Goal: Task Accomplishment & Management: Use online tool/utility

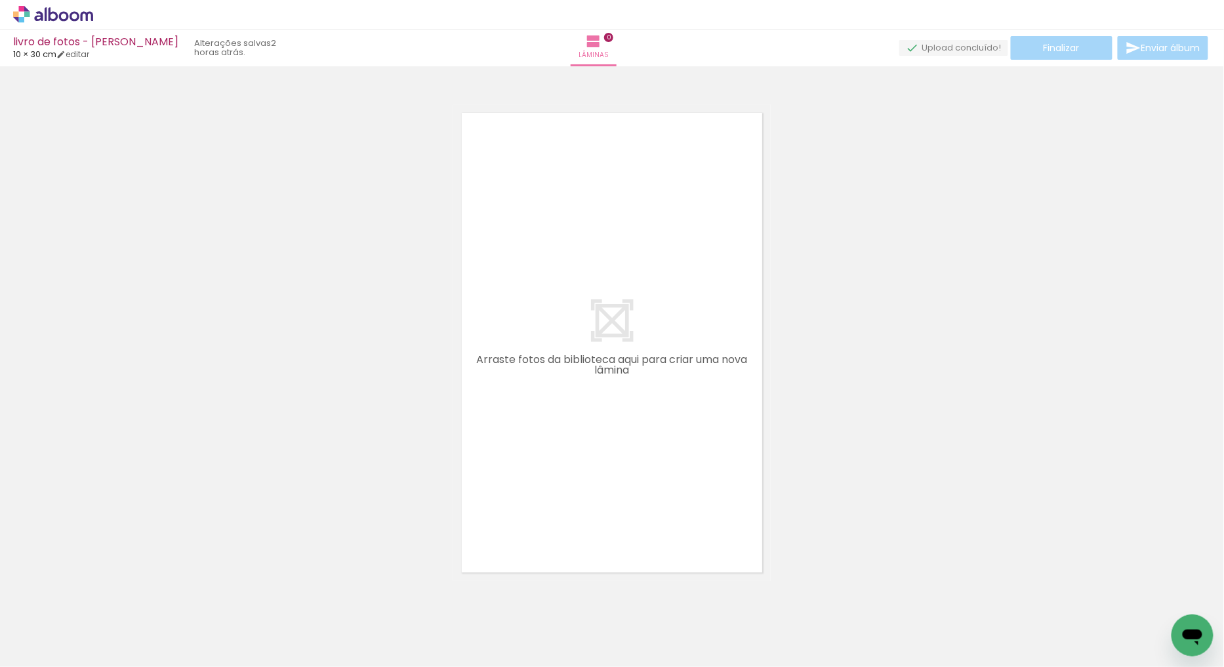
scroll to position [0, 278]
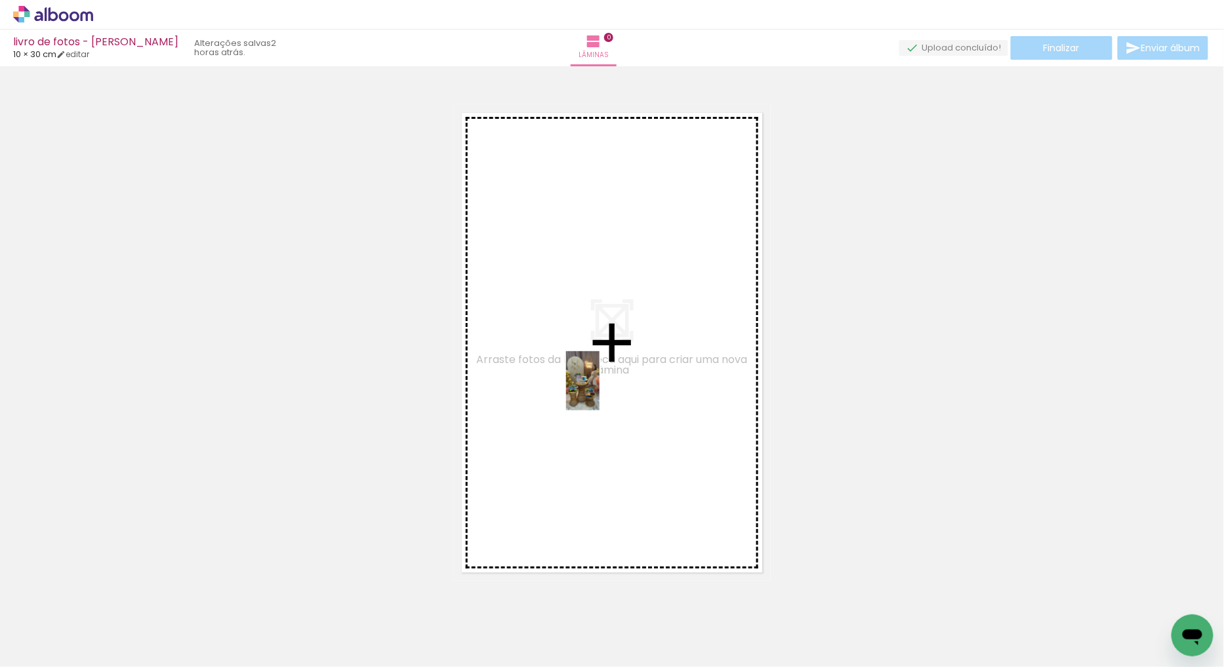
drag, startPoint x: 228, startPoint y: 644, endPoint x: 606, endPoint y: 390, distance: 455.3
click at [606, 390] on quentale-workspace at bounding box center [612, 333] width 1224 height 667
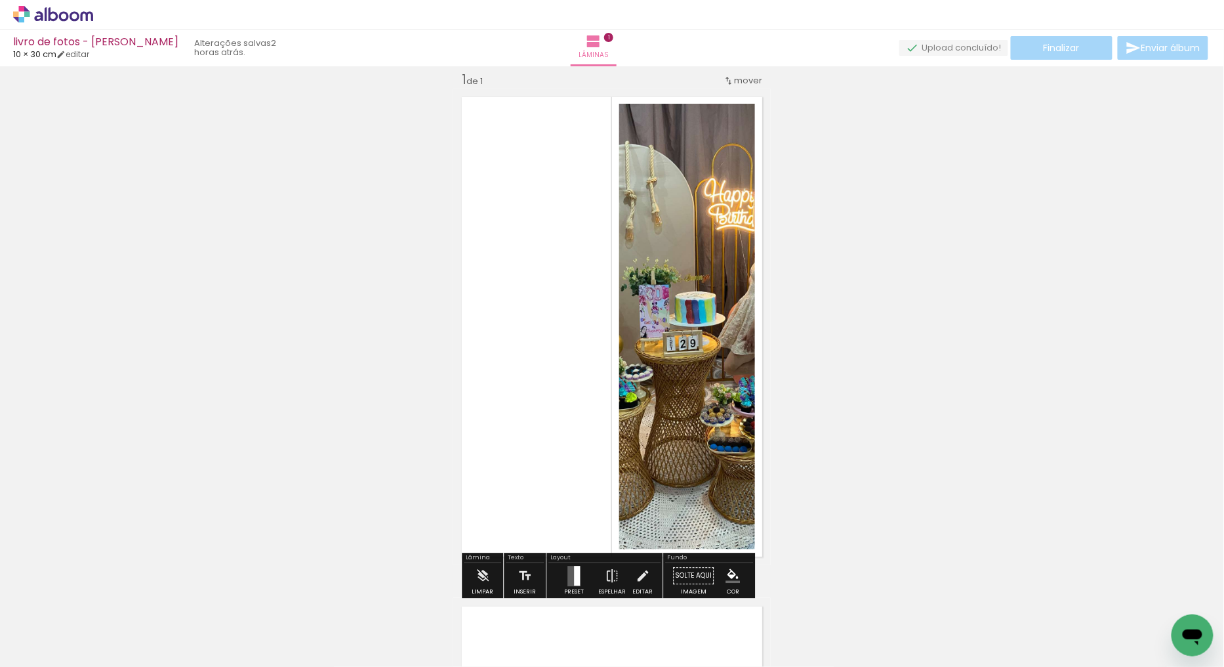
scroll to position [16, 0]
click at [577, 568] on quentale-layouter at bounding box center [574, 575] width 13 height 20
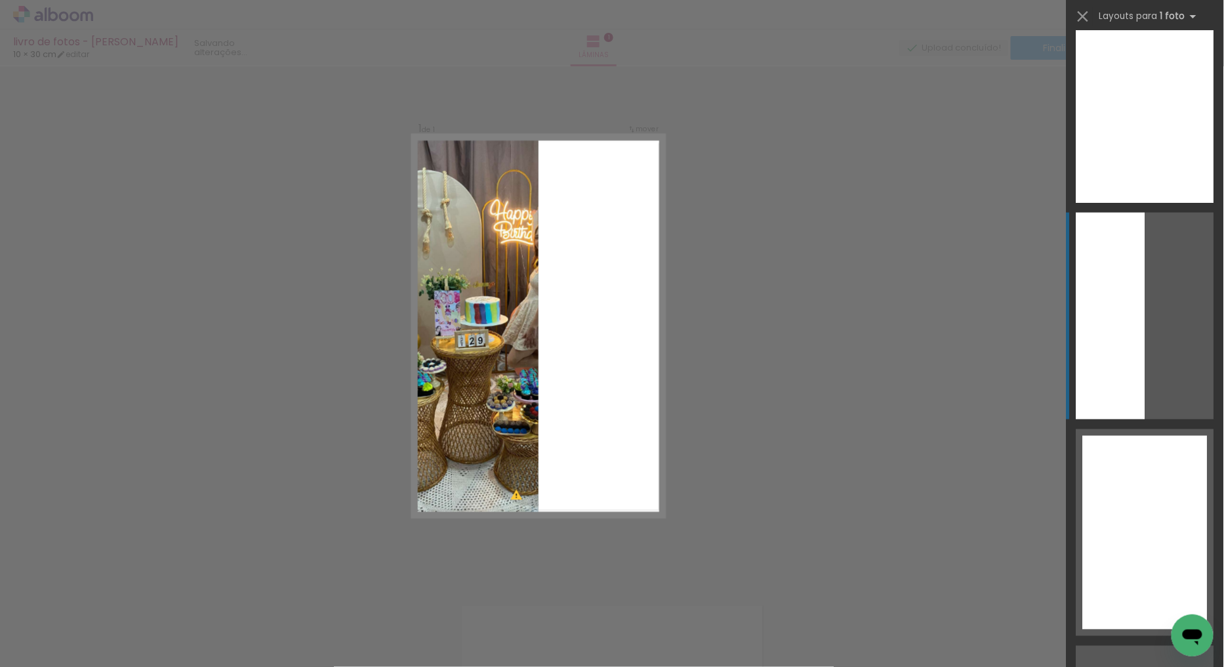
scroll to position [2551, 0]
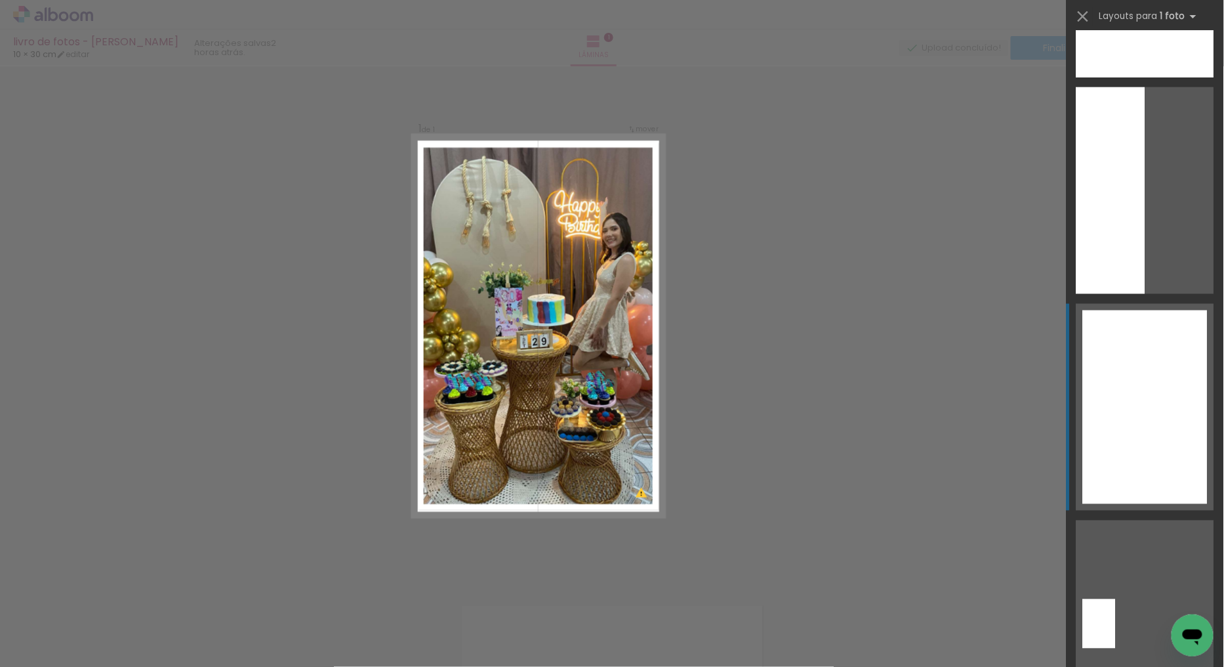
click at [1138, 378] on div at bounding box center [1145, 407] width 125 height 194
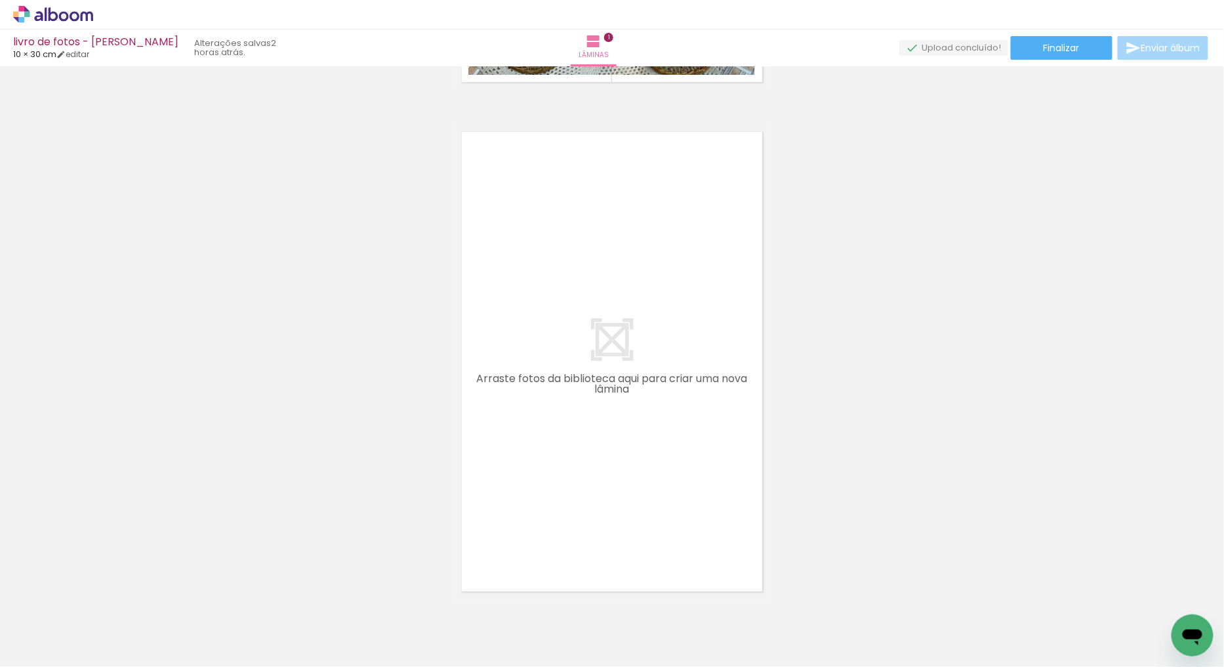
scroll to position [527, 0]
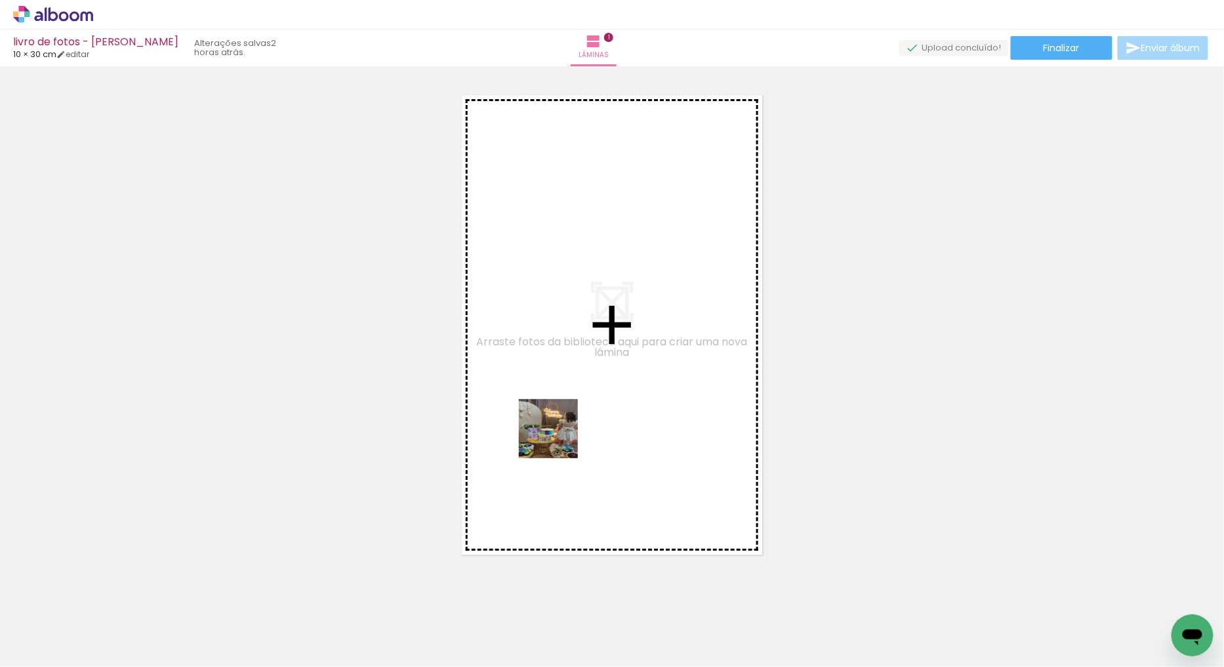
drag, startPoint x: 307, startPoint y: 623, endPoint x: 592, endPoint y: 422, distance: 348.8
click at [592, 422] on quentale-workspace at bounding box center [612, 333] width 1224 height 667
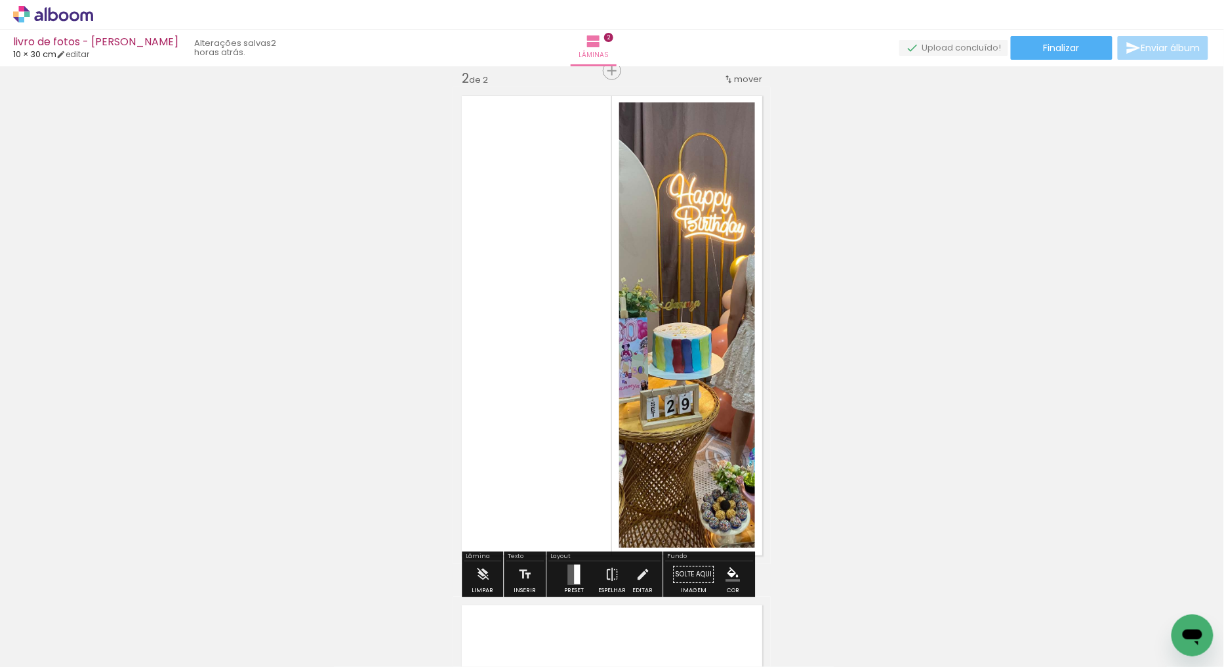
scroll to position [526, 0]
click at [562, 566] on div at bounding box center [573, 575] width 35 height 26
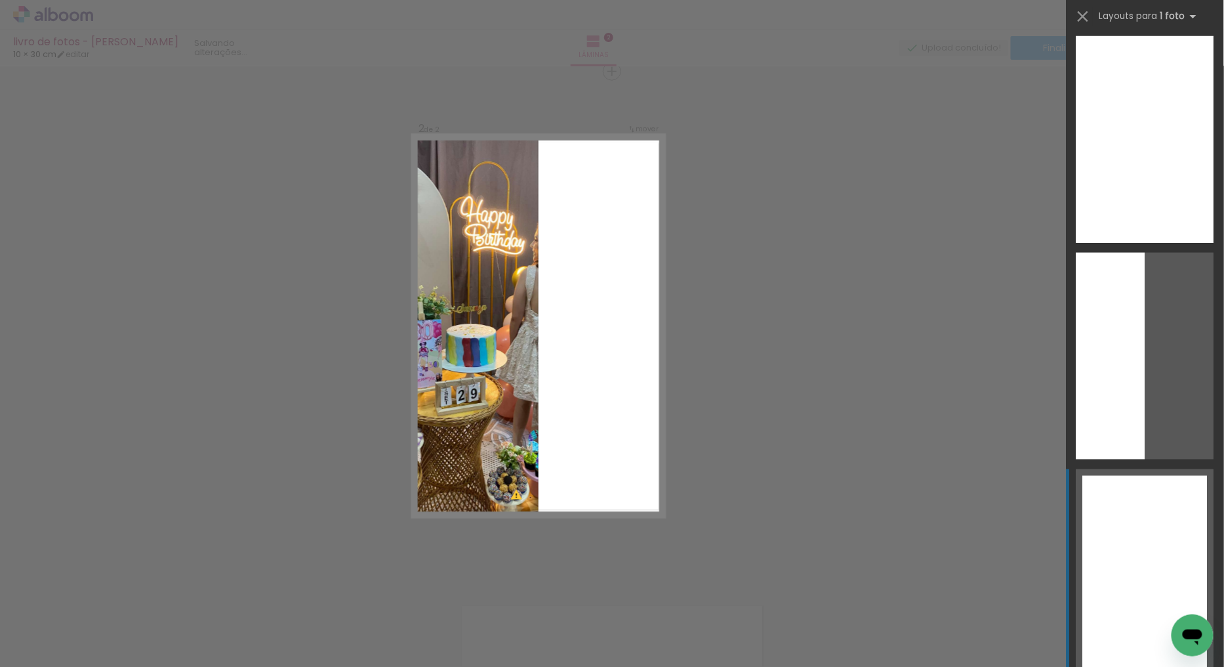
scroll to position [2551, 0]
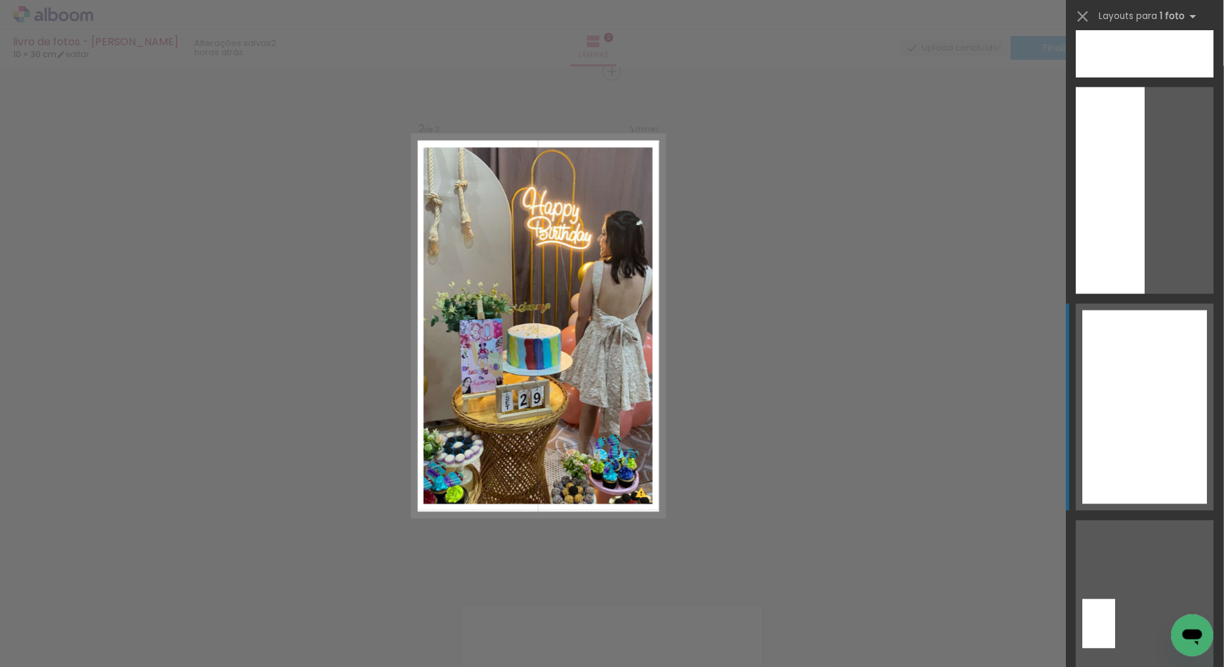
click at [1109, 318] on div at bounding box center [1145, 407] width 125 height 194
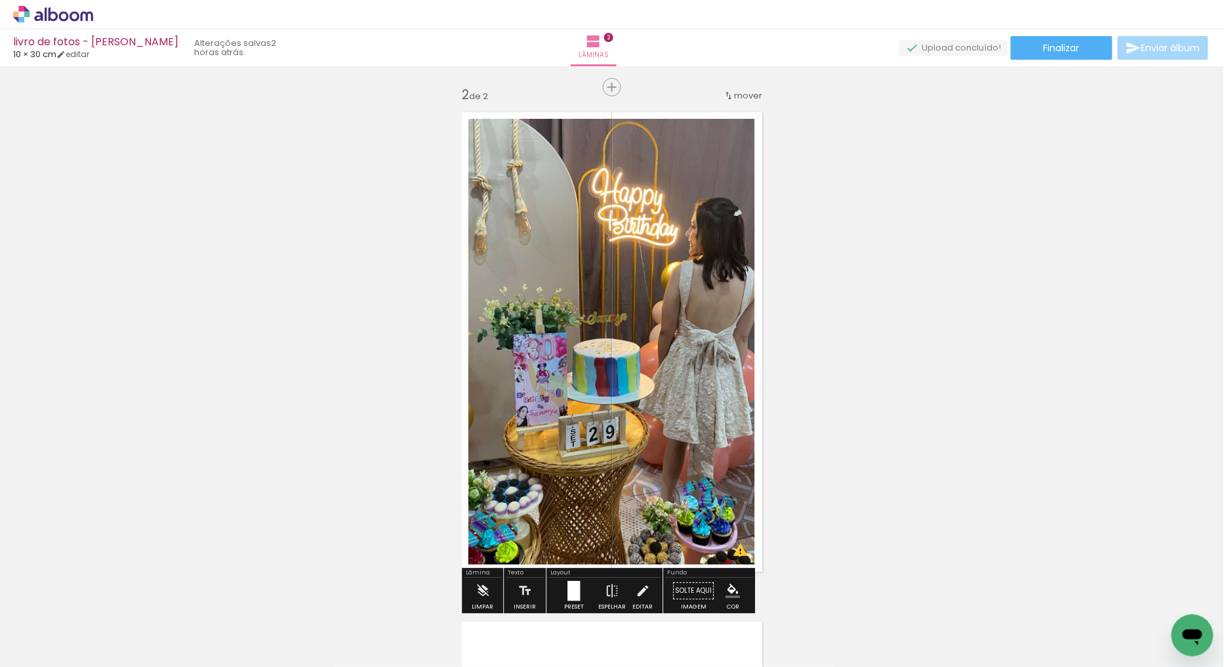
scroll to position [0, 1091]
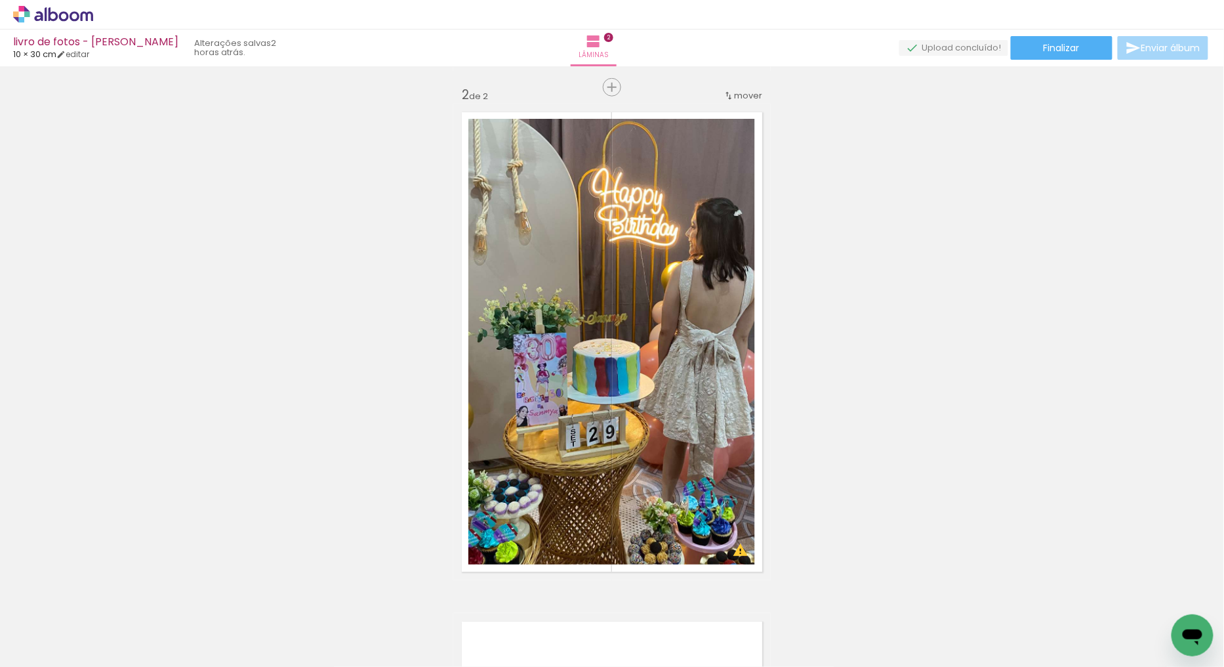
click at [1048, 637] on div at bounding box center [1024, 622] width 49 height 65
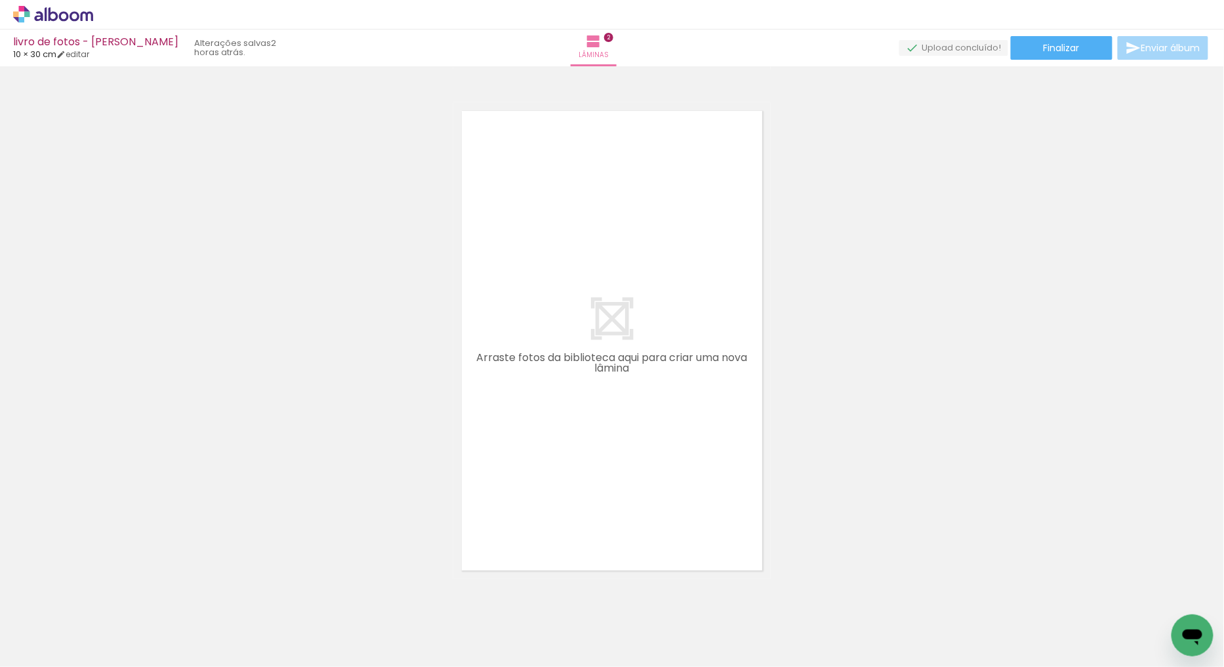
scroll to position [0, 0]
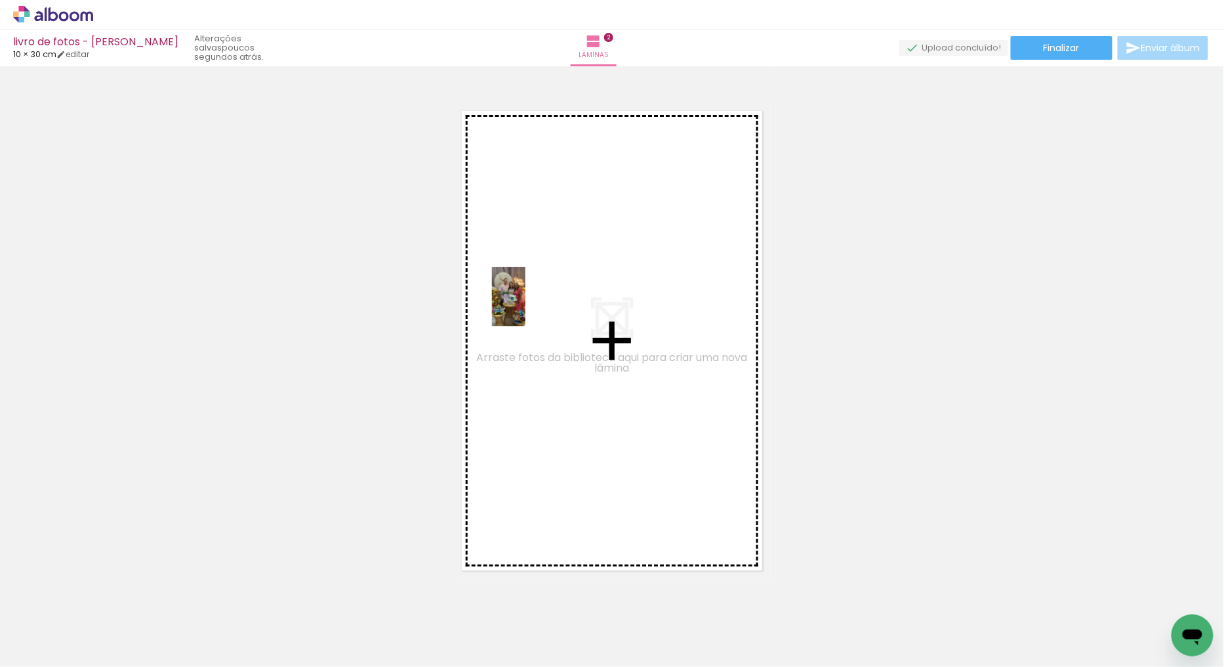
drag, startPoint x: 140, startPoint y: 624, endPoint x: 531, endPoint y: 306, distance: 504.2
click at [531, 306] on quentale-workspace at bounding box center [612, 333] width 1224 height 667
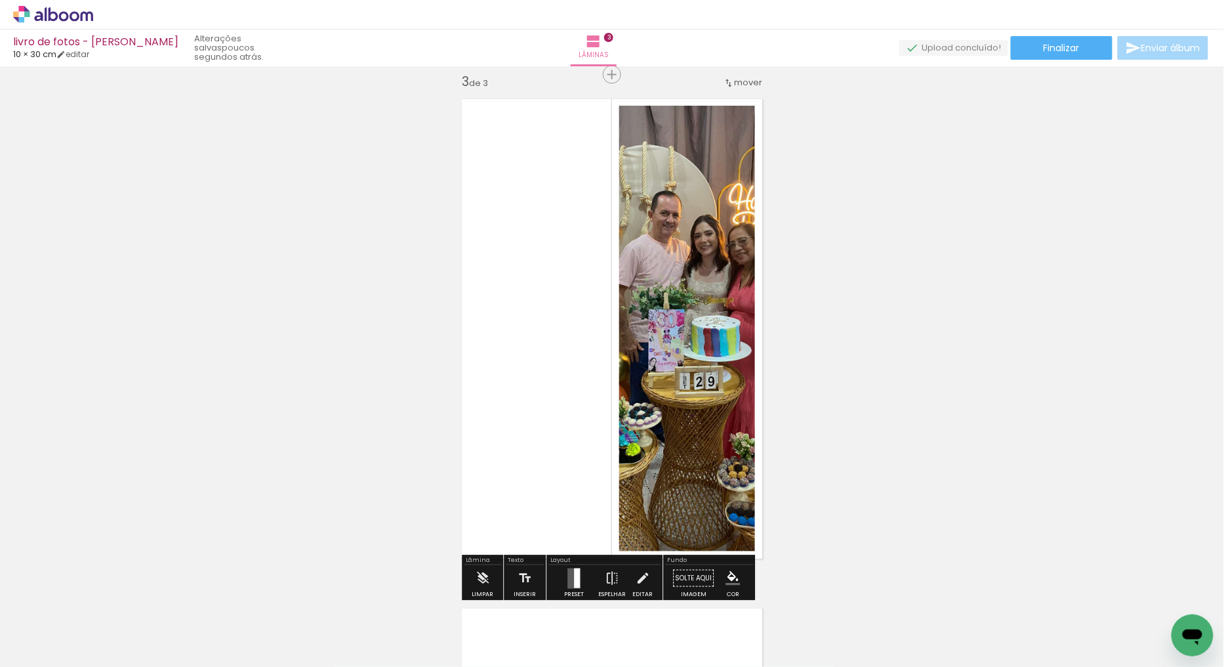
scroll to position [1035, 0]
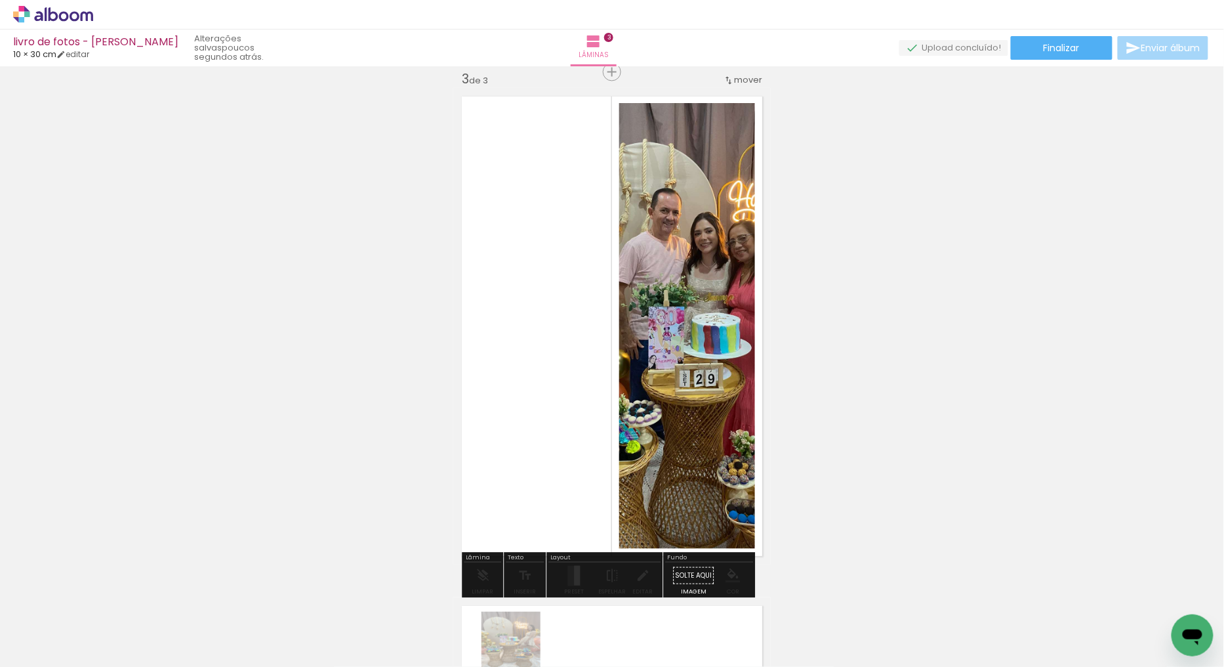
drag, startPoint x: 484, startPoint y: 656, endPoint x: 522, endPoint y: 651, distance: 38.4
click at [522, 651] on quentale-thumb at bounding box center [498, 622] width 73 height 75
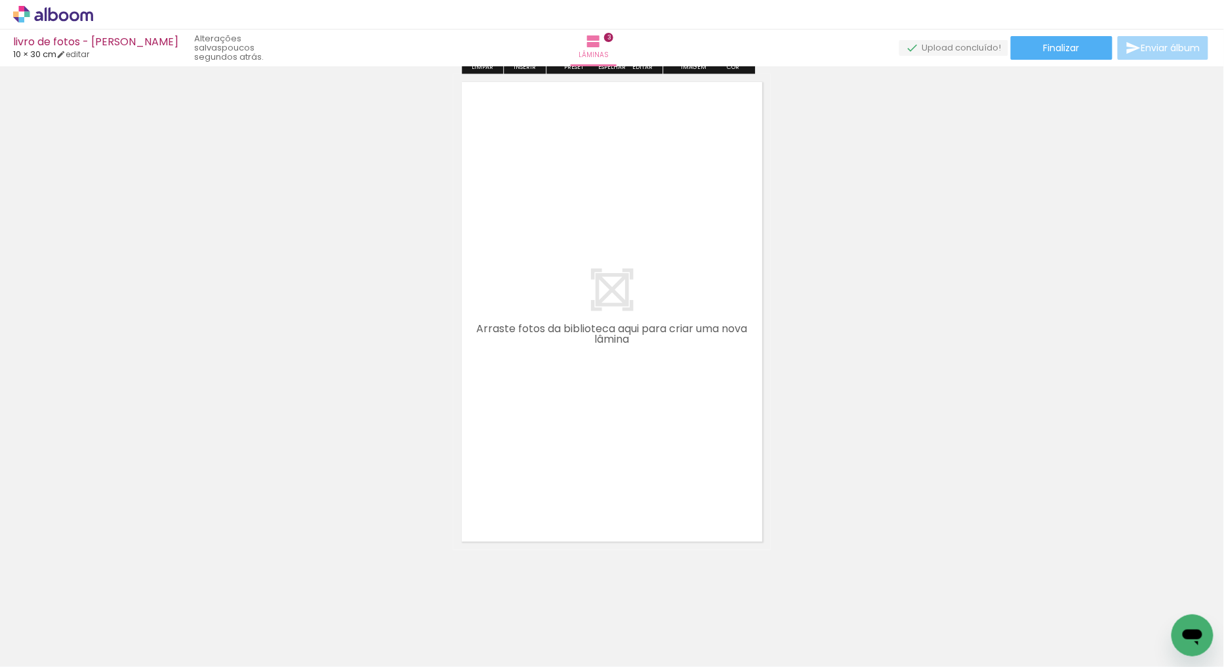
scroll to position [1569, 0]
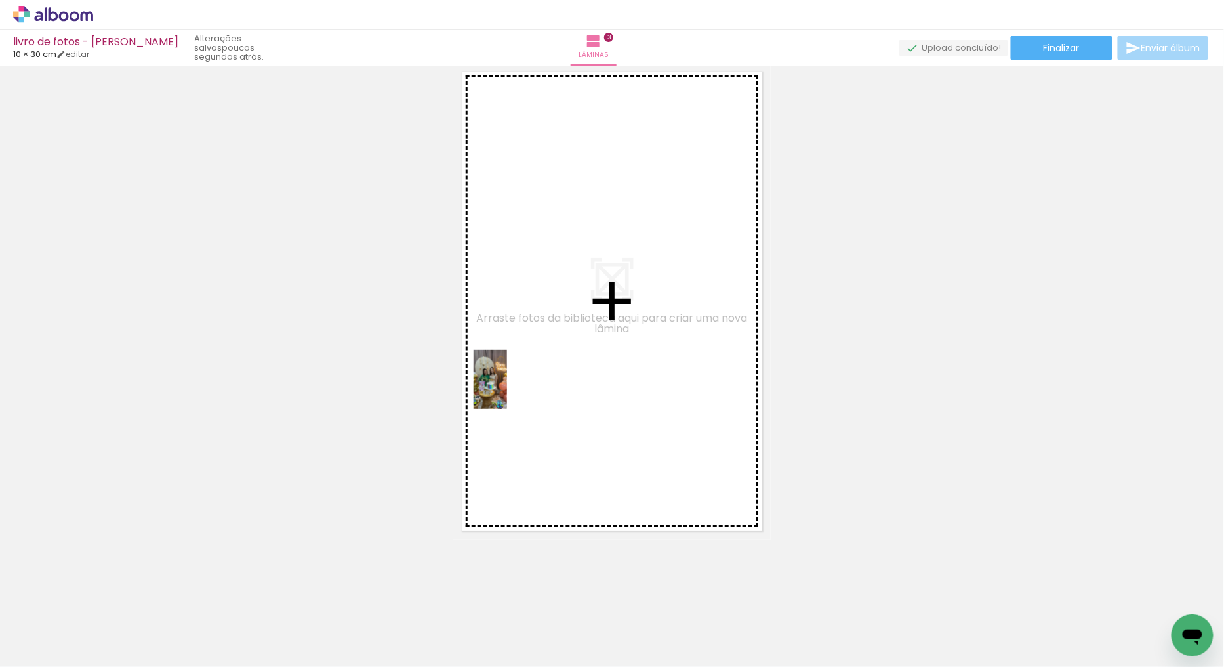
drag, startPoint x: 387, startPoint y: 520, endPoint x: 525, endPoint y: 382, distance: 195.3
click at [516, 385] on quentale-workspace at bounding box center [612, 333] width 1224 height 667
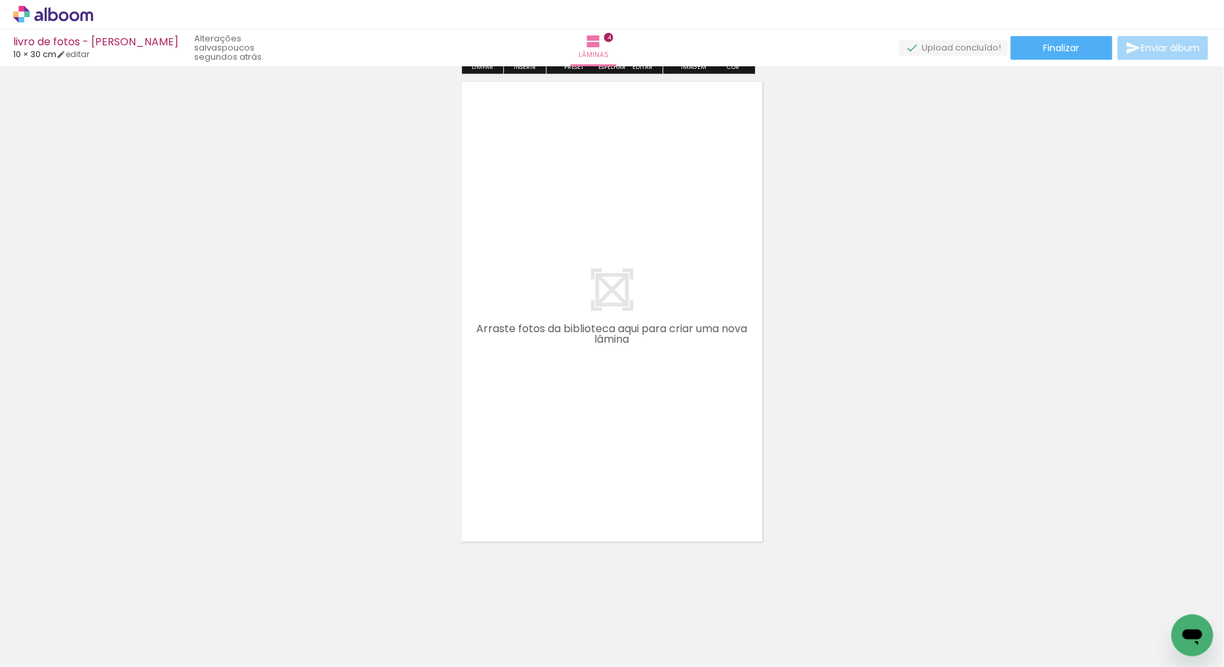
scroll to position [2068, 0]
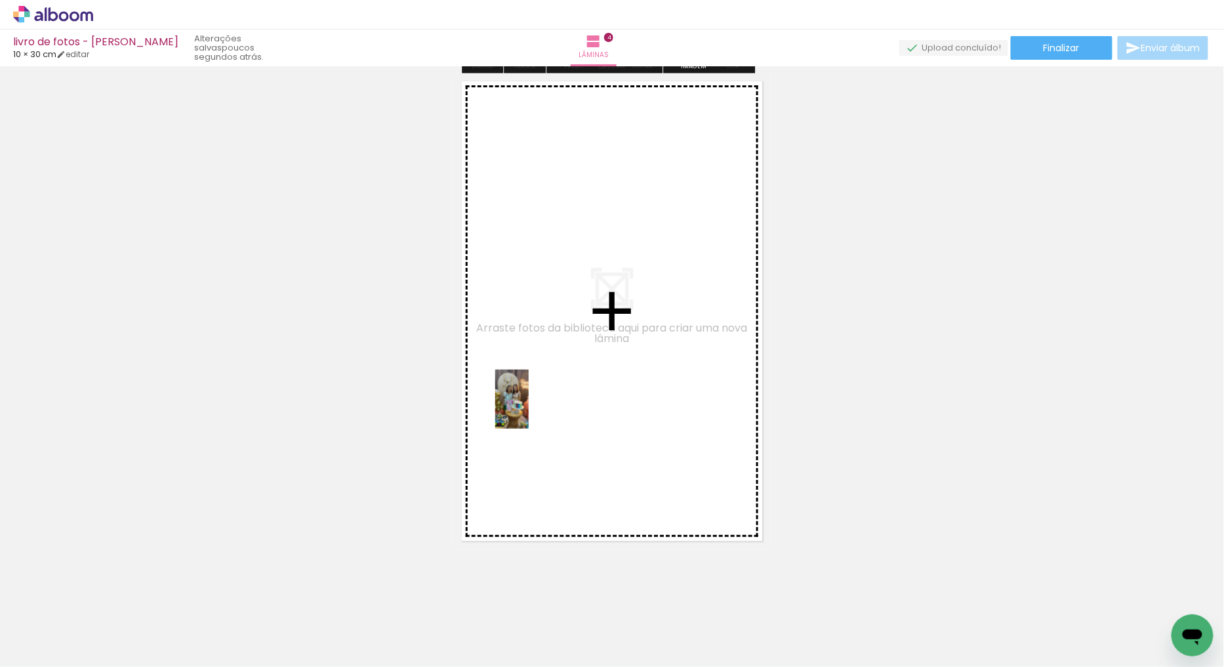
drag, startPoint x: 457, startPoint y: 637, endPoint x: 536, endPoint y: 408, distance: 242.3
click at [536, 408] on quentale-workspace at bounding box center [612, 333] width 1224 height 667
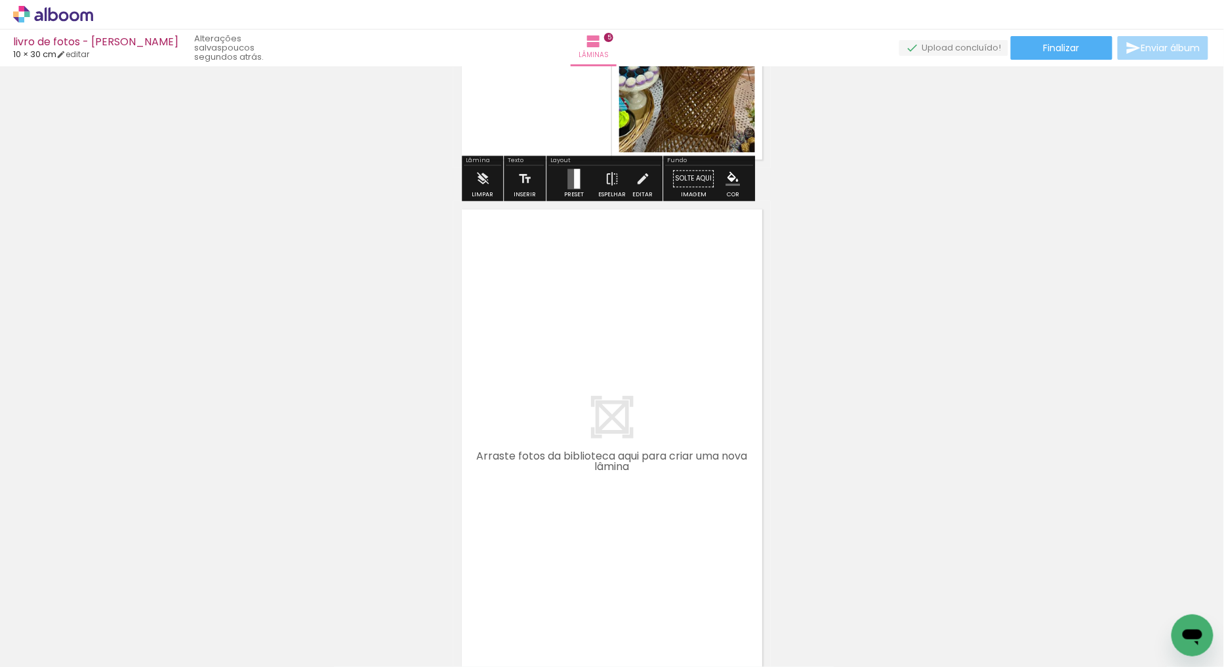
scroll to position [2490, 0]
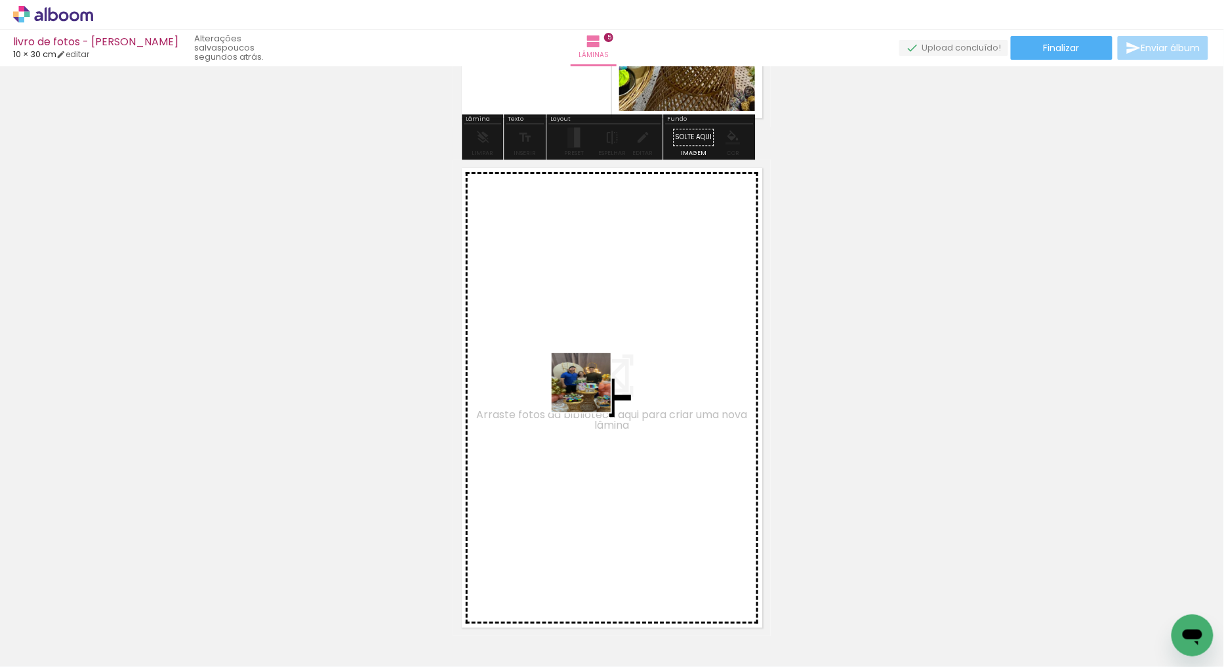
drag, startPoint x: 890, startPoint y: 621, endPoint x: 591, endPoint y: 392, distance: 376.7
click at [591, 392] on quentale-workspace at bounding box center [612, 333] width 1224 height 667
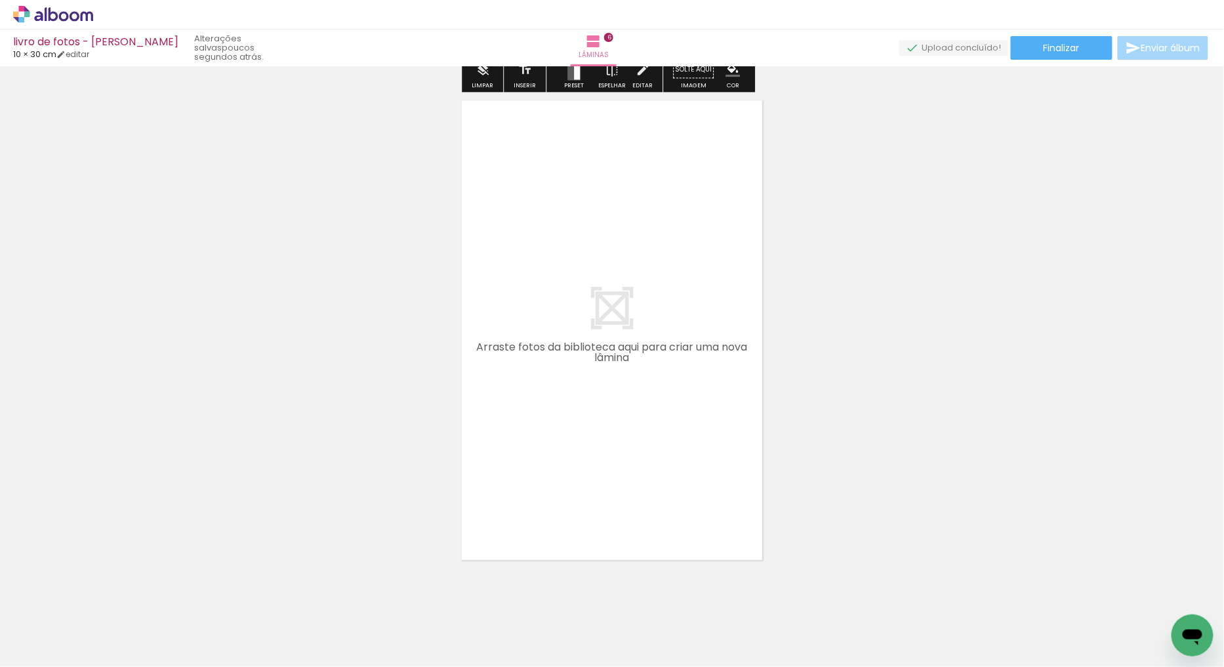
scroll to position [3072, 0]
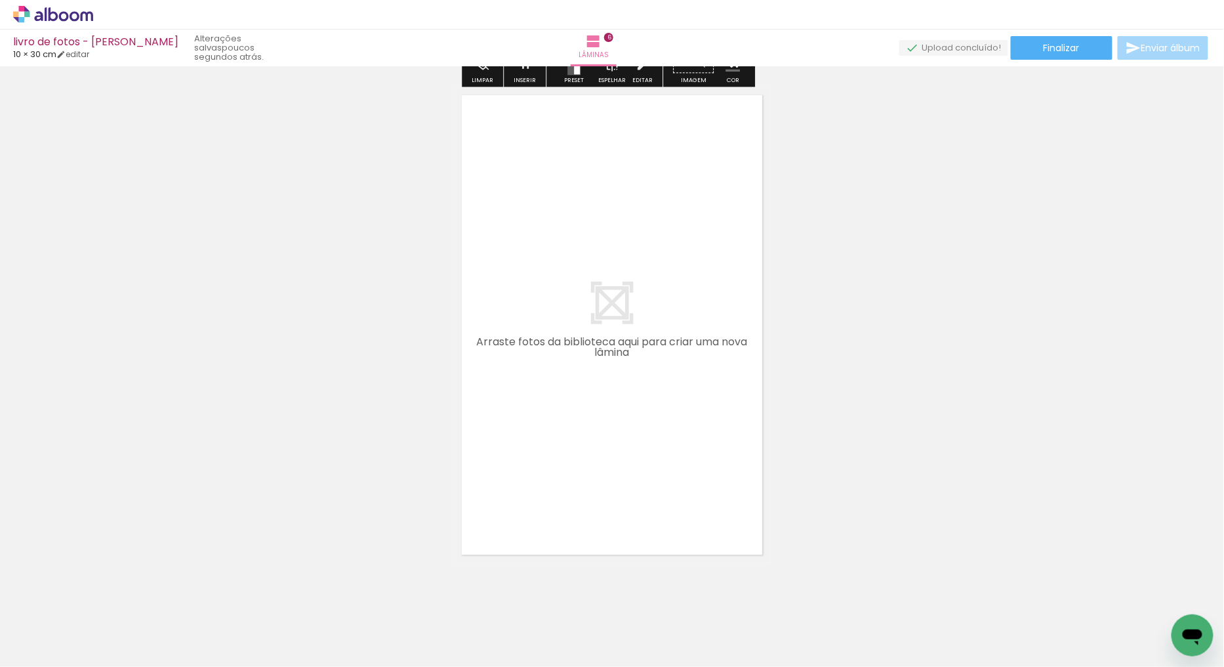
drag, startPoint x: 638, startPoint y: 617, endPoint x: 620, endPoint y: 401, distance: 216.6
click at [620, 401] on quentale-workspace at bounding box center [612, 333] width 1224 height 667
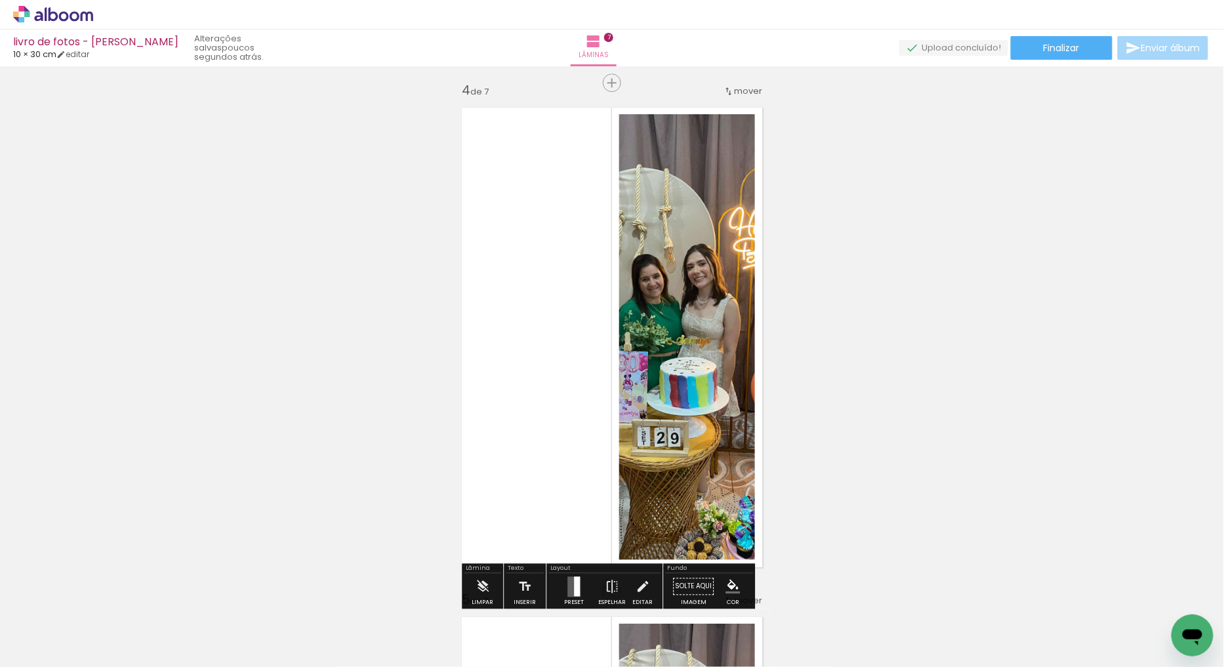
scroll to position [1759, 0]
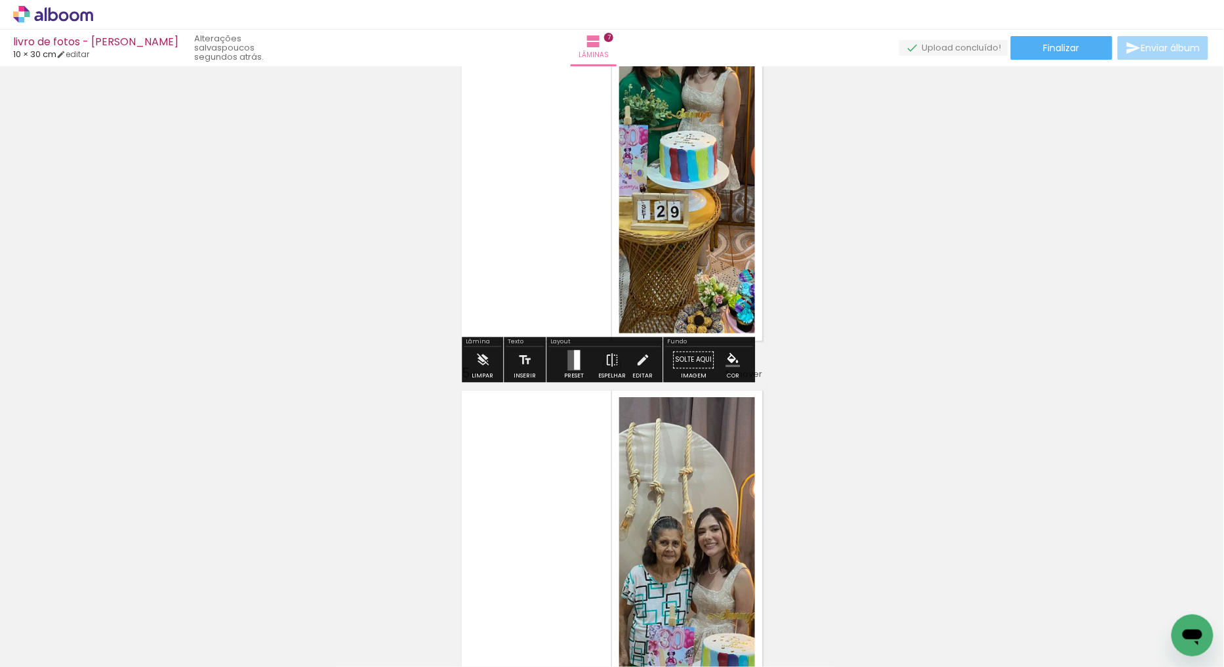
click at [574, 358] on div at bounding box center [577, 360] width 6 height 20
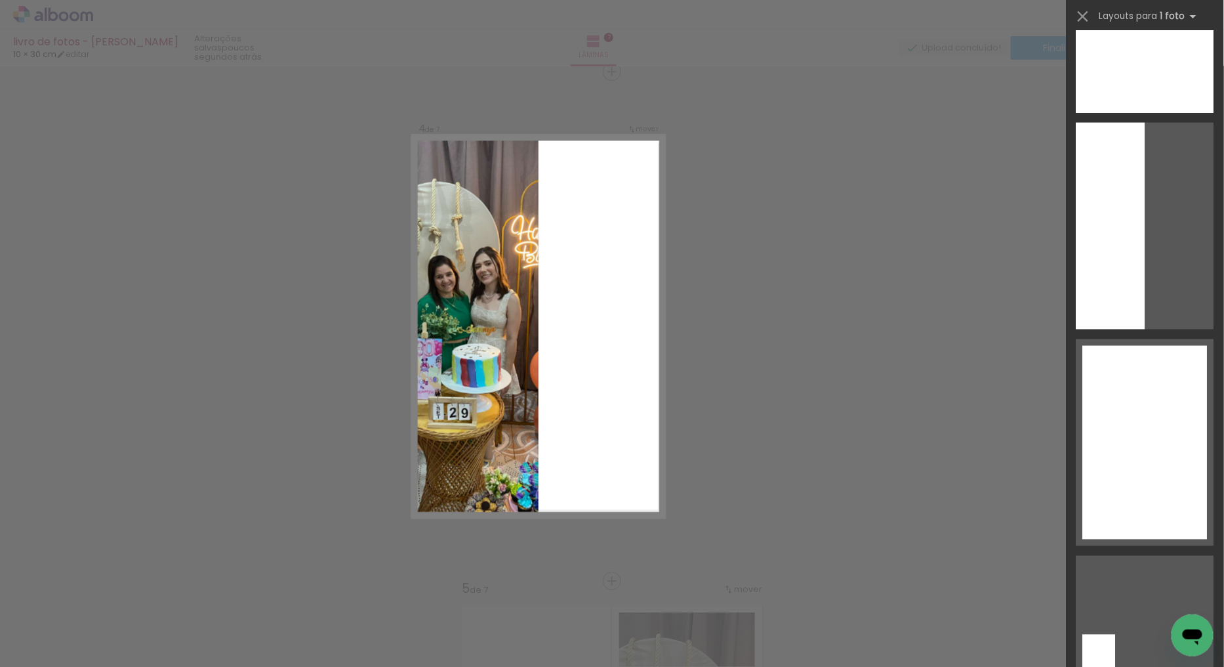
scroll to position [2624, 0]
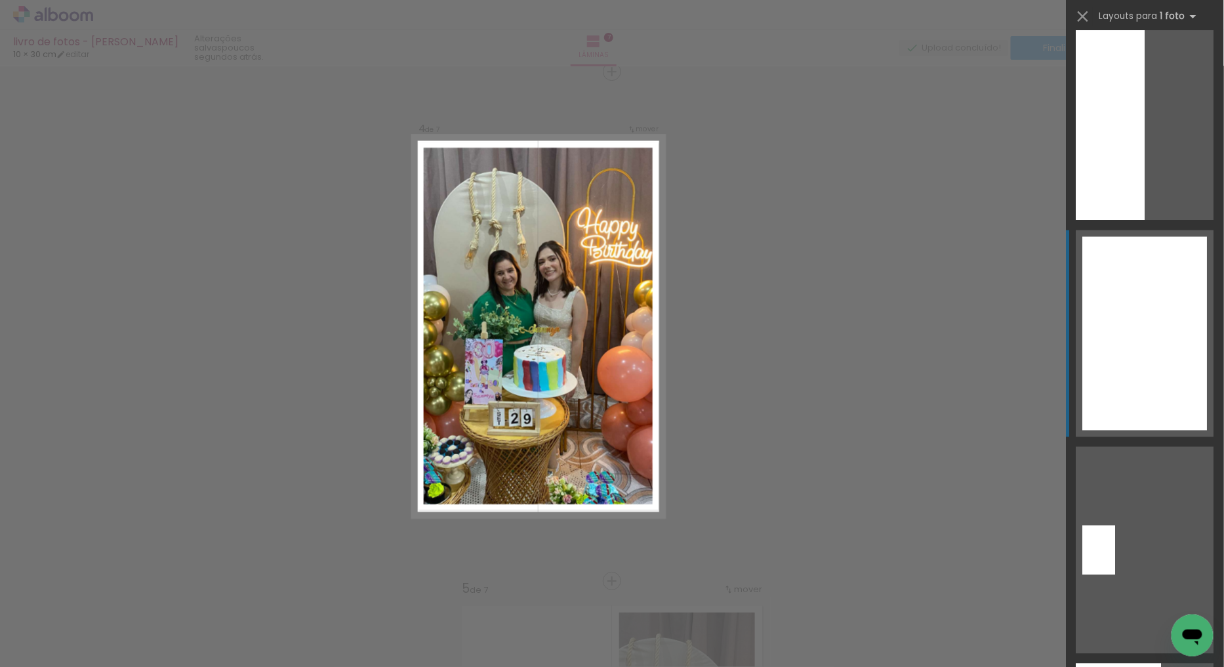
click at [1149, 291] on div at bounding box center [1145, 334] width 125 height 194
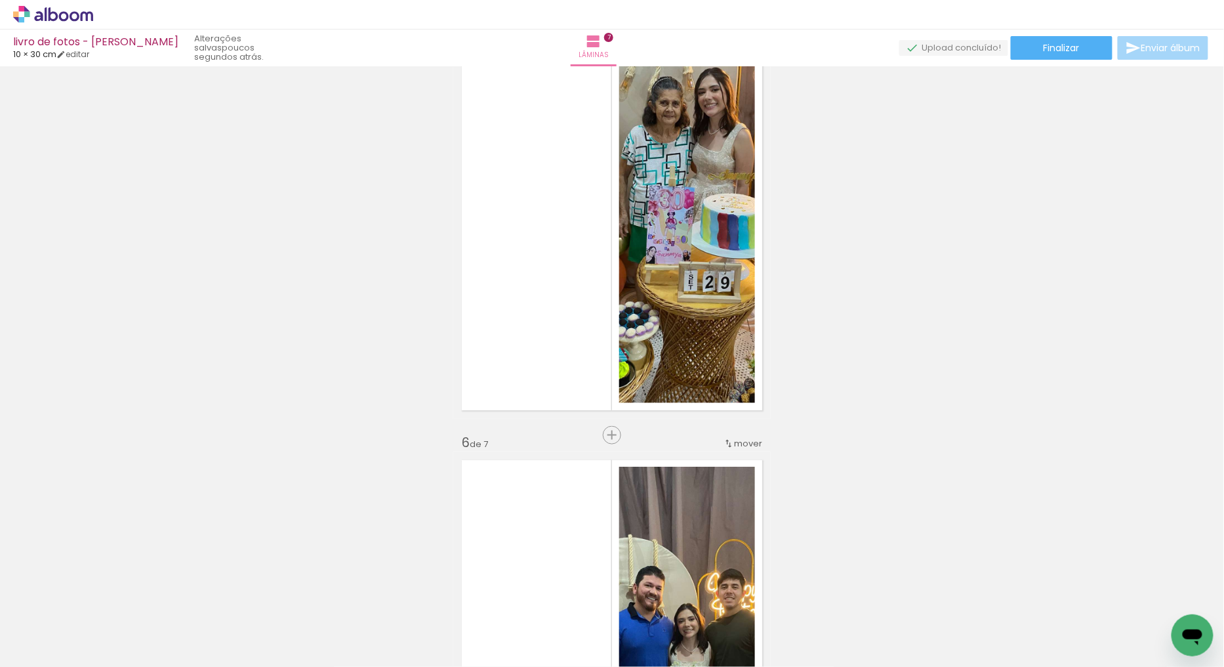
scroll to position [2200, 0]
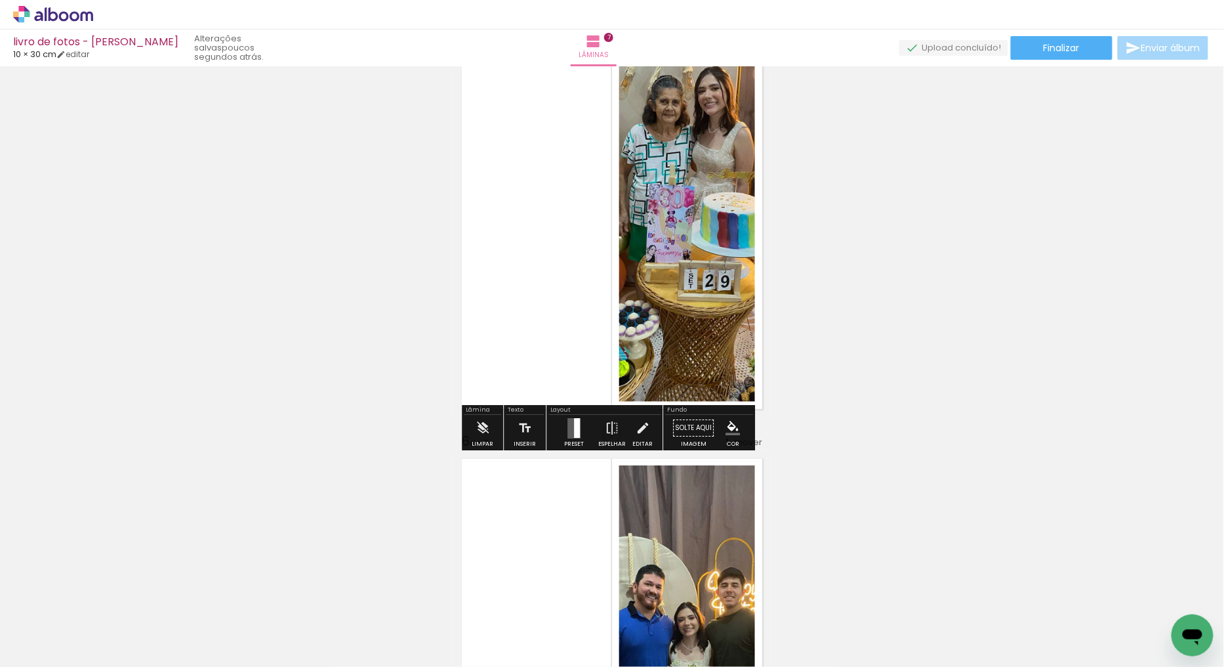
click at [575, 421] on div at bounding box center [577, 428] width 6 height 20
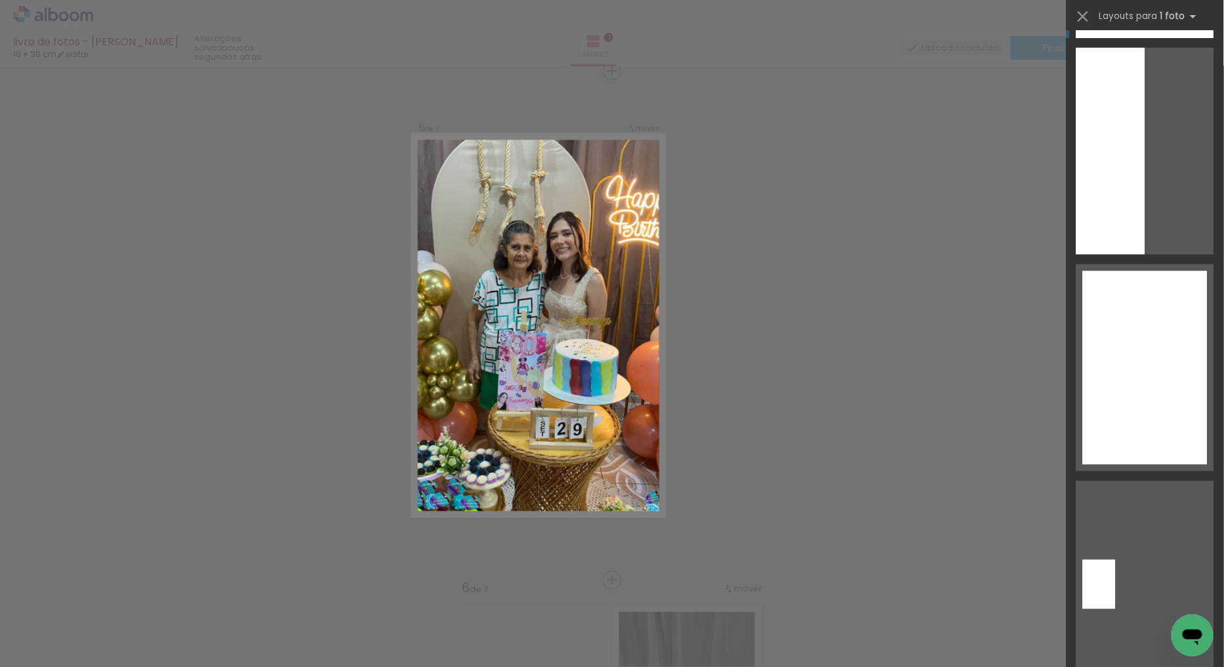
scroll to position [2624, 0]
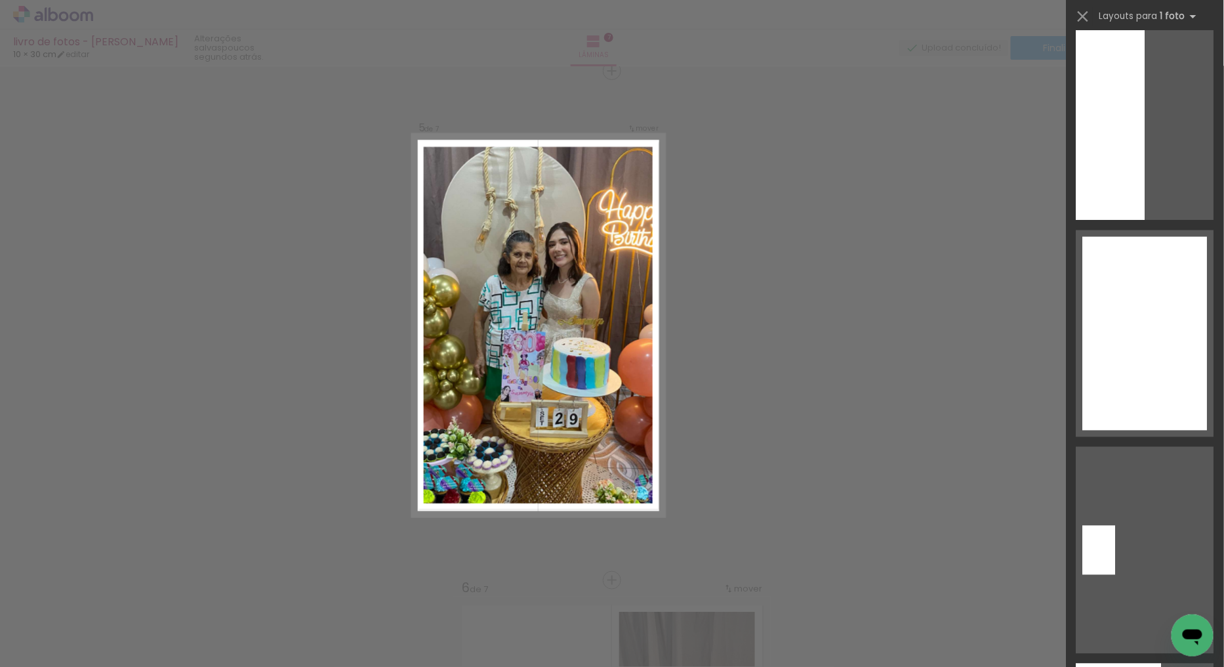
click at [1136, 299] on div at bounding box center [1145, 334] width 125 height 194
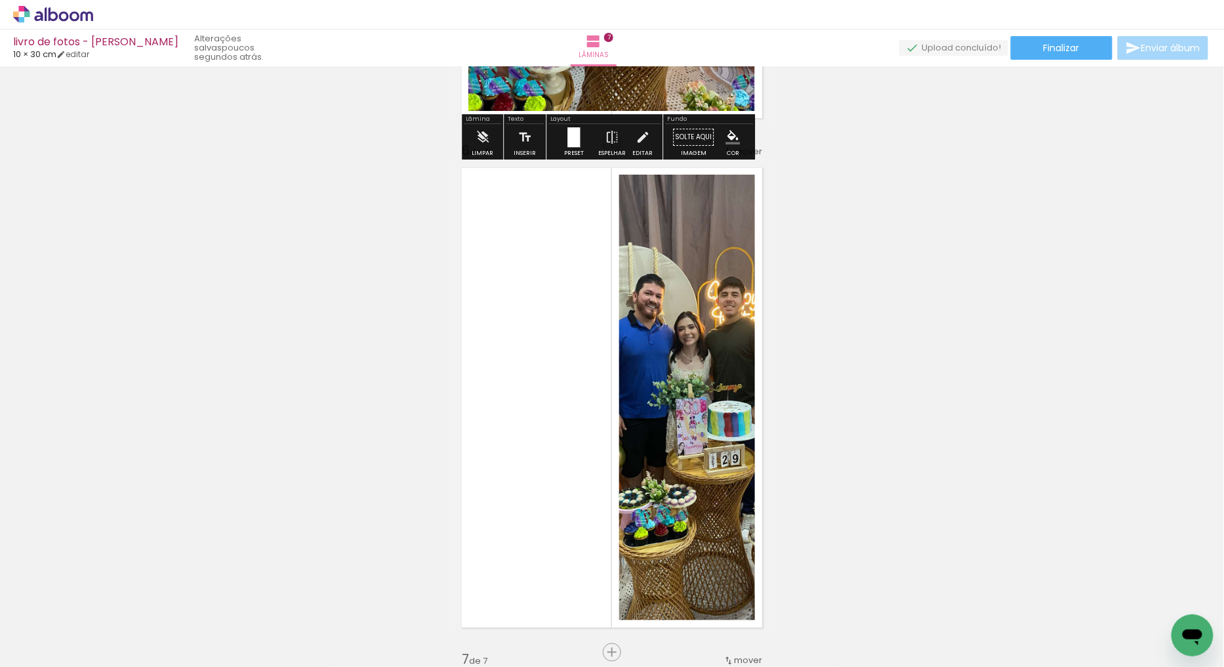
scroll to position [2782, 0]
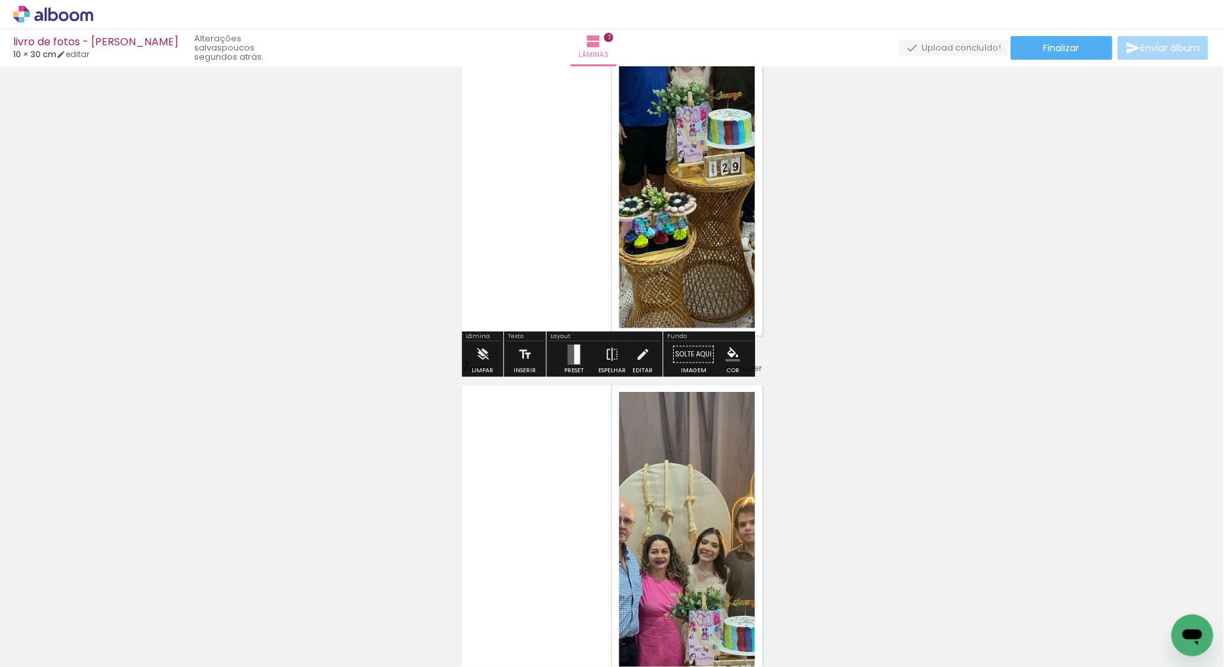
click at [577, 352] on quentale-layouter at bounding box center [574, 354] width 13 height 20
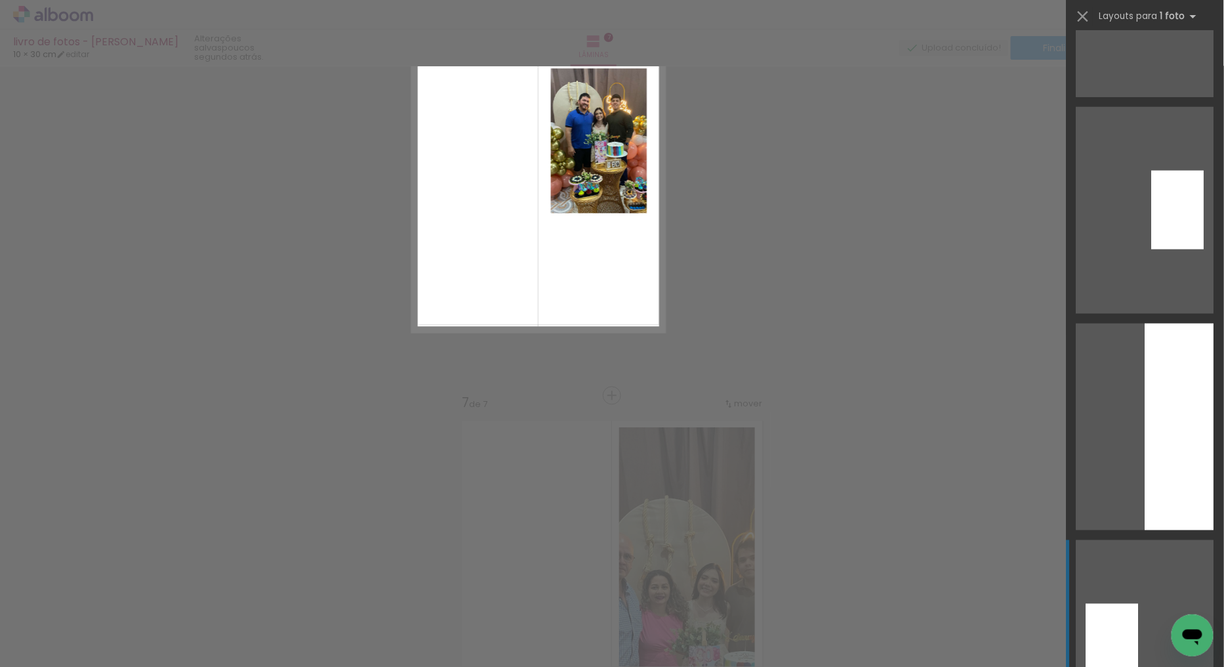
scroll to position [0, 0]
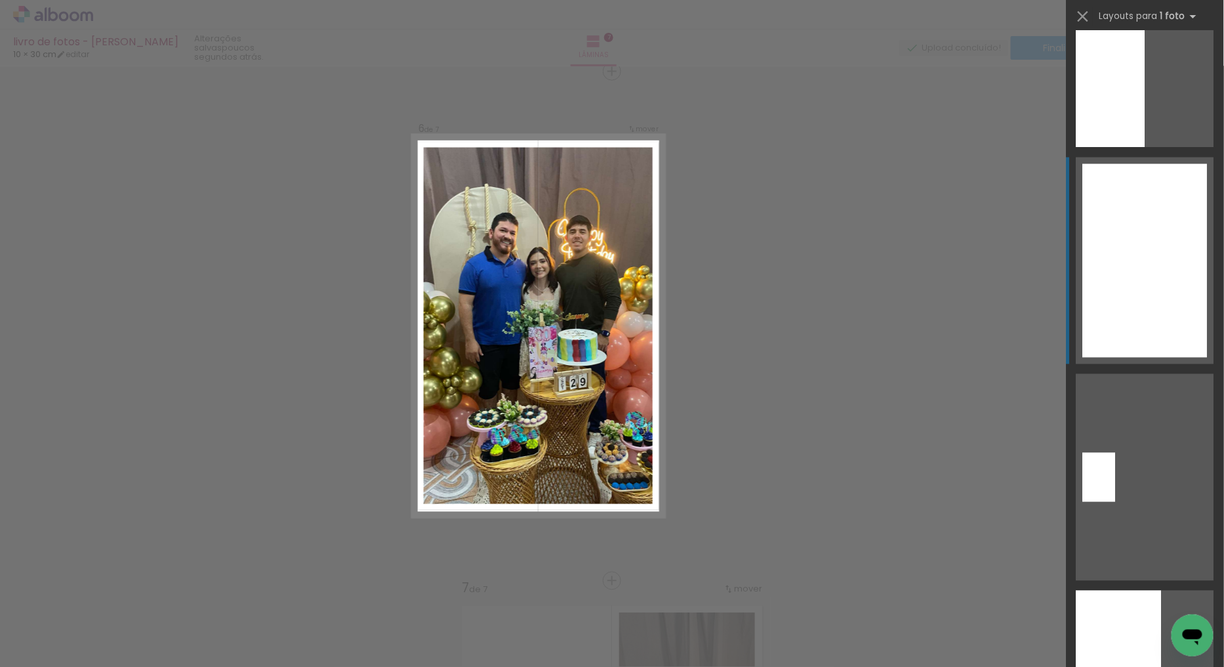
click at [1160, 228] on div at bounding box center [1145, 261] width 125 height 194
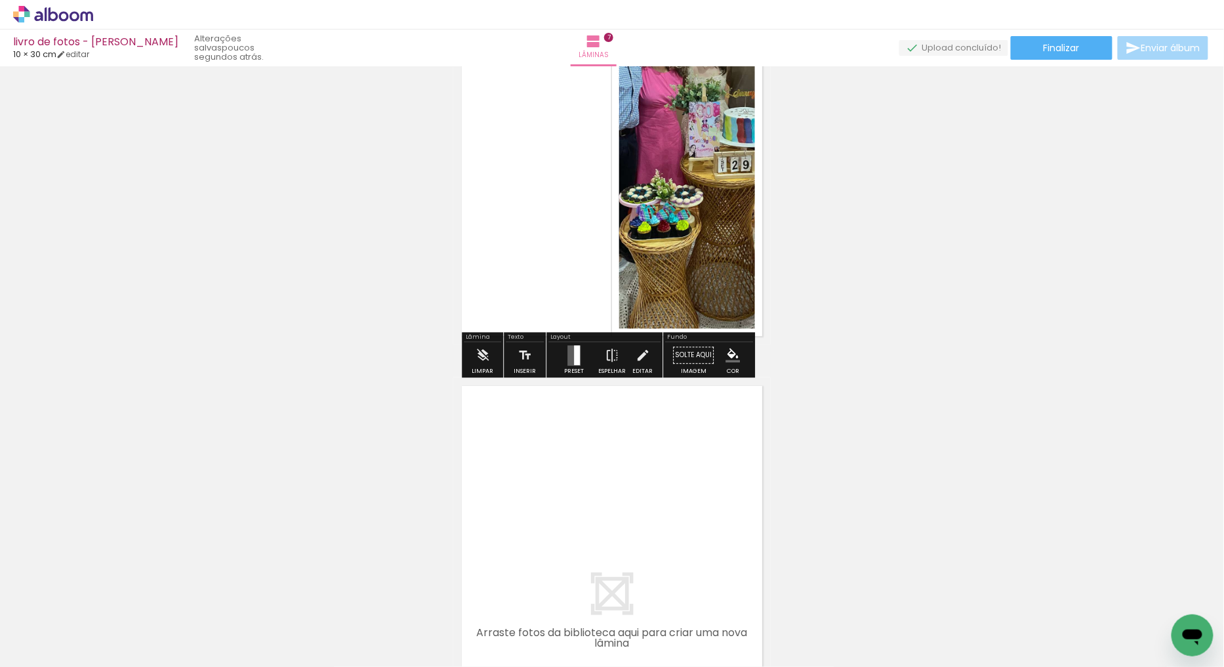
click at [579, 346] on div at bounding box center [573, 355] width 35 height 26
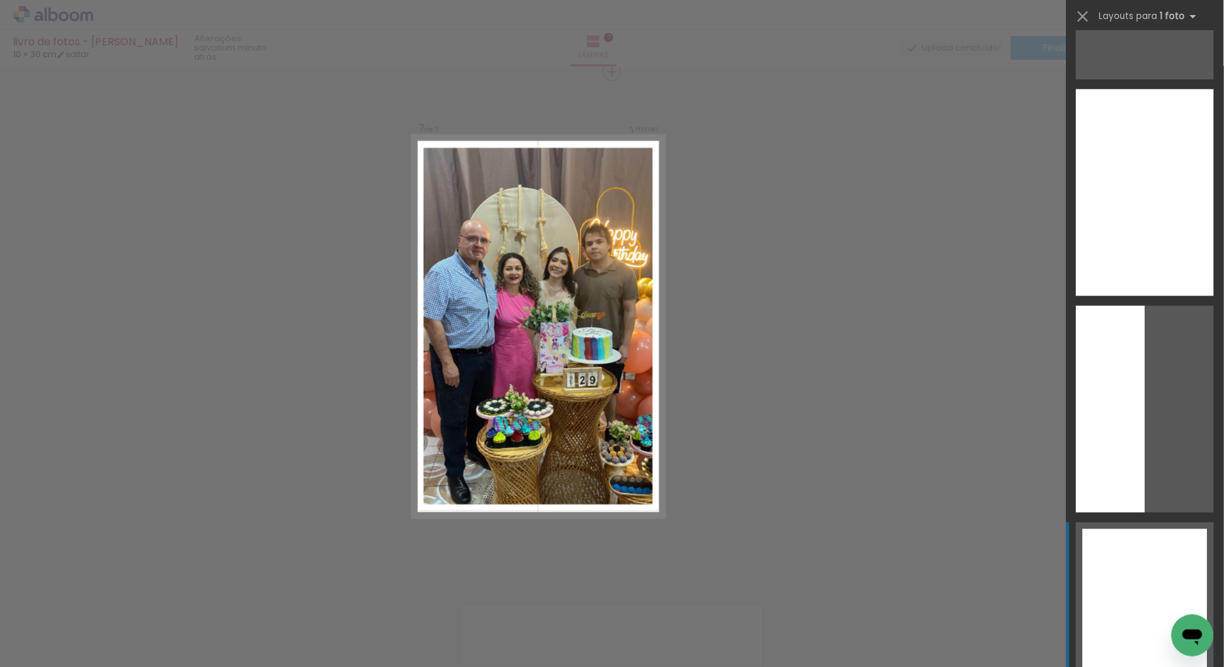
click at [1140, 549] on div at bounding box center [1145, 626] width 125 height 194
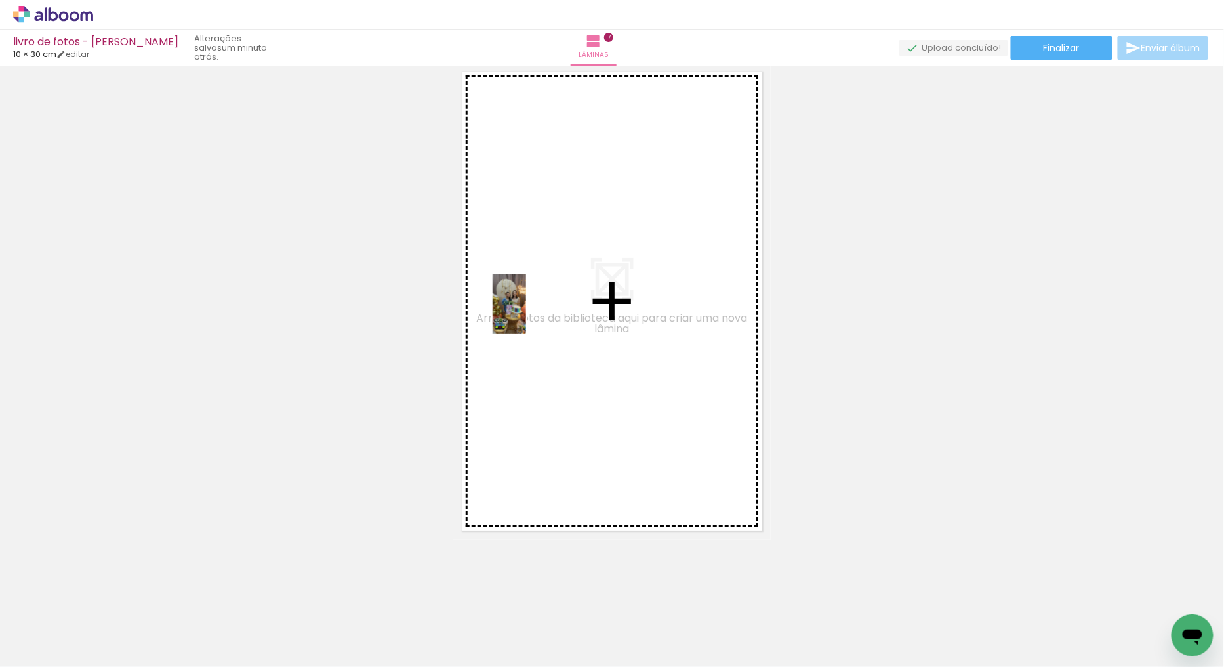
drag, startPoint x: 195, startPoint y: 638, endPoint x: 532, endPoint y: 314, distance: 467.7
click at [532, 314] on quentale-workspace at bounding box center [612, 333] width 1224 height 667
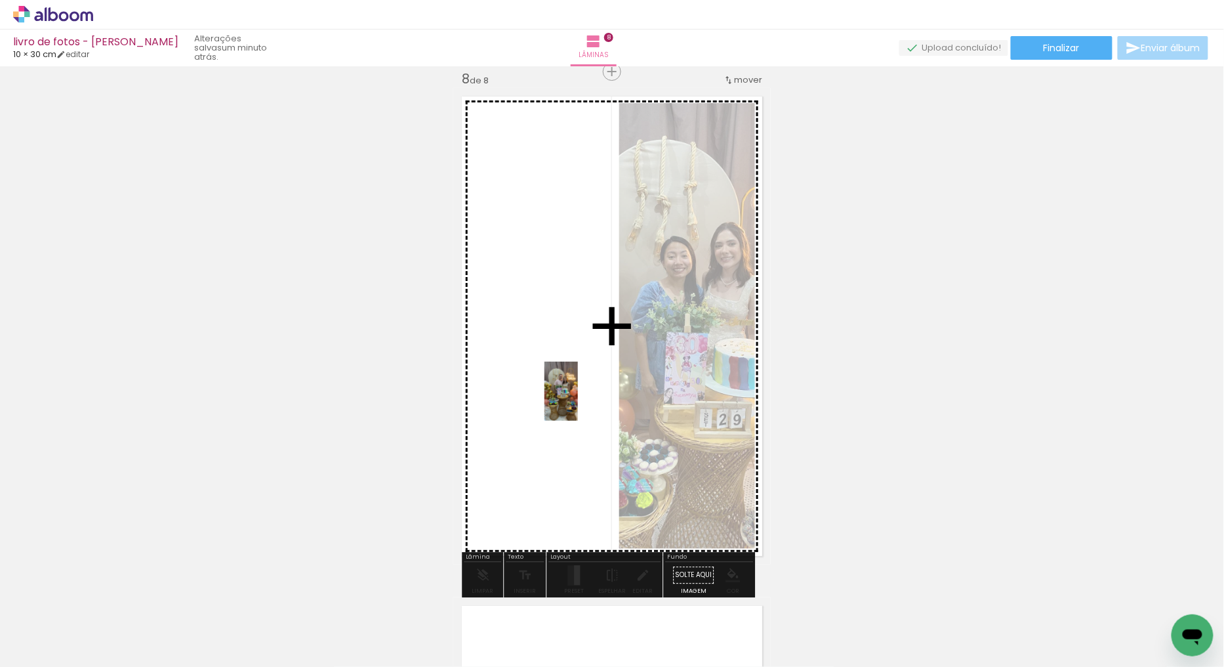
drag, startPoint x: 278, startPoint y: 634, endPoint x: 585, endPoint y: 399, distance: 386.1
click at [585, 399] on quentale-workspace at bounding box center [612, 333] width 1224 height 667
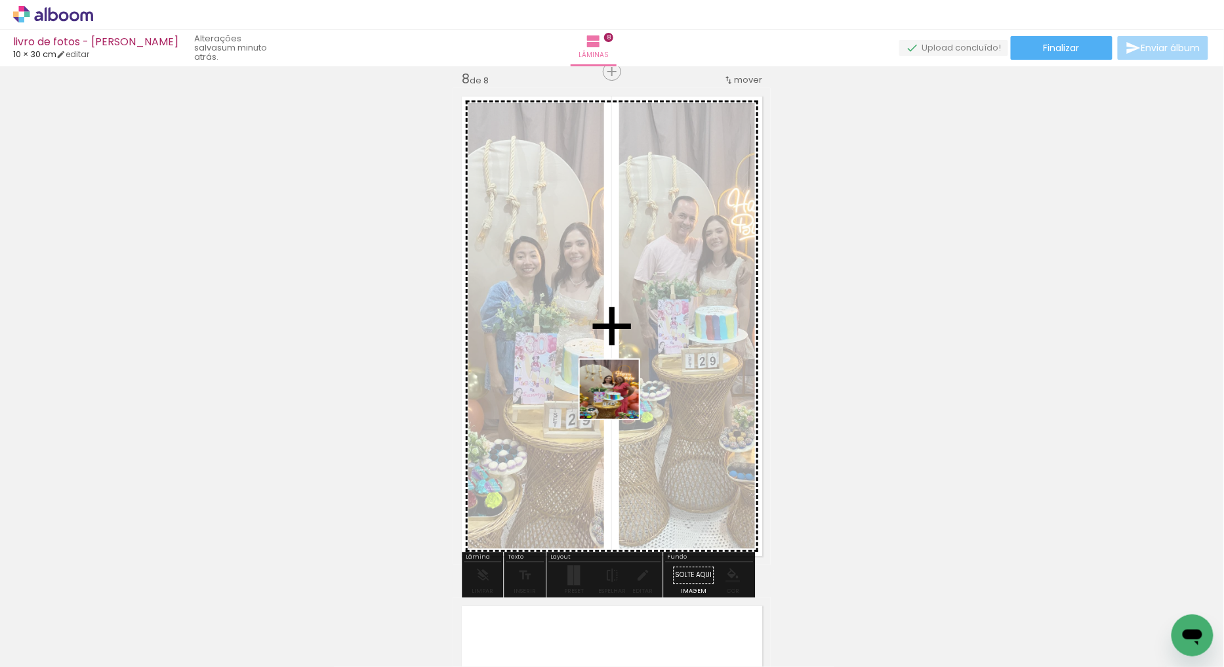
drag, startPoint x: 371, startPoint y: 611, endPoint x: 484, endPoint y: 535, distance: 136.1
click at [644, 376] on quentale-workspace at bounding box center [612, 333] width 1224 height 667
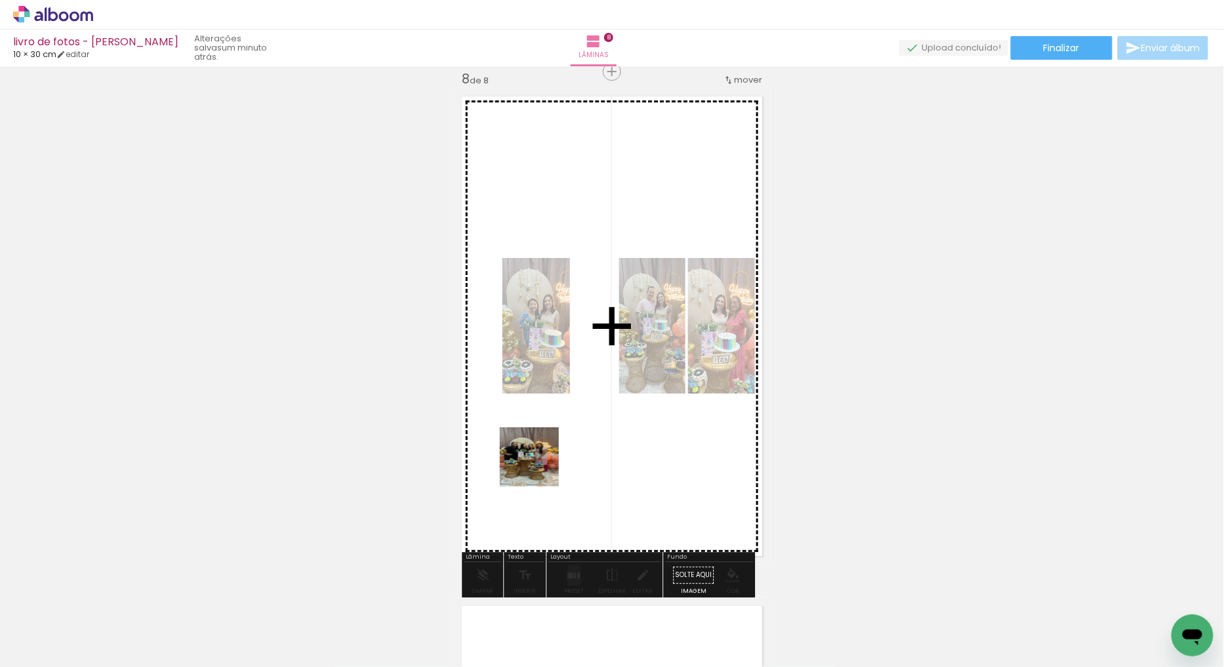
drag, startPoint x: 410, startPoint y: 630, endPoint x: 565, endPoint y: 412, distance: 267.8
click at [565, 412] on quentale-workspace at bounding box center [612, 333] width 1224 height 667
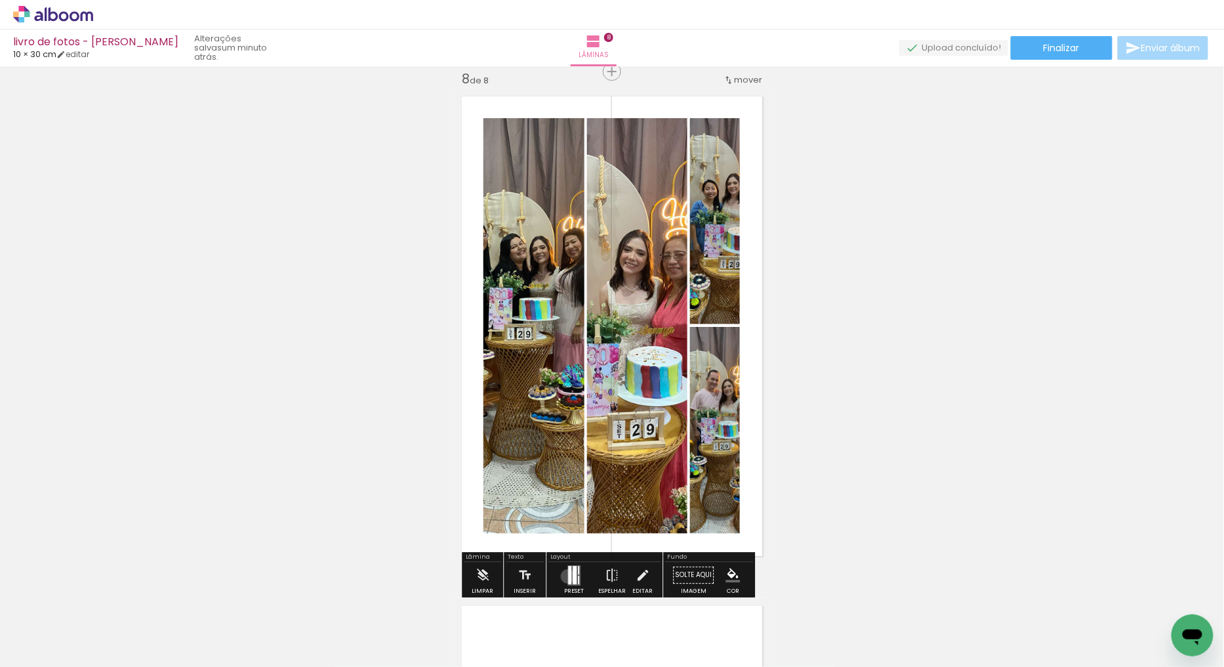
click at [568, 575] on div at bounding box center [569, 575] width 3 height 18
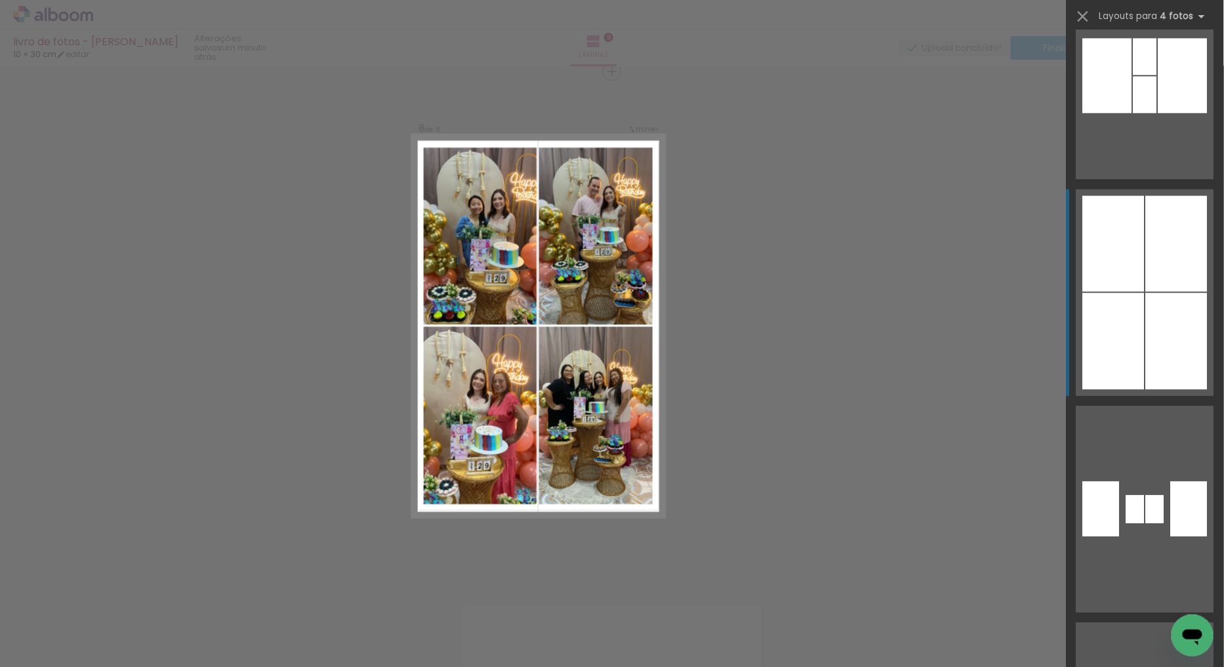
click at [1160, 258] on div at bounding box center [1177, 244] width 62 height 96
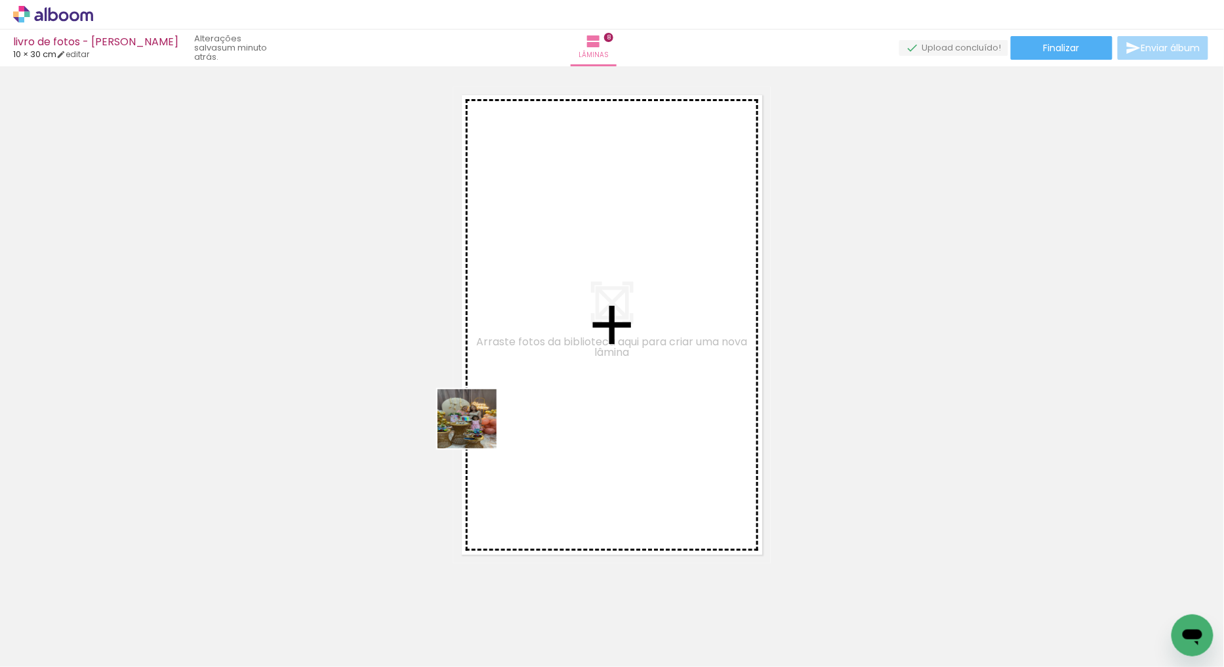
drag, startPoint x: 248, startPoint y: 613, endPoint x: 492, endPoint y: 414, distance: 315.2
click at [492, 414] on quentale-workspace at bounding box center [612, 333] width 1224 height 667
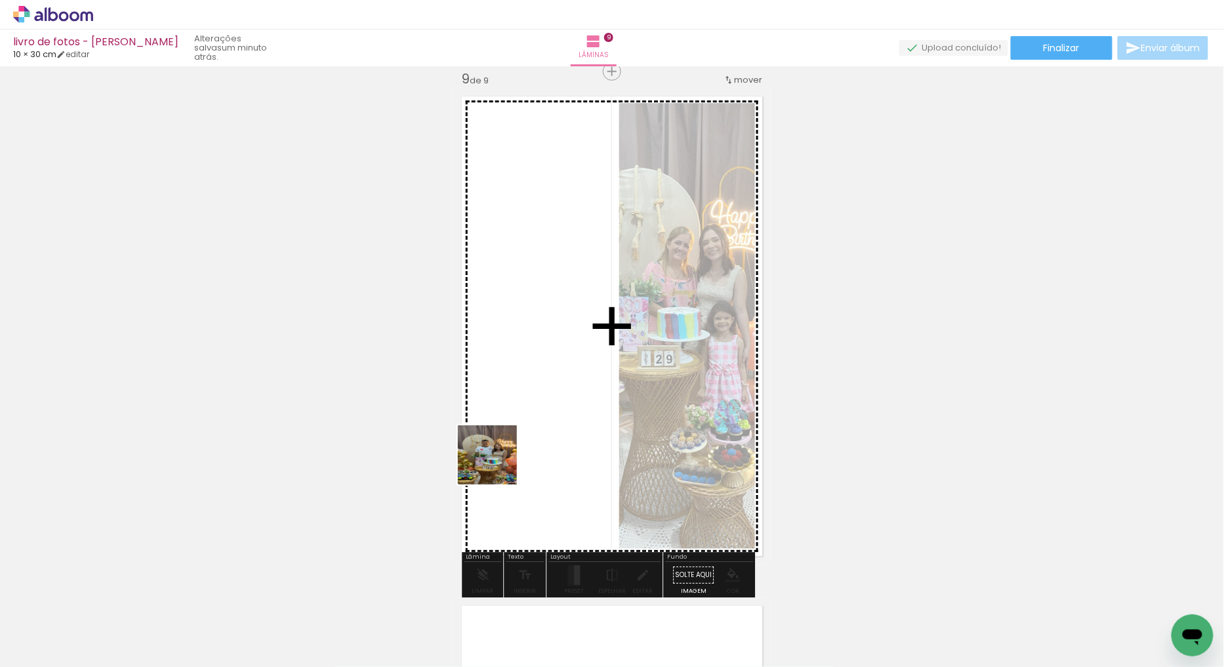
drag, startPoint x: 300, startPoint y: 632, endPoint x: 569, endPoint y: 436, distance: 332.9
click at [577, 412] on quentale-workspace at bounding box center [612, 333] width 1224 height 667
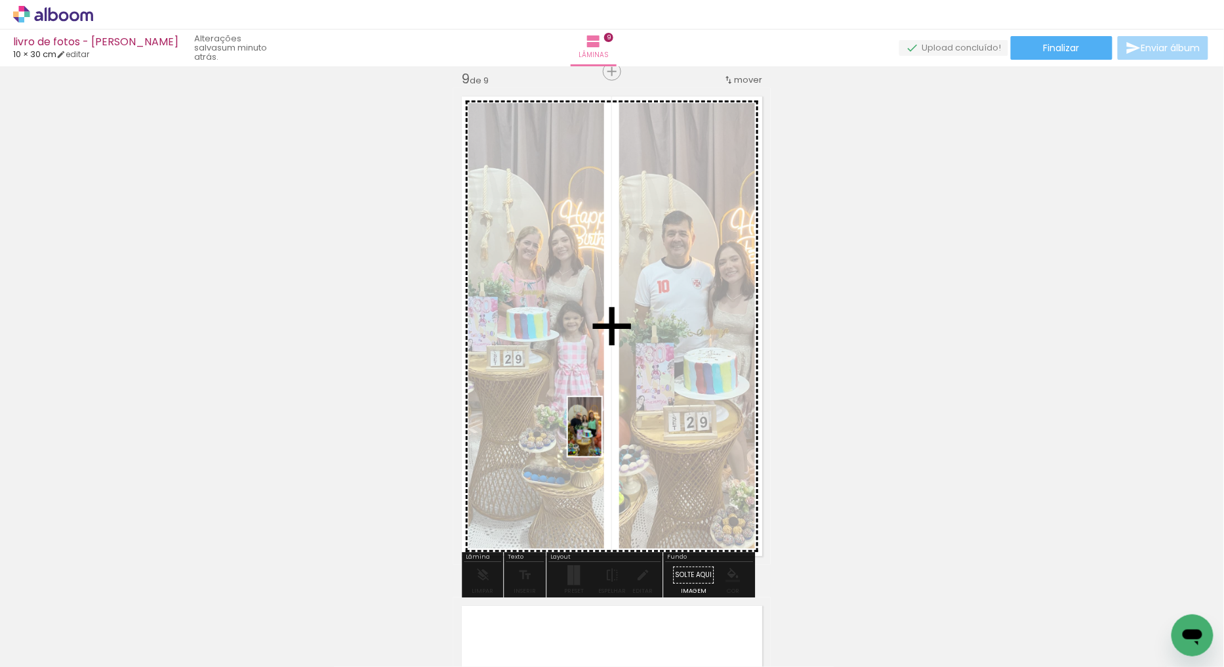
drag, startPoint x: 458, startPoint y: 624, endPoint x: 608, endPoint y: 436, distance: 240.0
click at [608, 436] on quentale-workspace at bounding box center [612, 333] width 1224 height 667
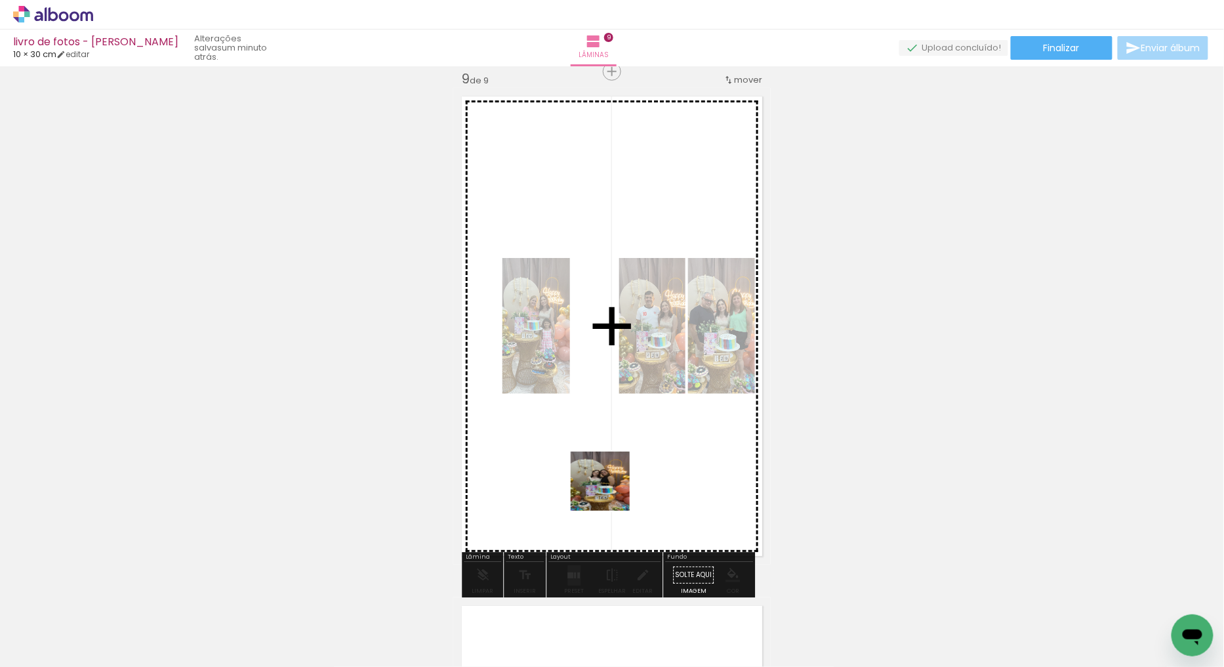
drag, startPoint x: 608, startPoint y: 617, endPoint x: 604, endPoint y: 450, distance: 167.3
click at [604, 451] on quentale-workspace at bounding box center [612, 333] width 1224 height 667
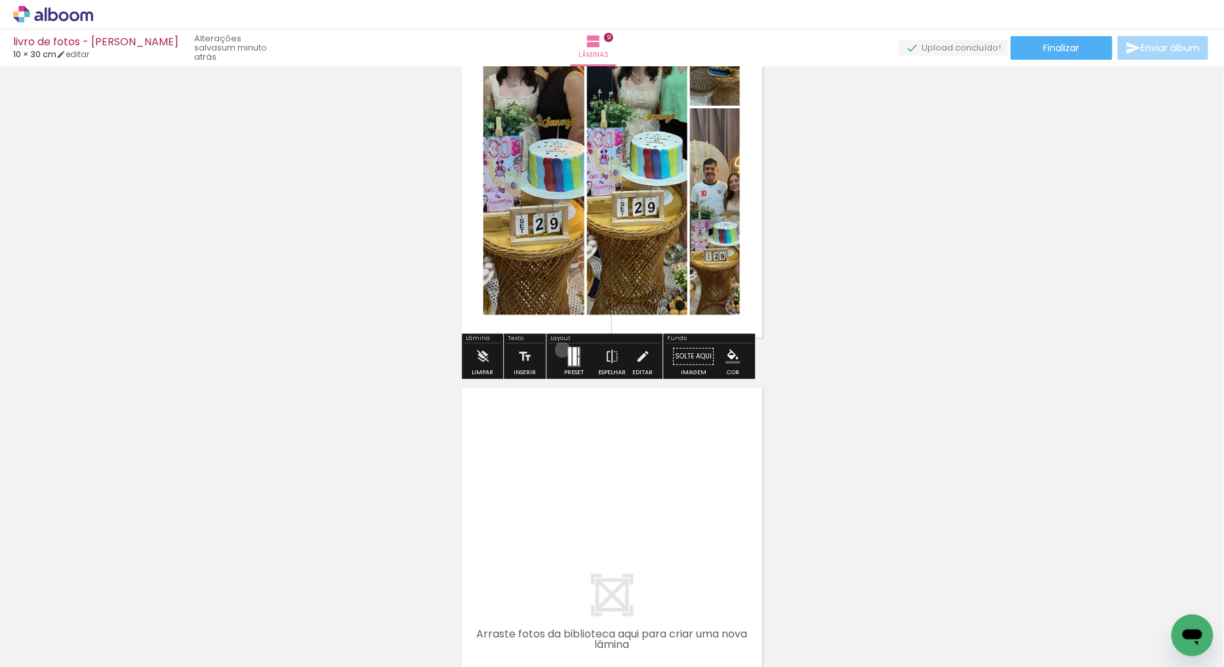
click at [560, 349] on div at bounding box center [573, 356] width 35 height 26
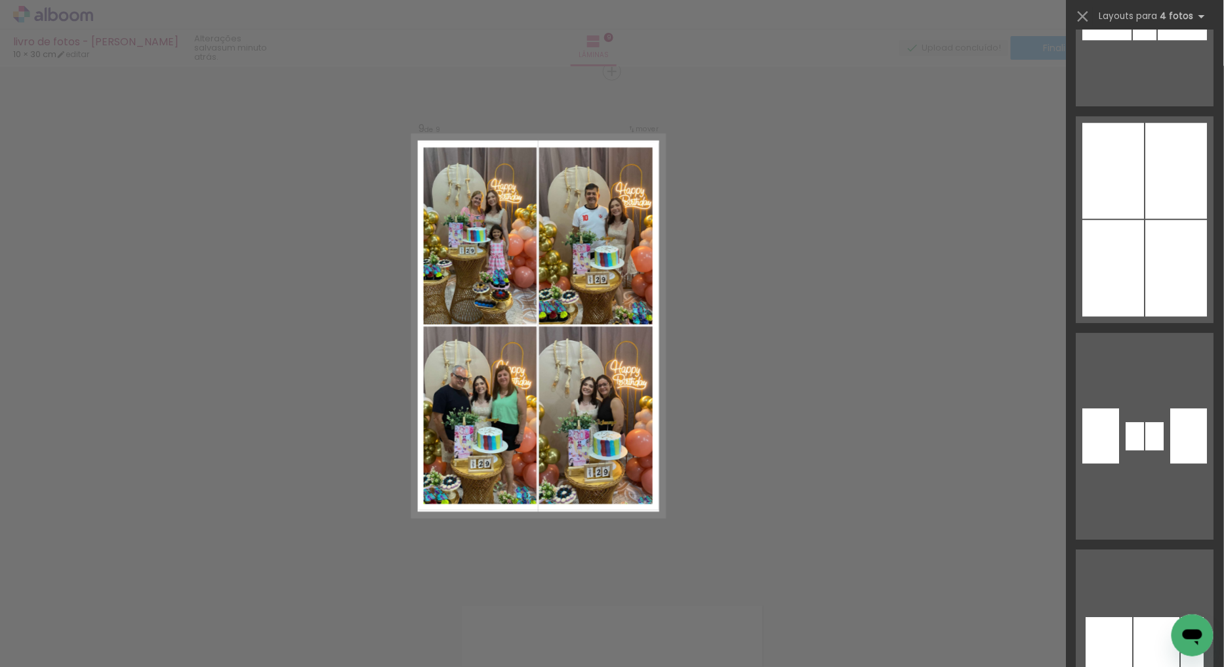
click at [1155, 257] on div at bounding box center [1177, 268] width 62 height 96
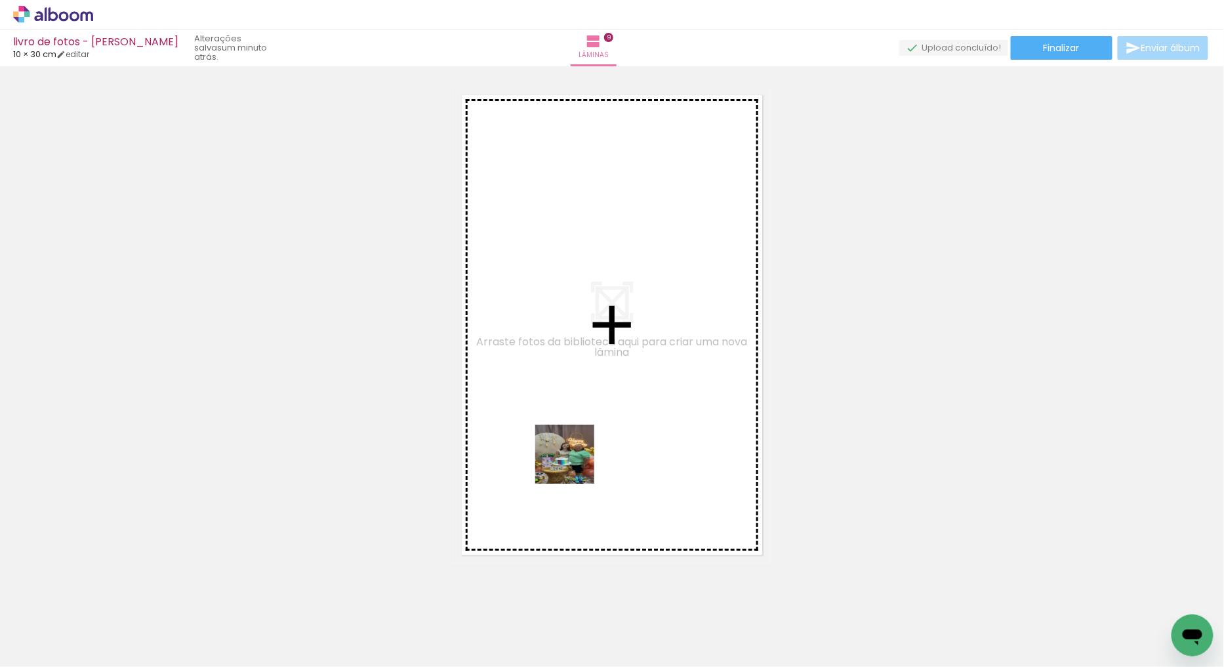
drag, startPoint x: 540, startPoint y: 608, endPoint x: 577, endPoint y: 350, distance: 261.2
click at [577, 350] on quentale-workspace at bounding box center [612, 333] width 1224 height 667
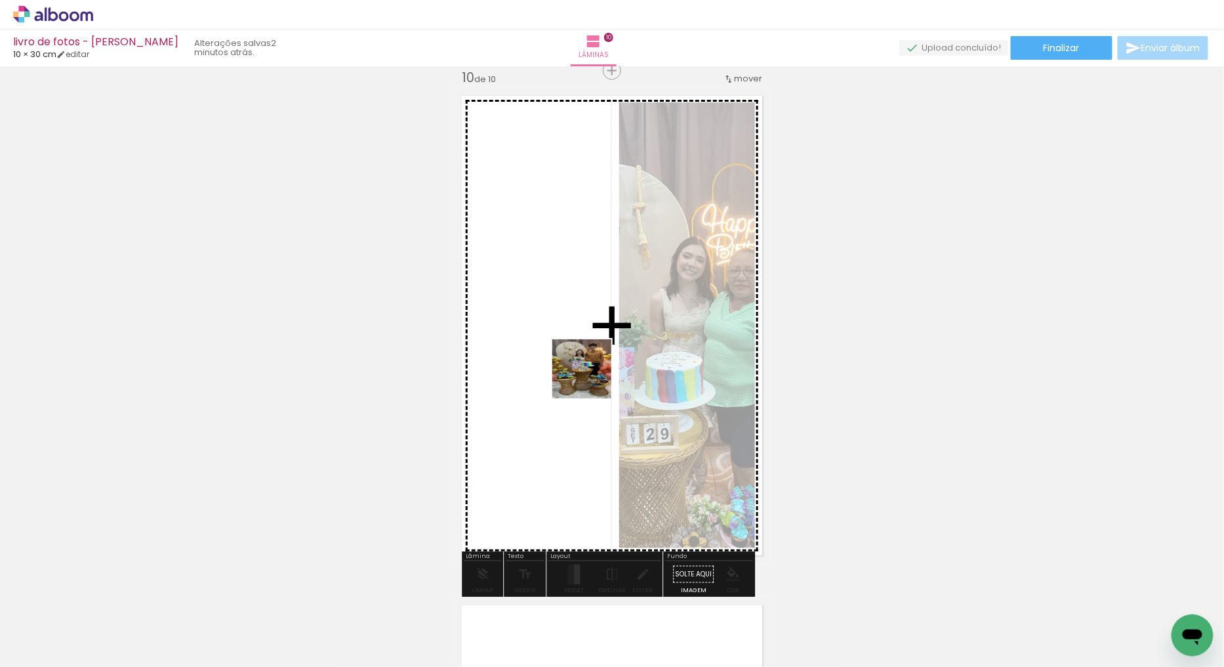
drag, startPoint x: 604, startPoint y: 614, endPoint x: 587, endPoint y: 366, distance: 248.6
click at [587, 366] on quentale-workspace at bounding box center [612, 333] width 1224 height 667
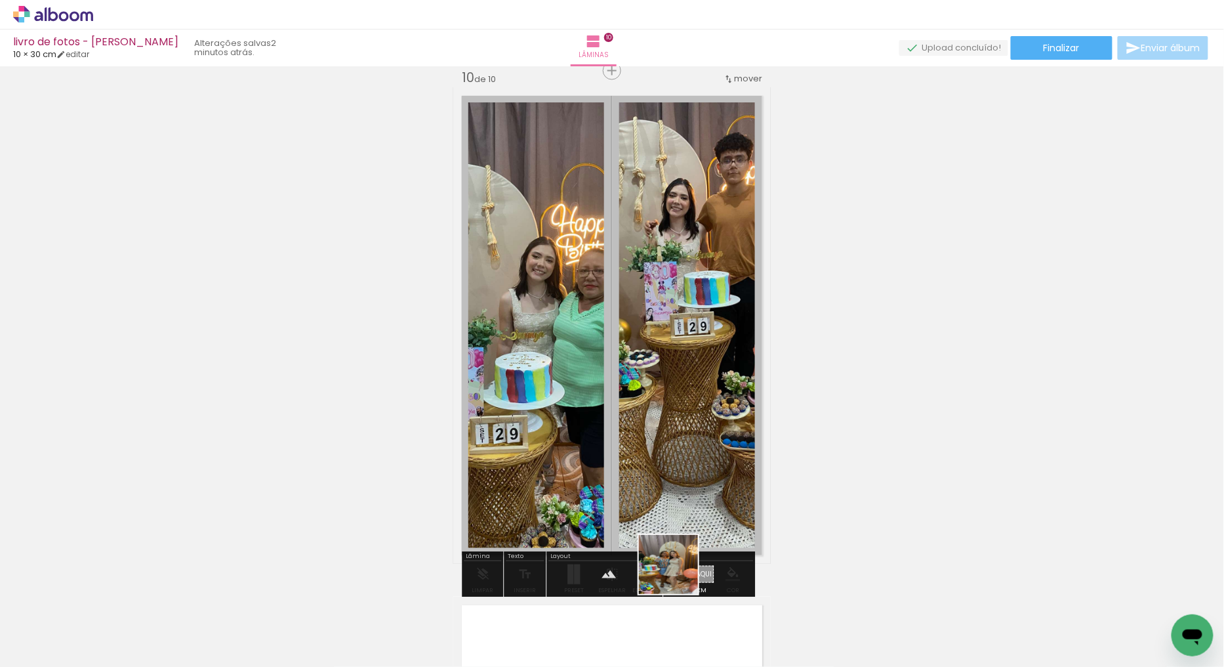
drag, startPoint x: 671, startPoint y: 632, endPoint x: 724, endPoint y: 555, distance: 93.7
click at [602, 361] on quentale-workspace at bounding box center [612, 333] width 1224 height 667
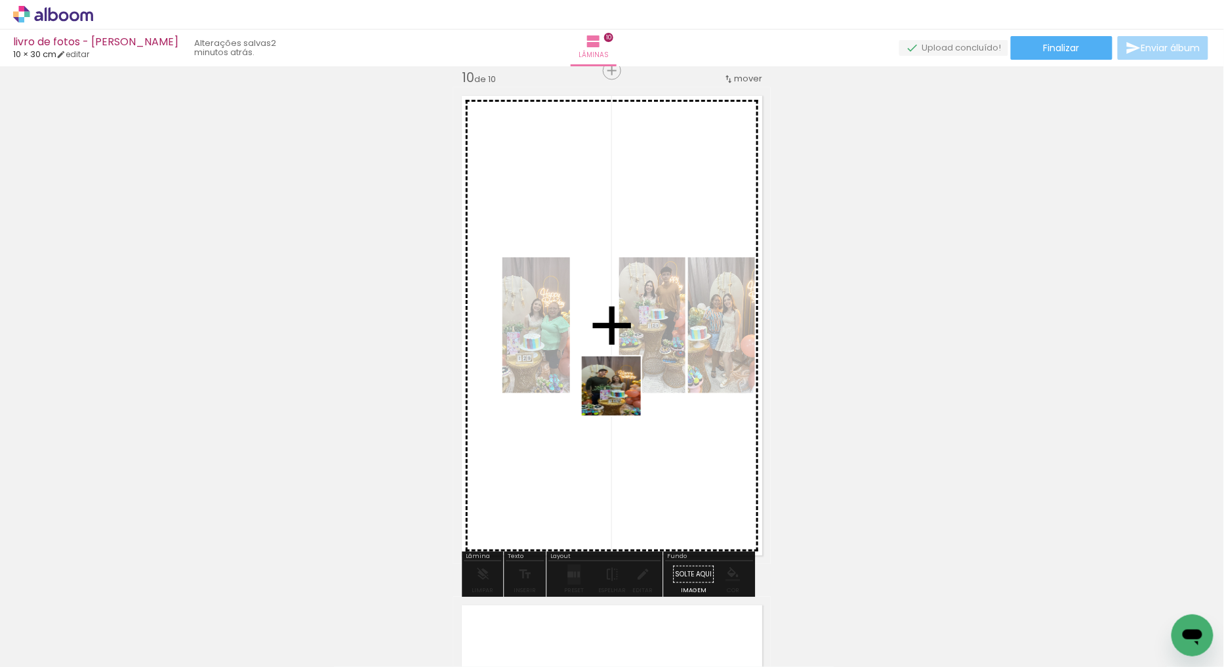
drag, startPoint x: 750, startPoint y: 612, endPoint x: 609, endPoint y: 527, distance: 164.8
click at [619, 397] on quentale-workspace at bounding box center [612, 333] width 1224 height 667
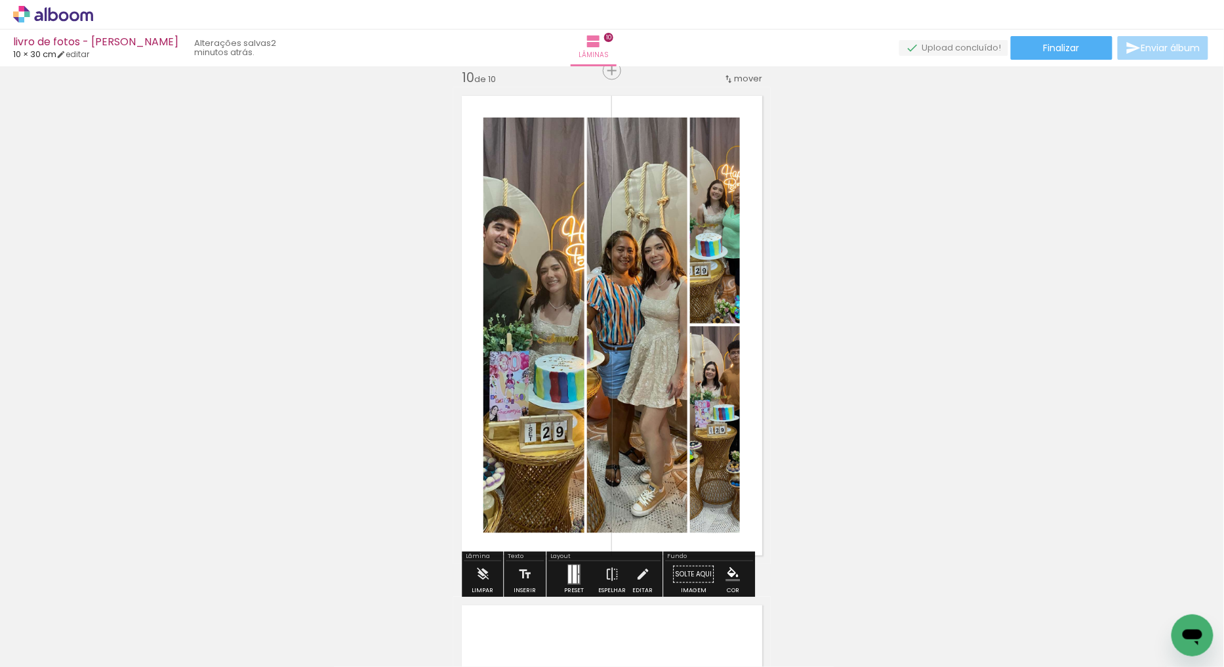
drag, startPoint x: 566, startPoint y: 576, endPoint x: 567, endPoint y: 554, distance: 21.7
click at [568, 576] on quentale-layouter at bounding box center [574, 574] width 13 height 20
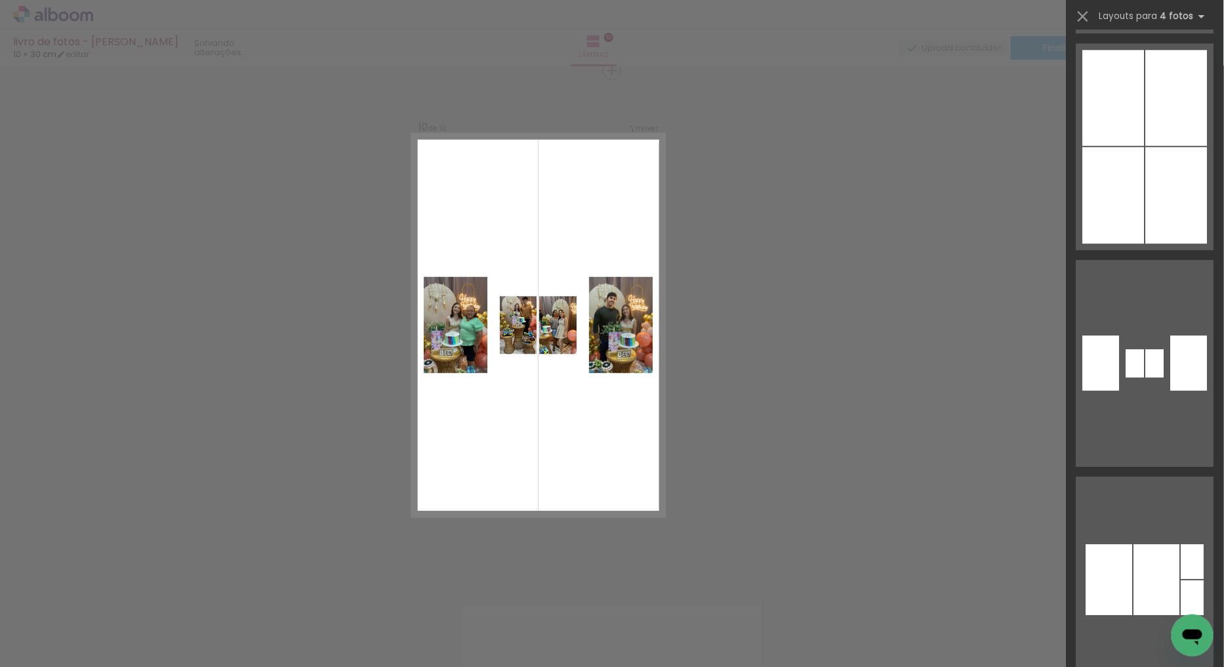
click at [1125, 261] on quentale-layouter at bounding box center [1146, 363] width 138 height 207
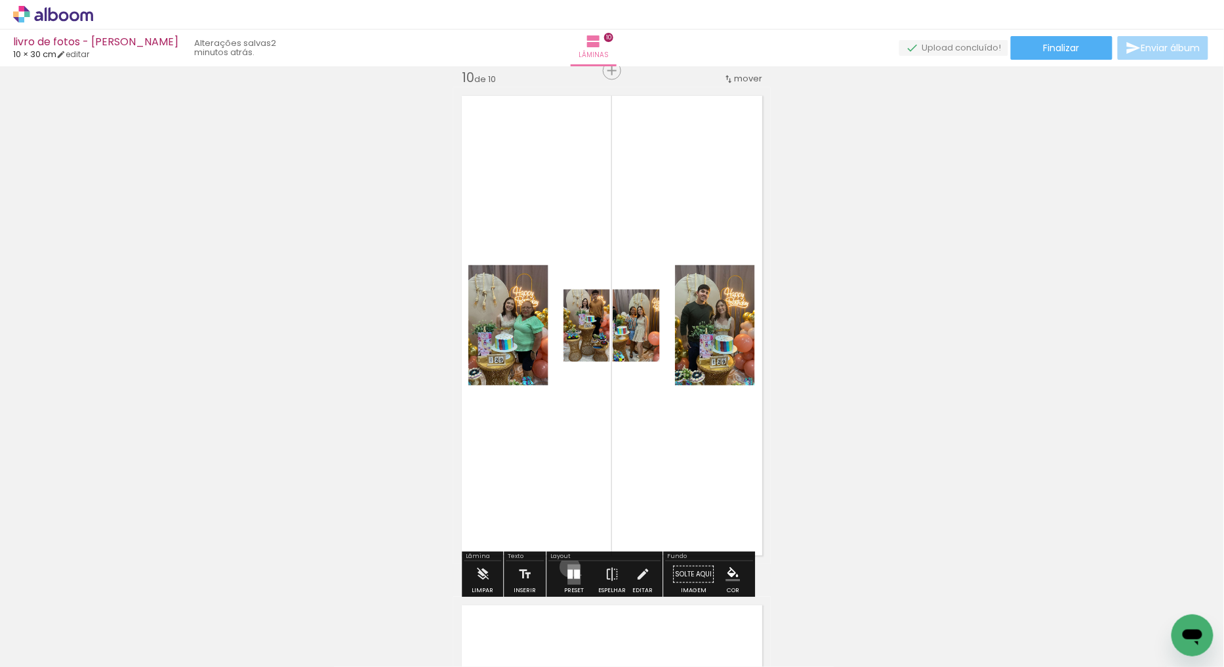
click at [568, 567] on quentale-layouter at bounding box center [574, 574] width 13 height 20
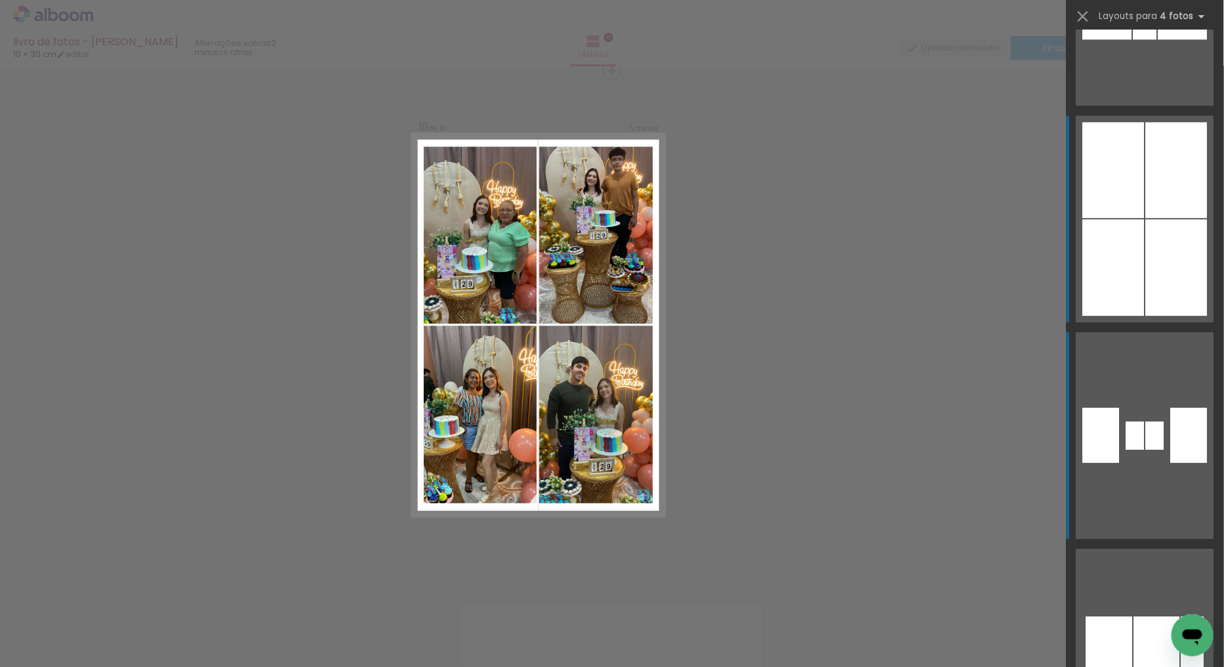
click at [1147, 232] on div at bounding box center [1177, 267] width 62 height 96
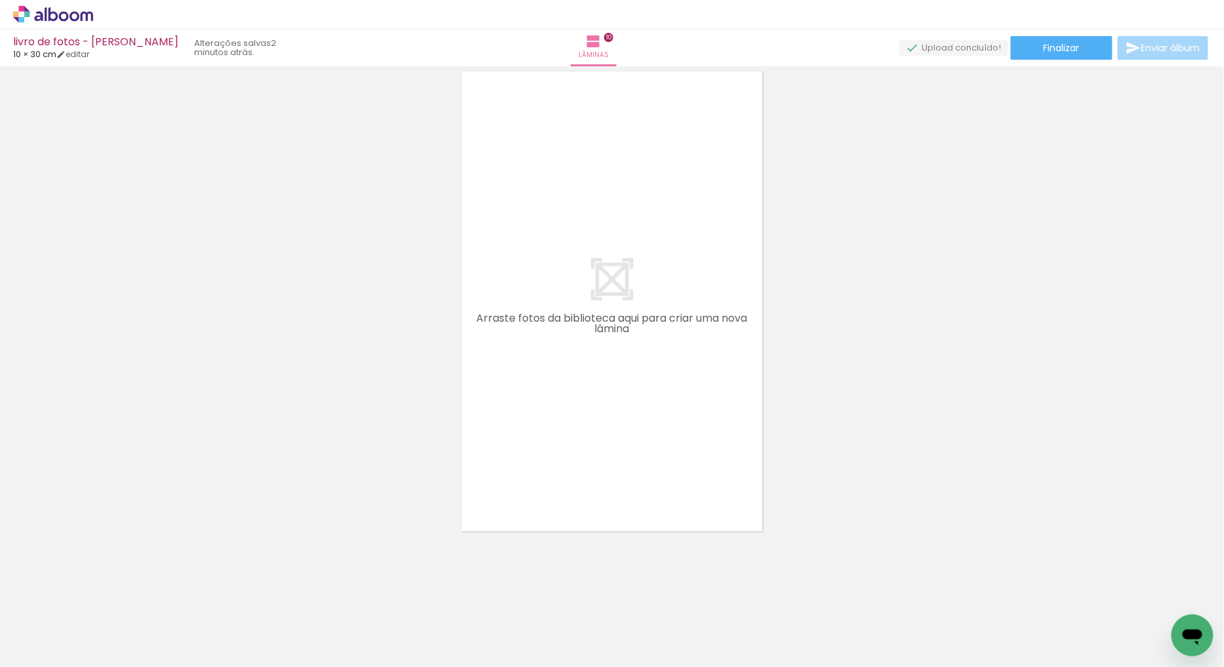
scroll to position [0, 1091]
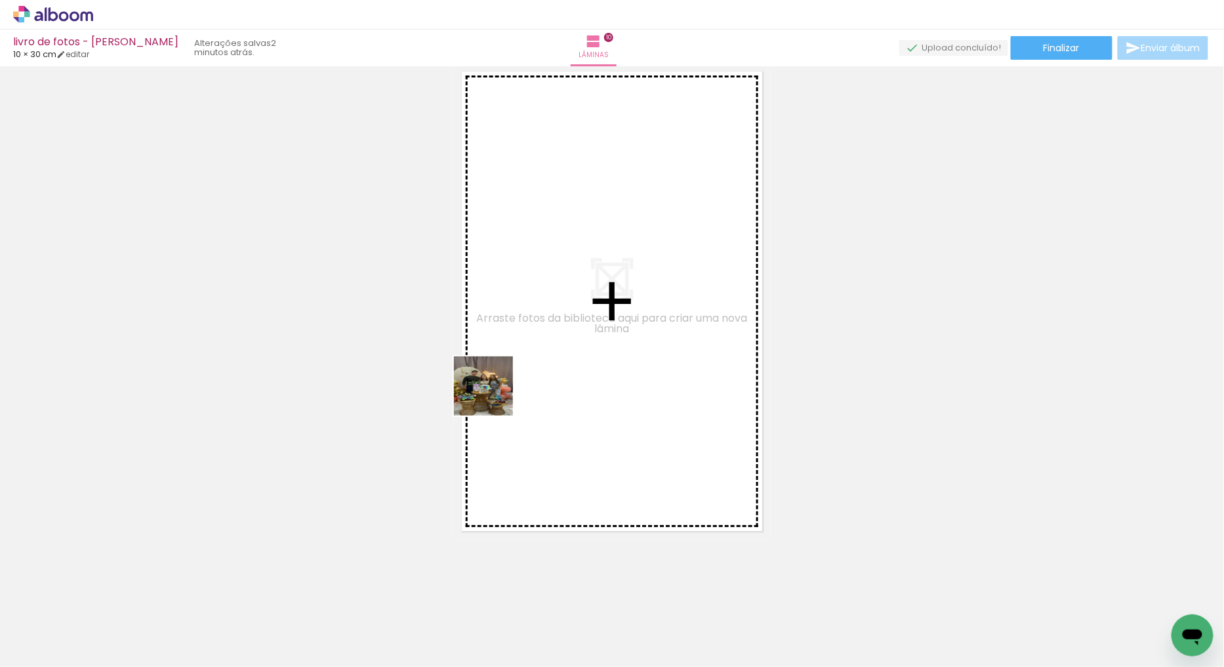
drag, startPoint x: 292, startPoint y: 633, endPoint x: 451, endPoint y: 541, distance: 184.0
click at [556, 346] on quentale-workspace at bounding box center [612, 333] width 1224 height 667
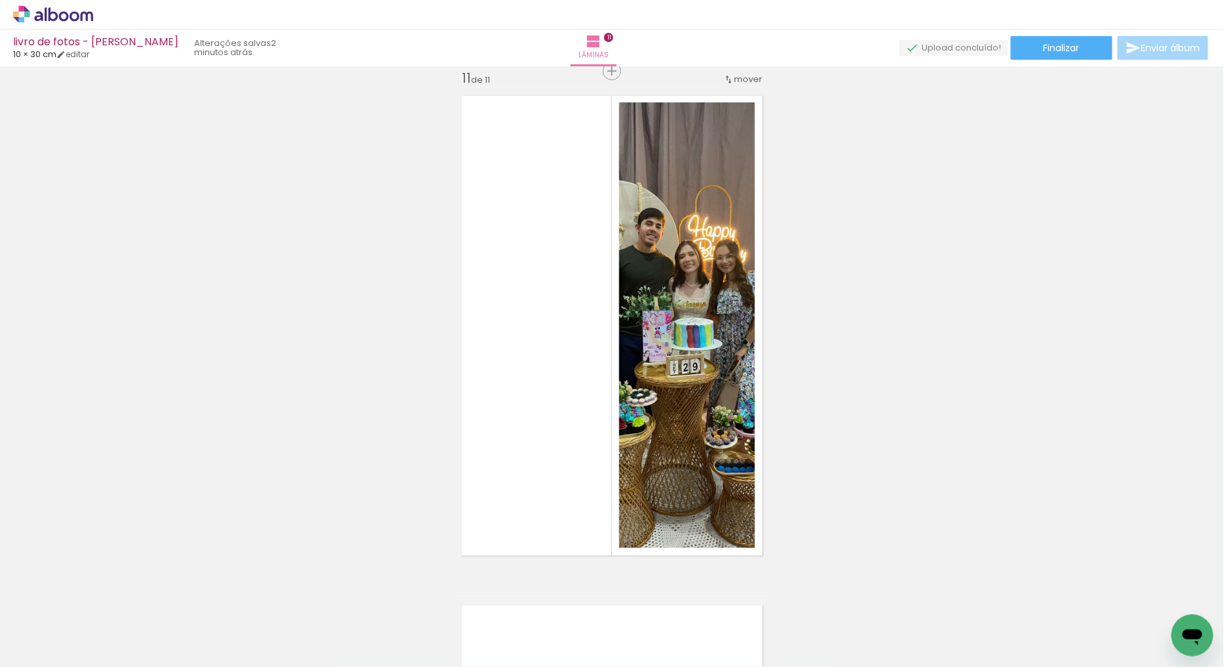
scroll to position [5108, 0]
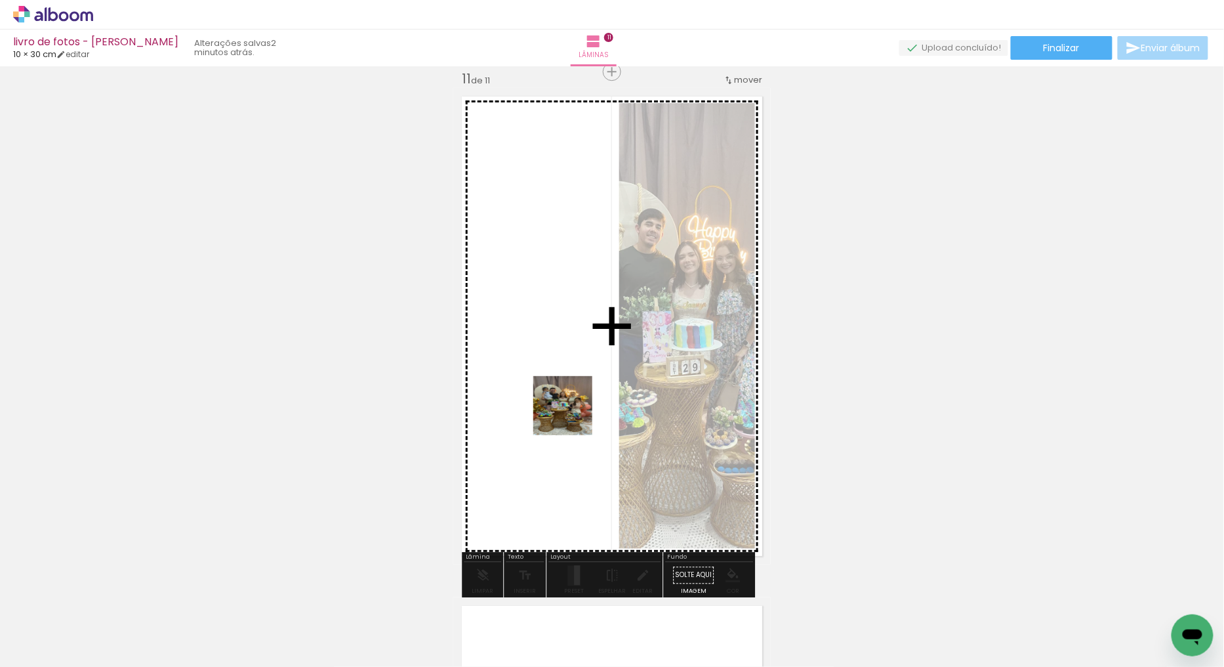
drag, startPoint x: 371, startPoint y: 615, endPoint x: 612, endPoint y: 388, distance: 331.4
click at [612, 388] on quentale-workspace at bounding box center [612, 333] width 1224 height 667
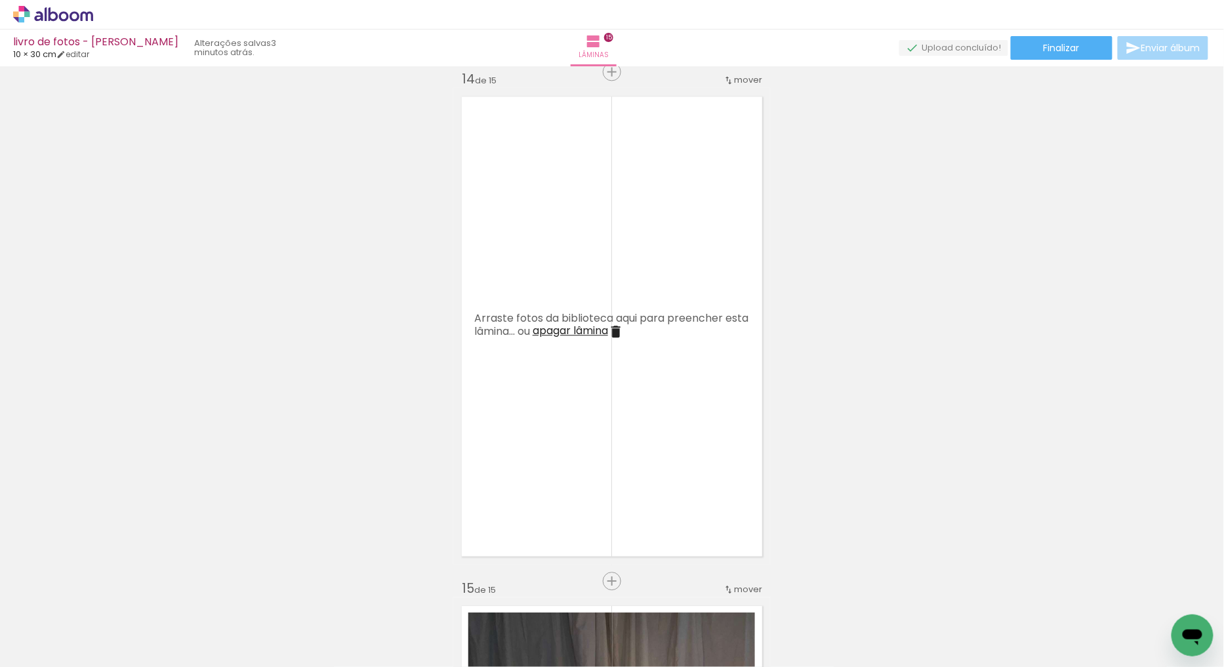
scroll to position [0, 1091]
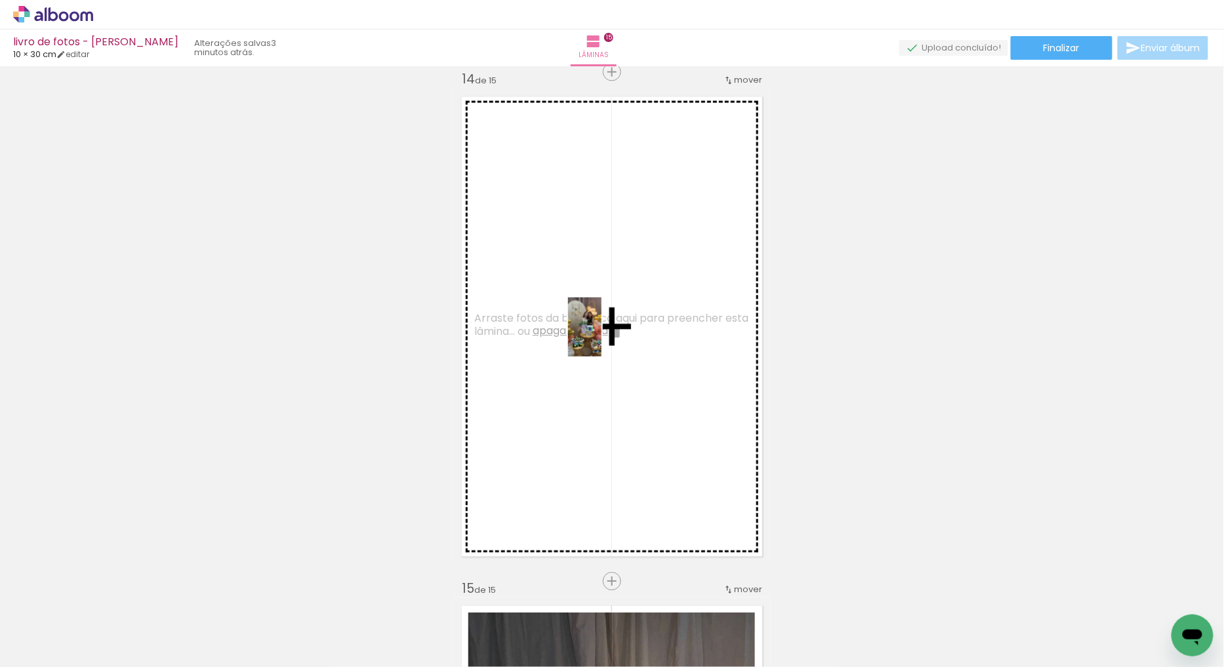
drag, startPoint x: 1174, startPoint y: 604, endPoint x: 608, endPoint y: 337, distance: 626.6
click at [608, 337] on quentale-workspace at bounding box center [612, 333] width 1224 height 667
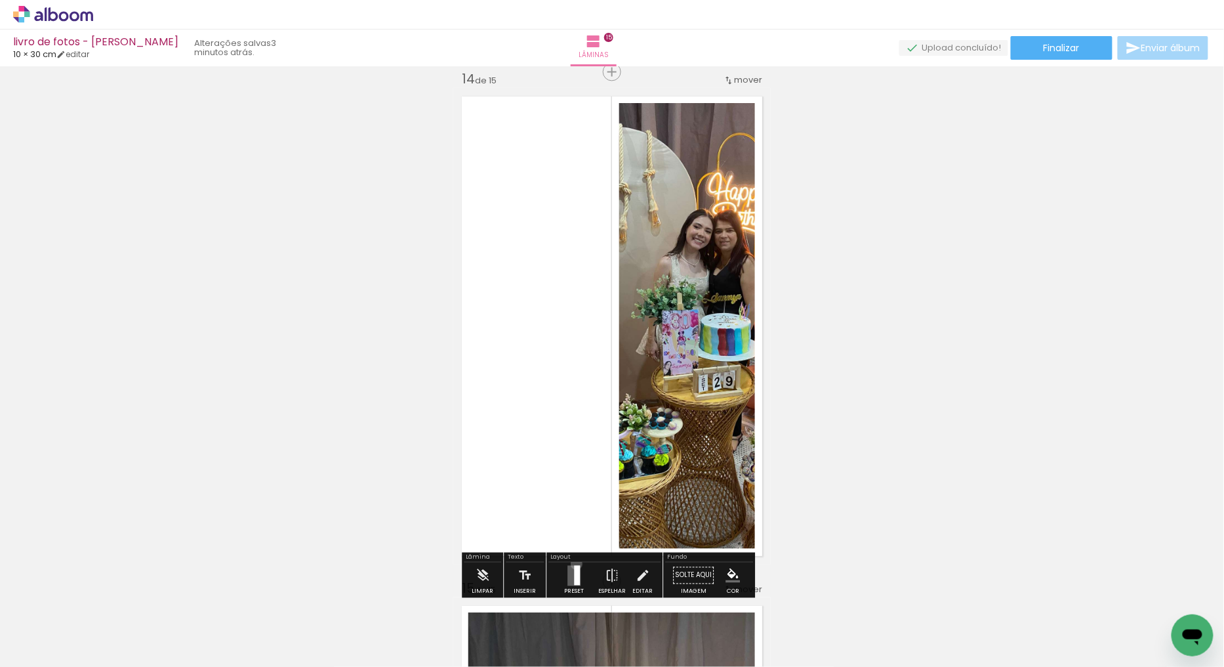
click at [573, 564] on div at bounding box center [573, 575] width 35 height 26
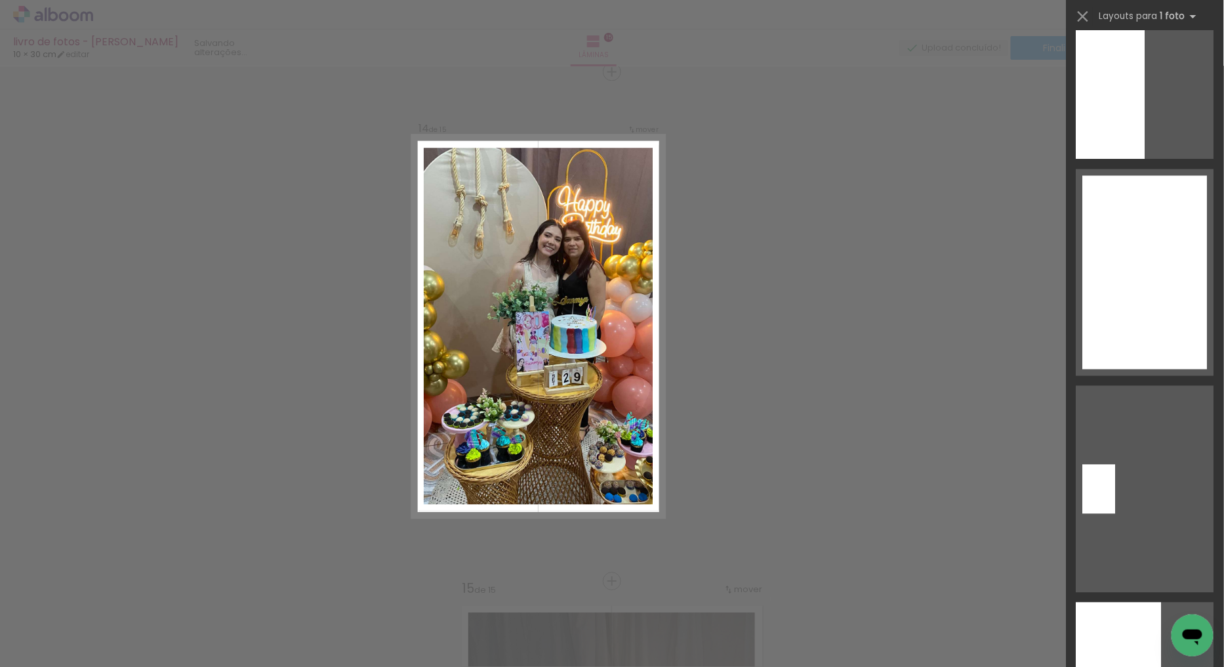
scroll to position [2697, 0]
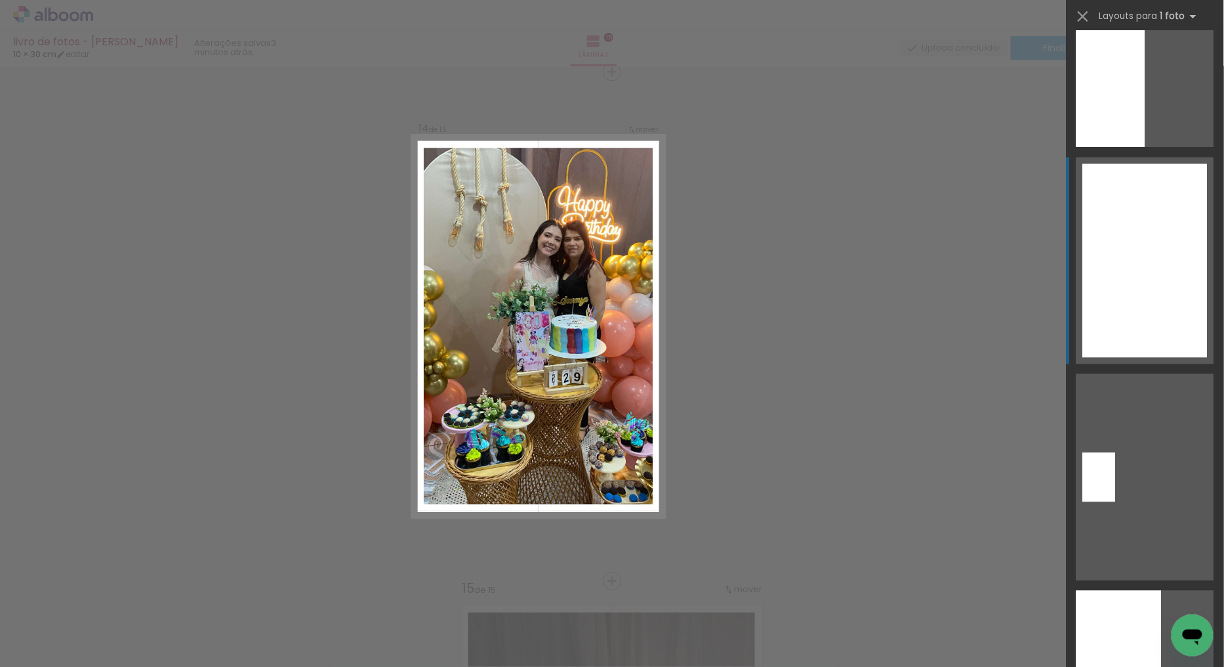
click at [1137, 246] on div at bounding box center [1145, 261] width 125 height 194
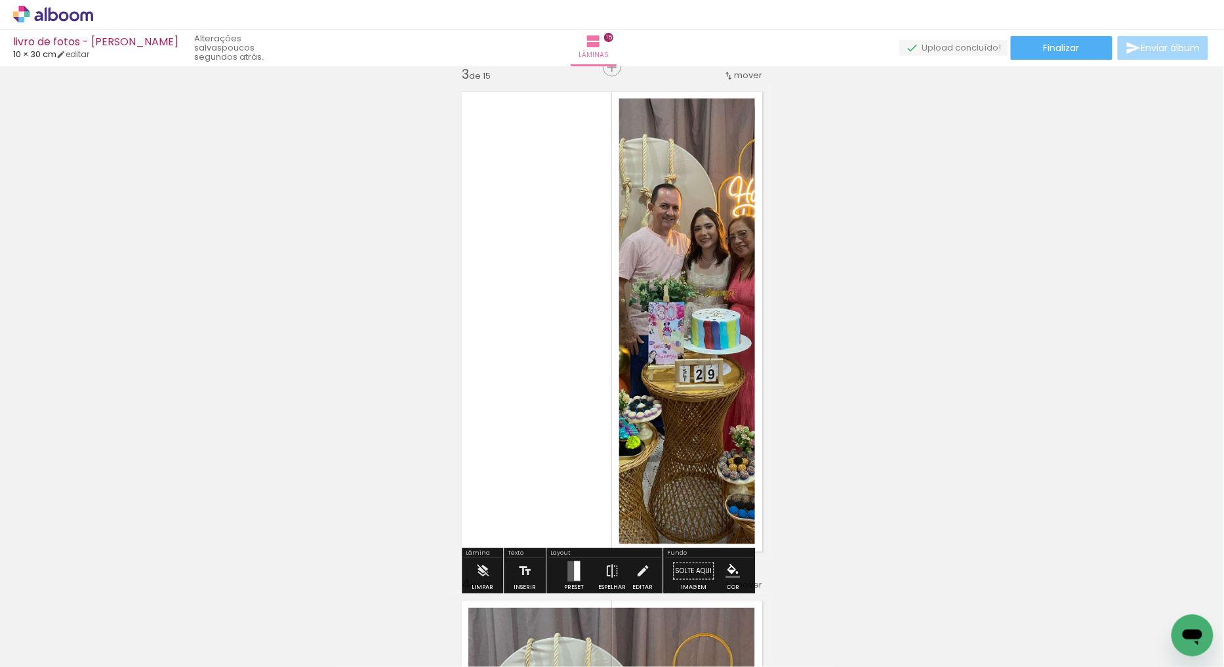
scroll to position [1094, 0]
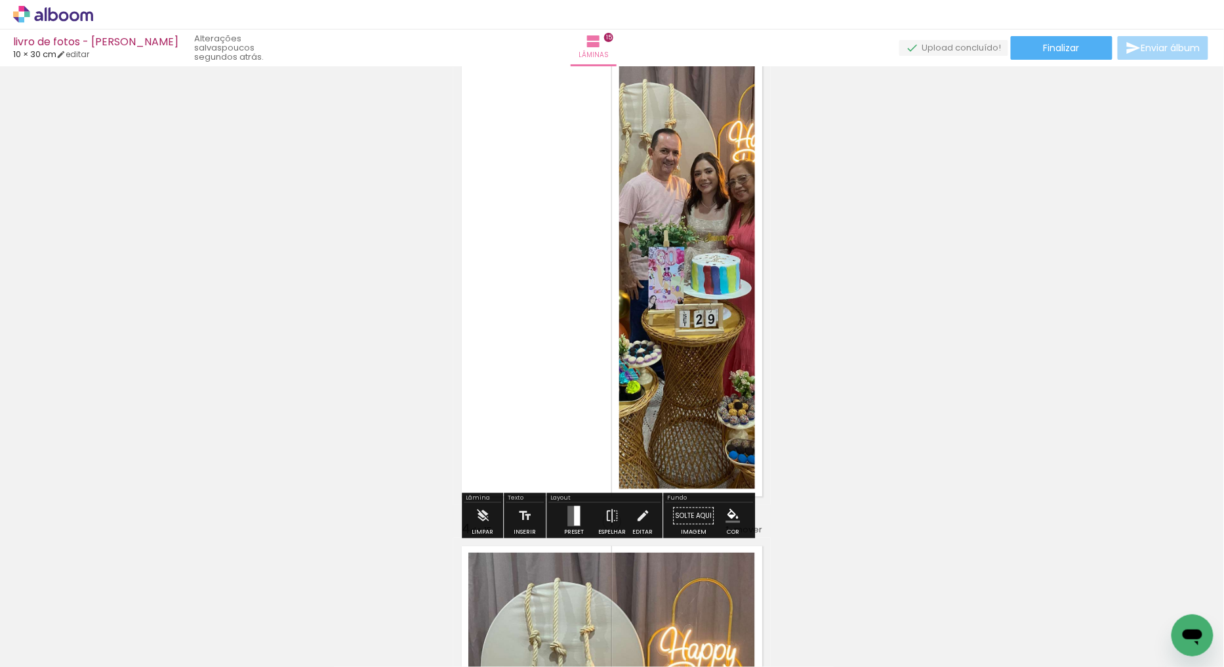
click at [568, 507] on quentale-layouter at bounding box center [574, 515] width 13 height 20
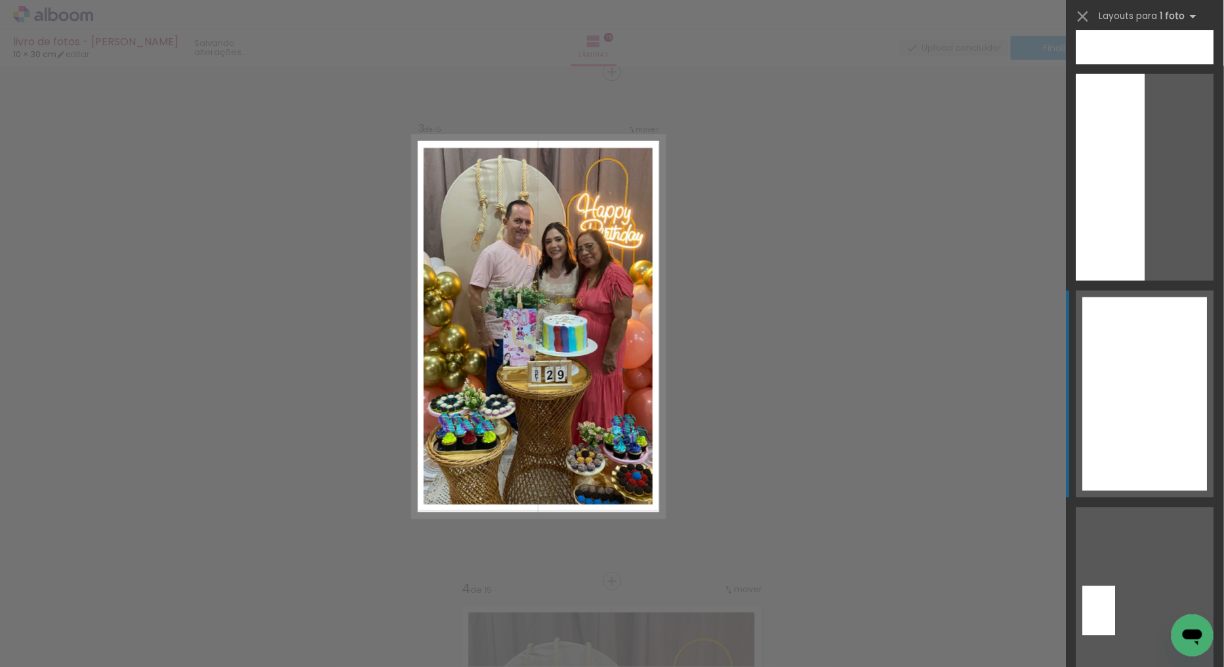
scroll to position [2624, 0]
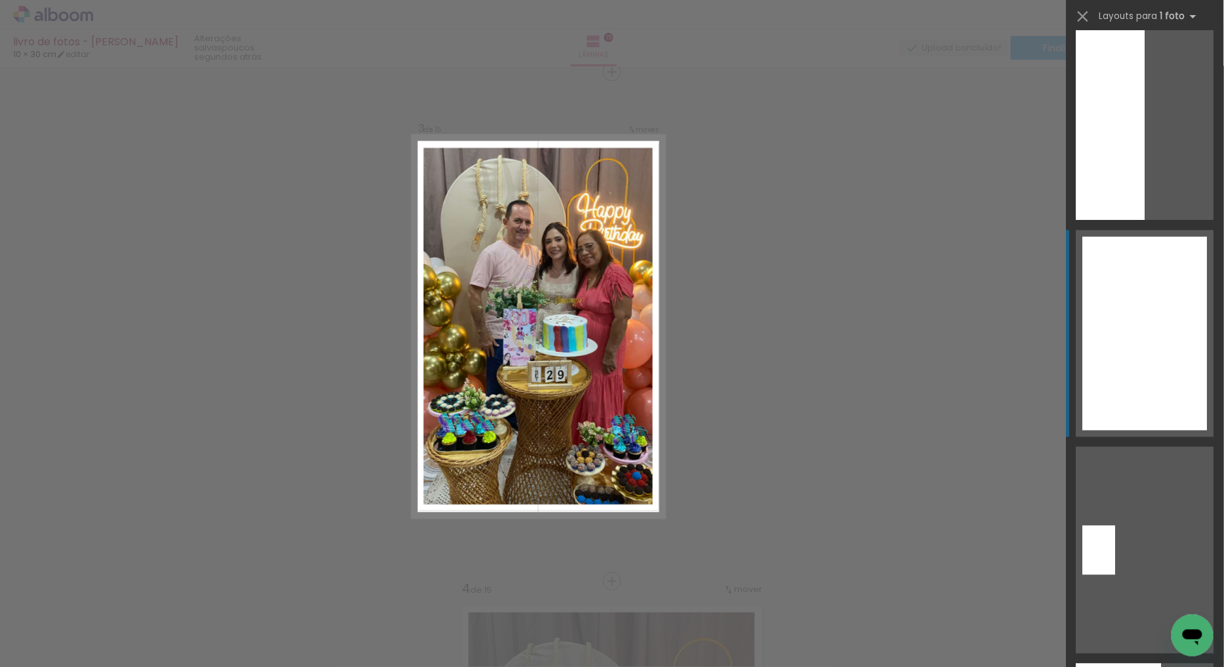
click at [1145, 310] on div at bounding box center [1145, 334] width 125 height 194
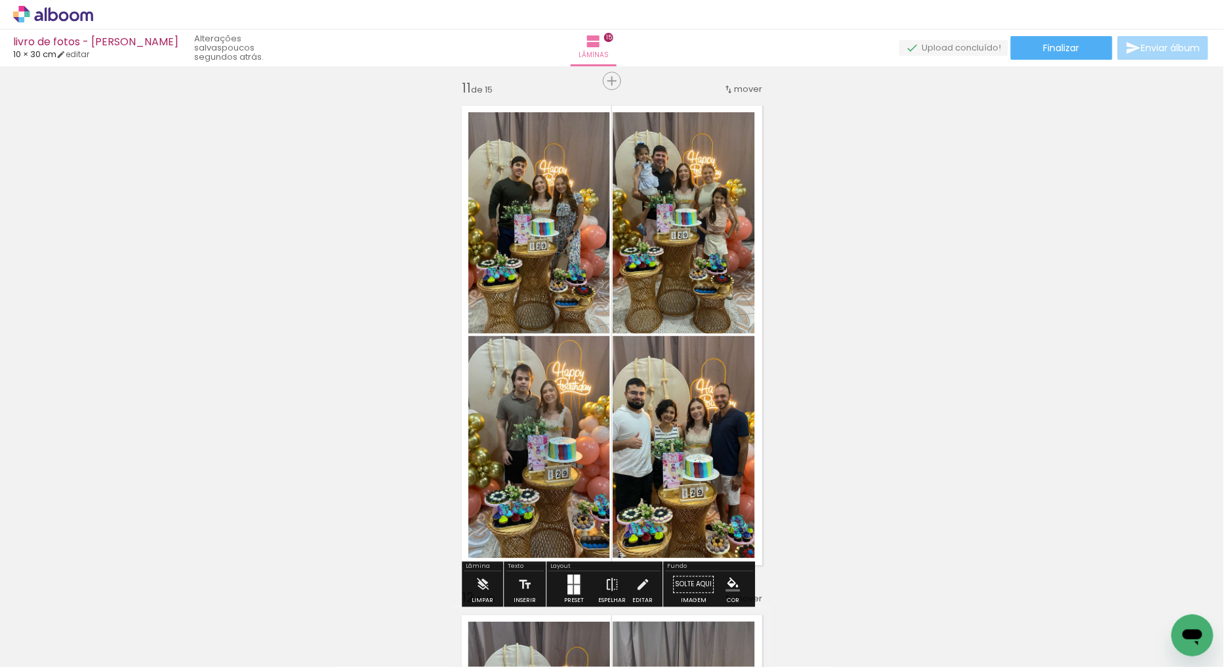
scroll to position [5102, 0]
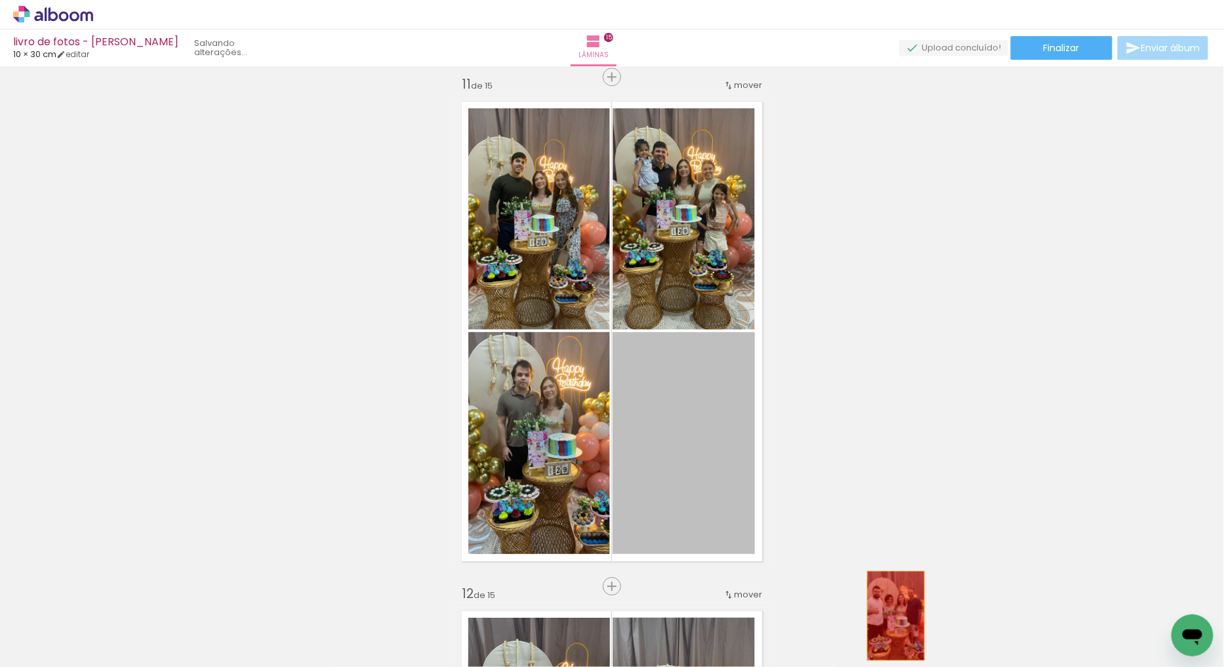
drag, startPoint x: 713, startPoint y: 448, endPoint x: 891, endPoint y: 615, distance: 243.7
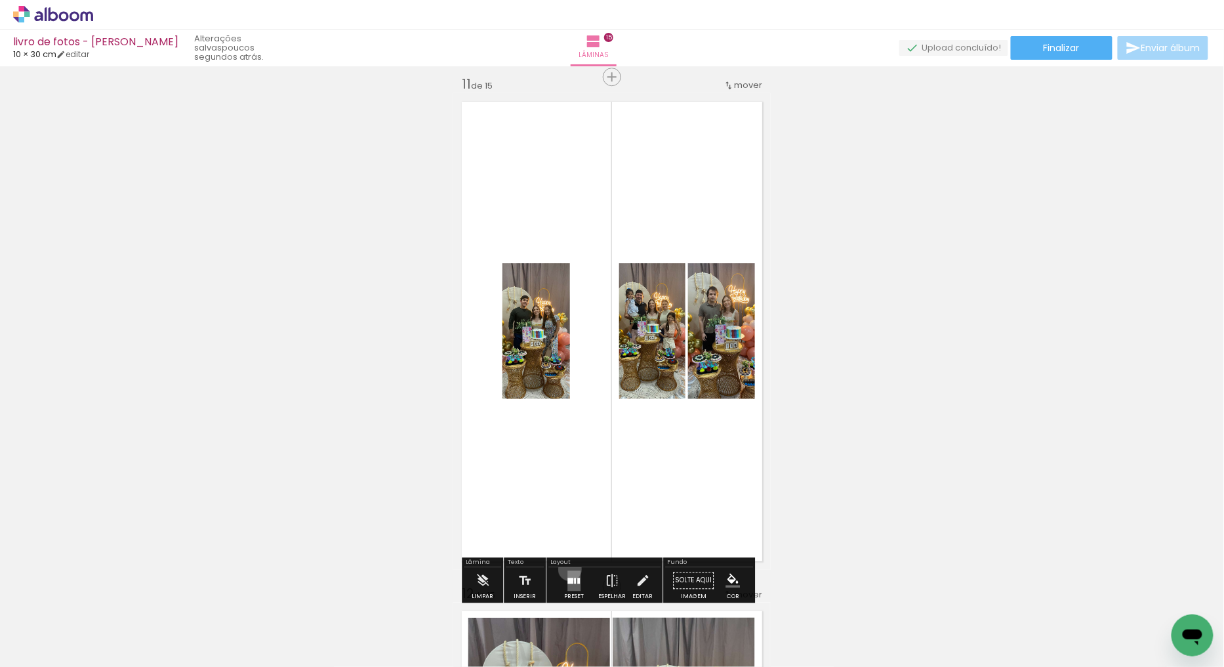
click at [567, 568] on div at bounding box center [573, 580] width 35 height 26
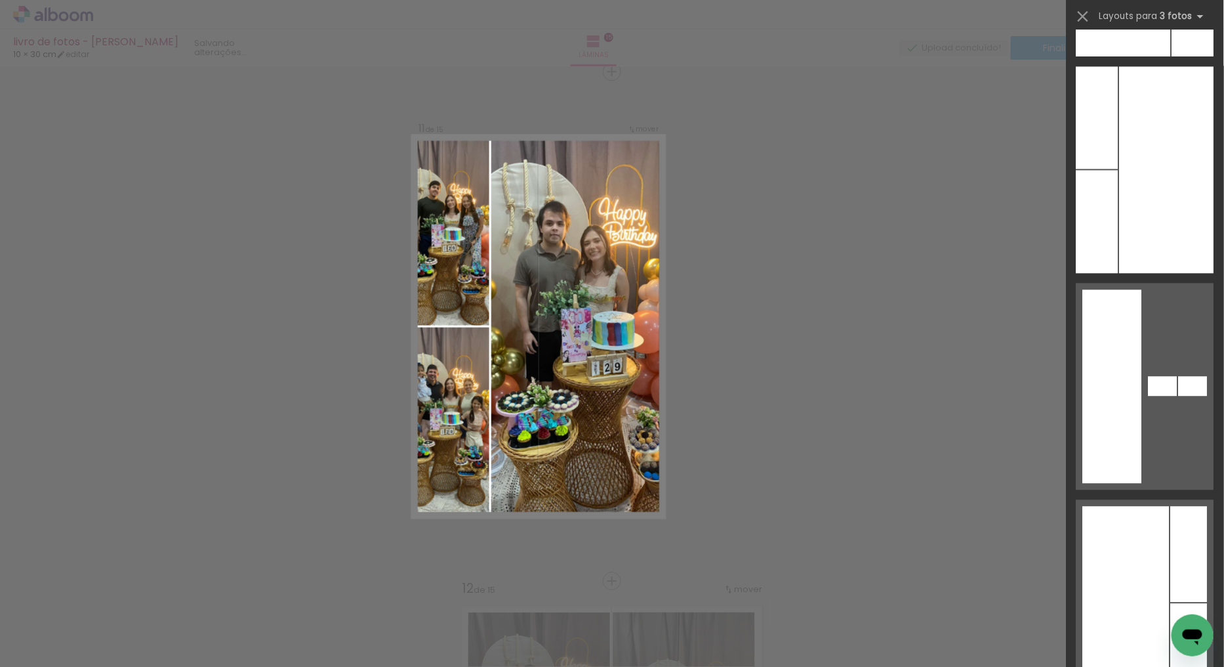
scroll to position [12101, 0]
click at [1145, 203] on div at bounding box center [1167, 167] width 94 height 207
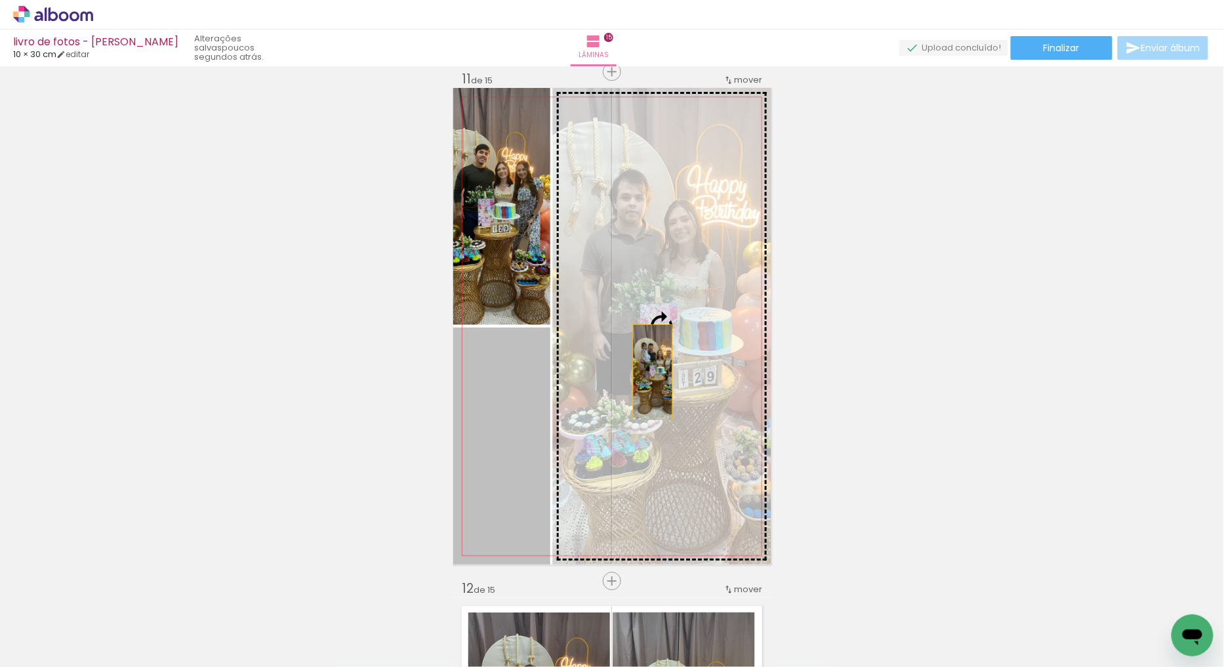
drag, startPoint x: 505, startPoint y: 443, endPoint x: 650, endPoint y: 371, distance: 161.4
click at [0, 0] on slot at bounding box center [0, 0] width 0 height 0
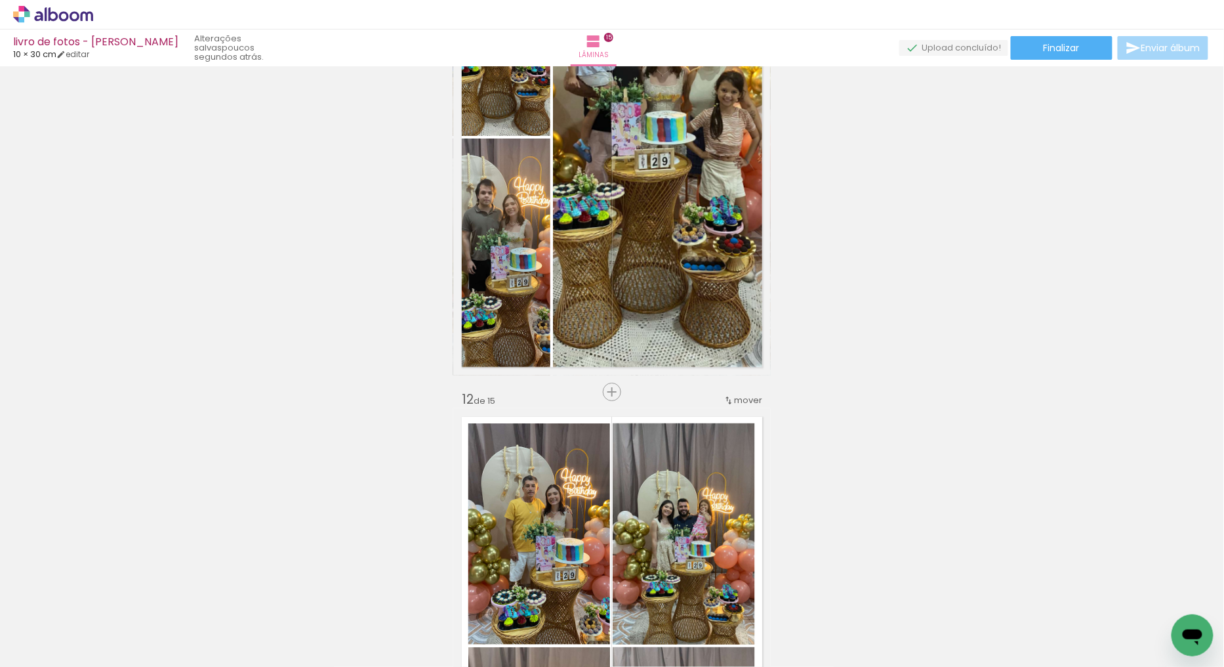
scroll to position [5253, 0]
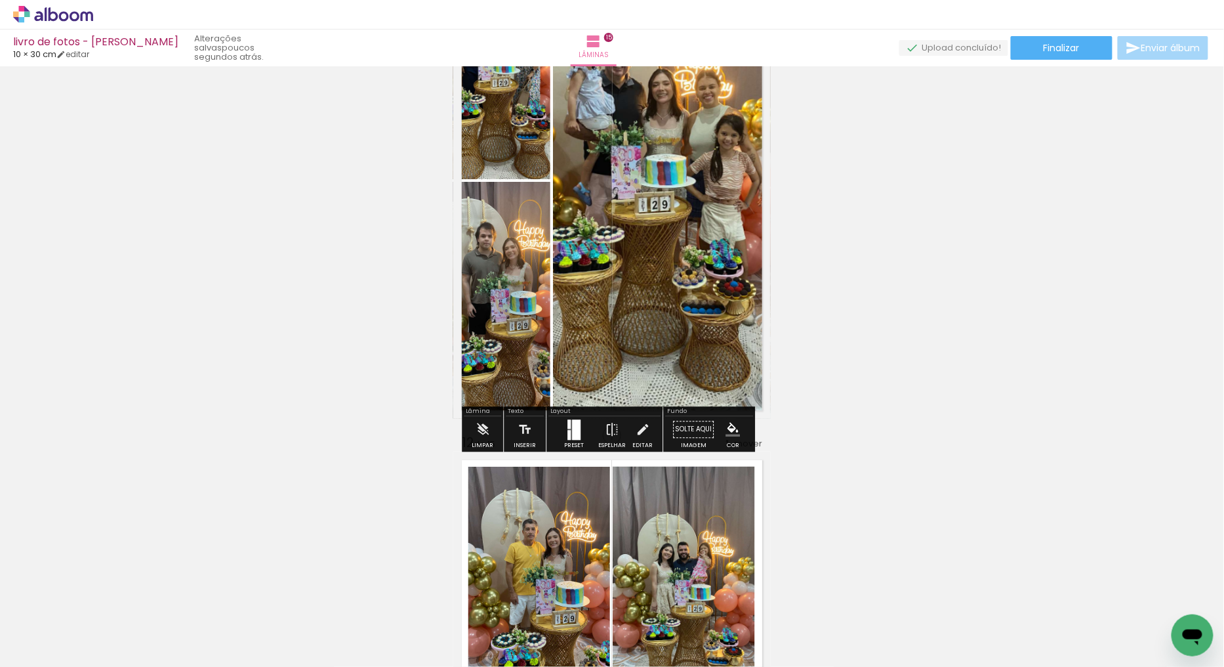
click at [574, 425] on div at bounding box center [576, 429] width 9 height 20
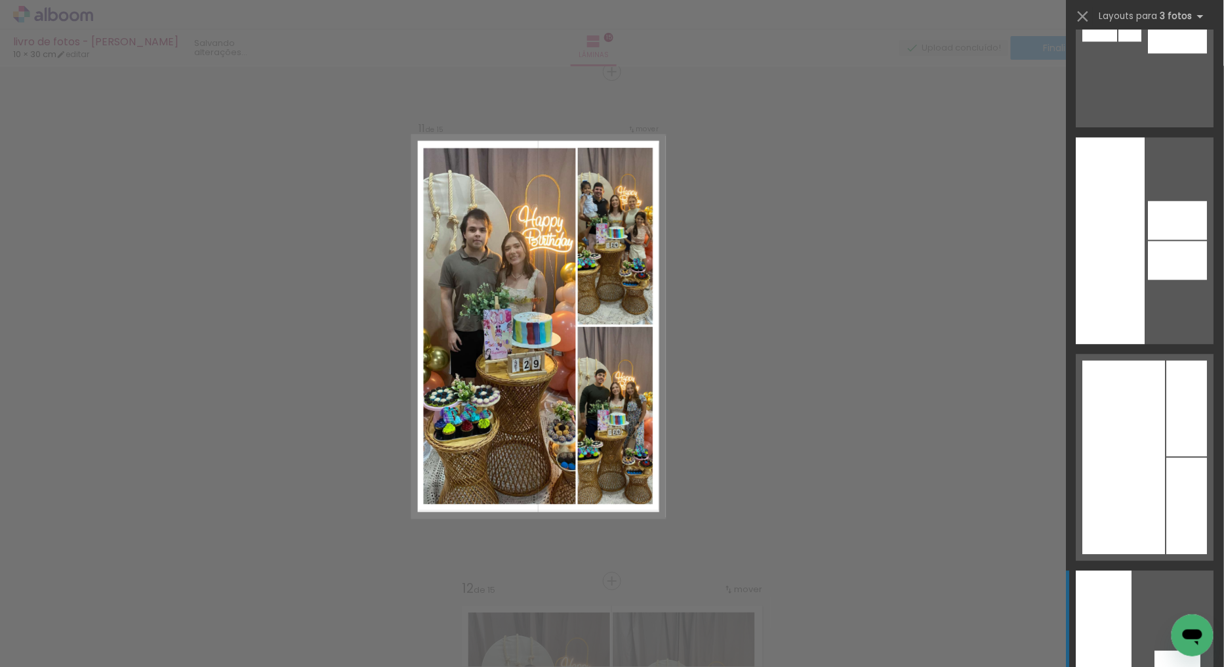
scroll to position [14238, 0]
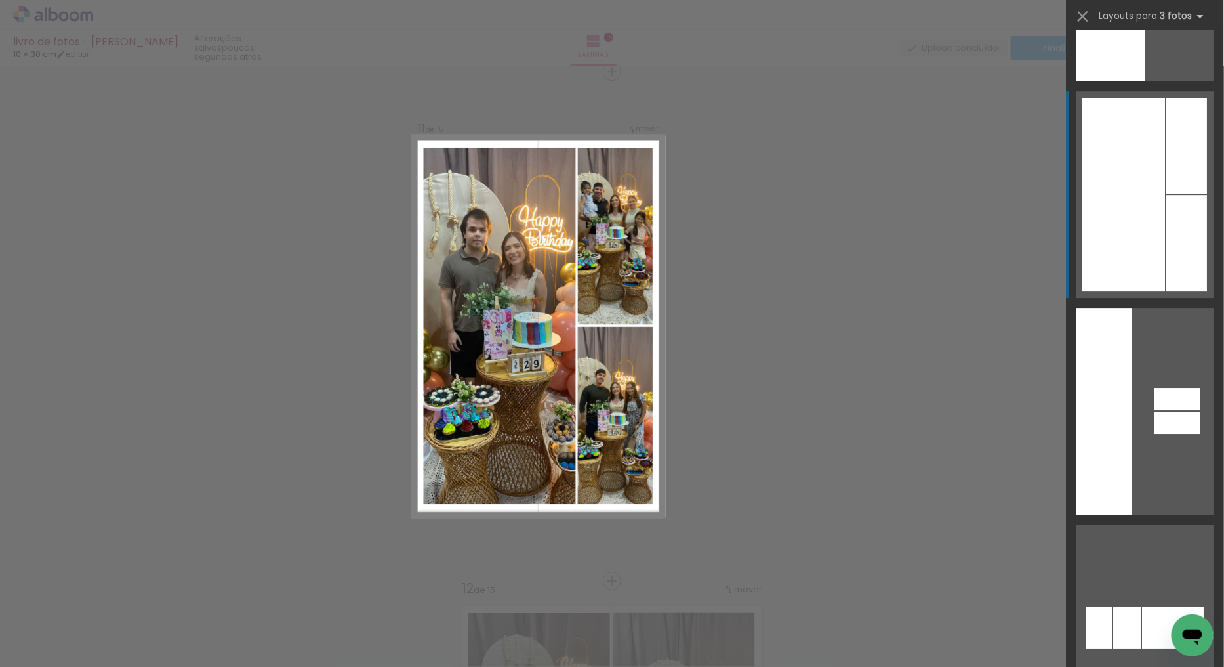
click at [1124, 222] on div at bounding box center [1124, 195] width 83 height 194
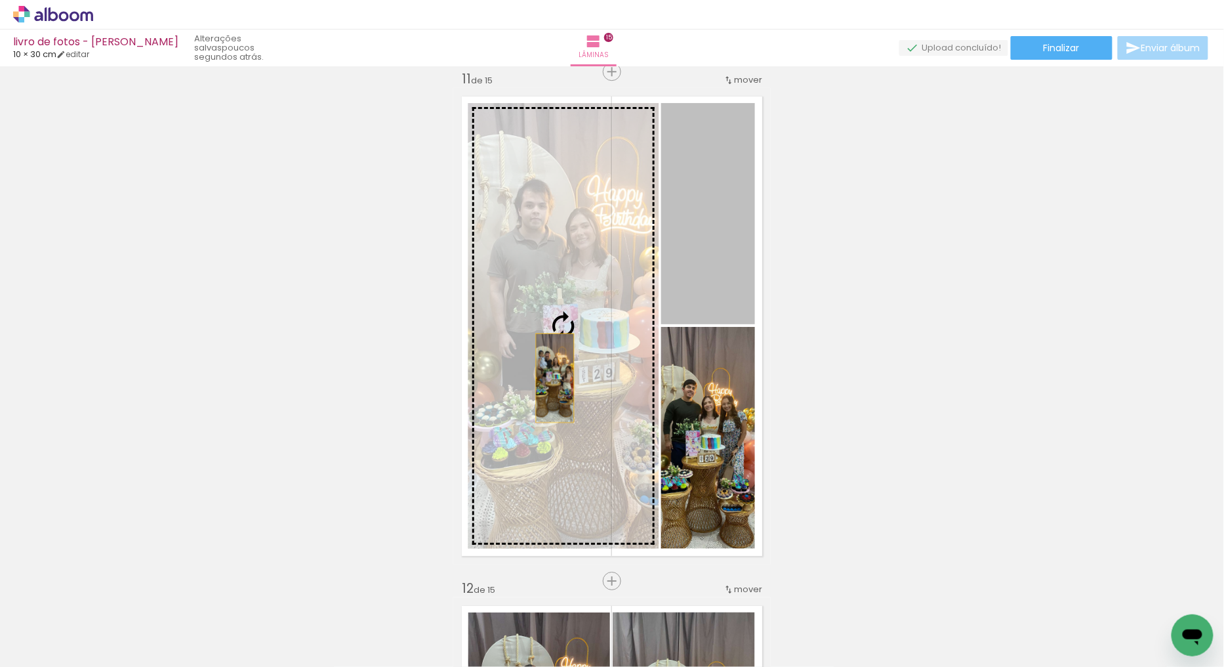
drag, startPoint x: 710, startPoint y: 234, endPoint x: 569, endPoint y: 366, distance: 192.6
click at [0, 0] on slot at bounding box center [0, 0] width 0 height 0
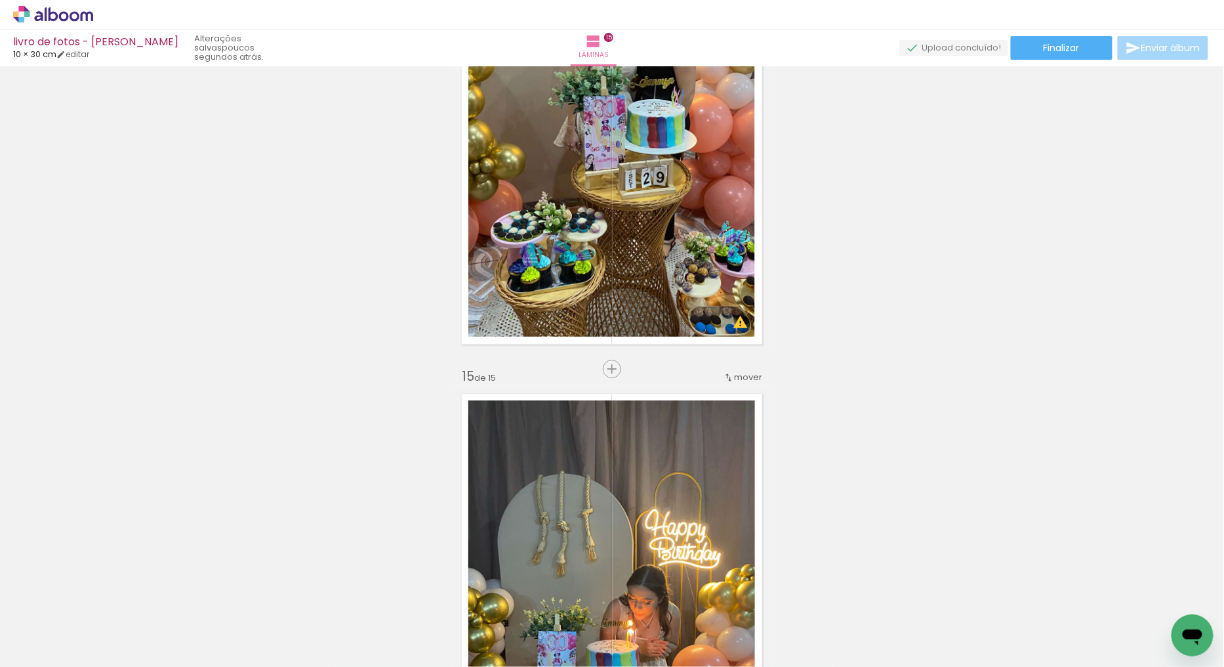
scroll to position [6973, 0]
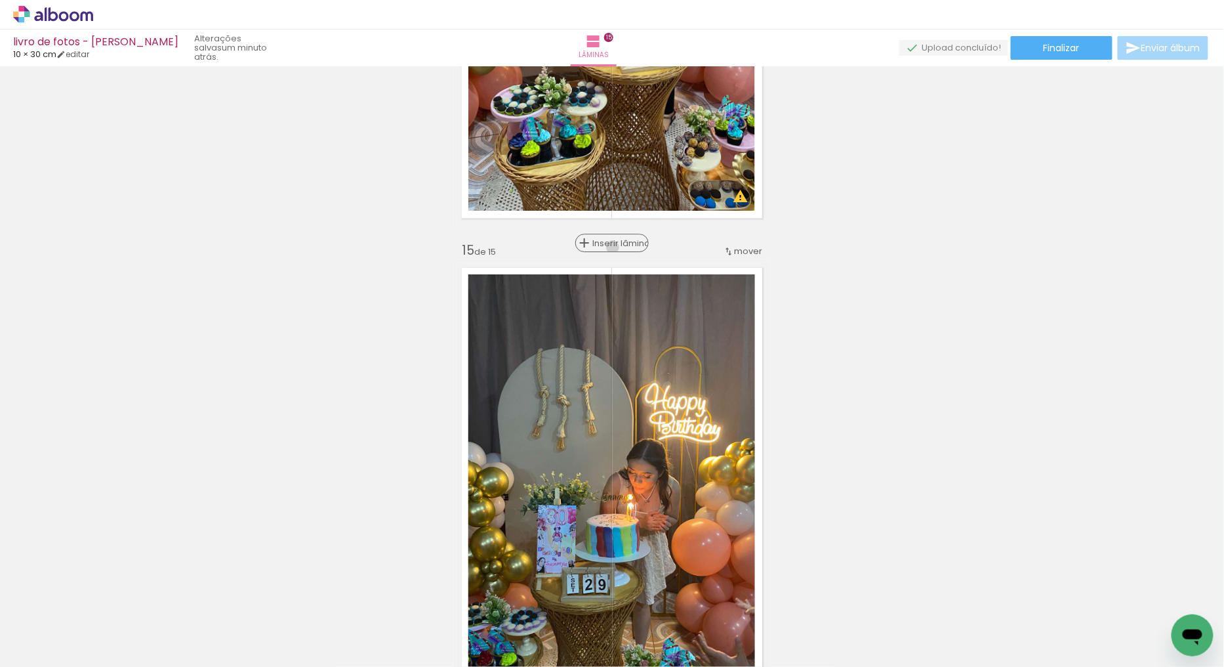
click at [609, 246] on span "Inserir lâmina" at bounding box center [617, 243] width 51 height 9
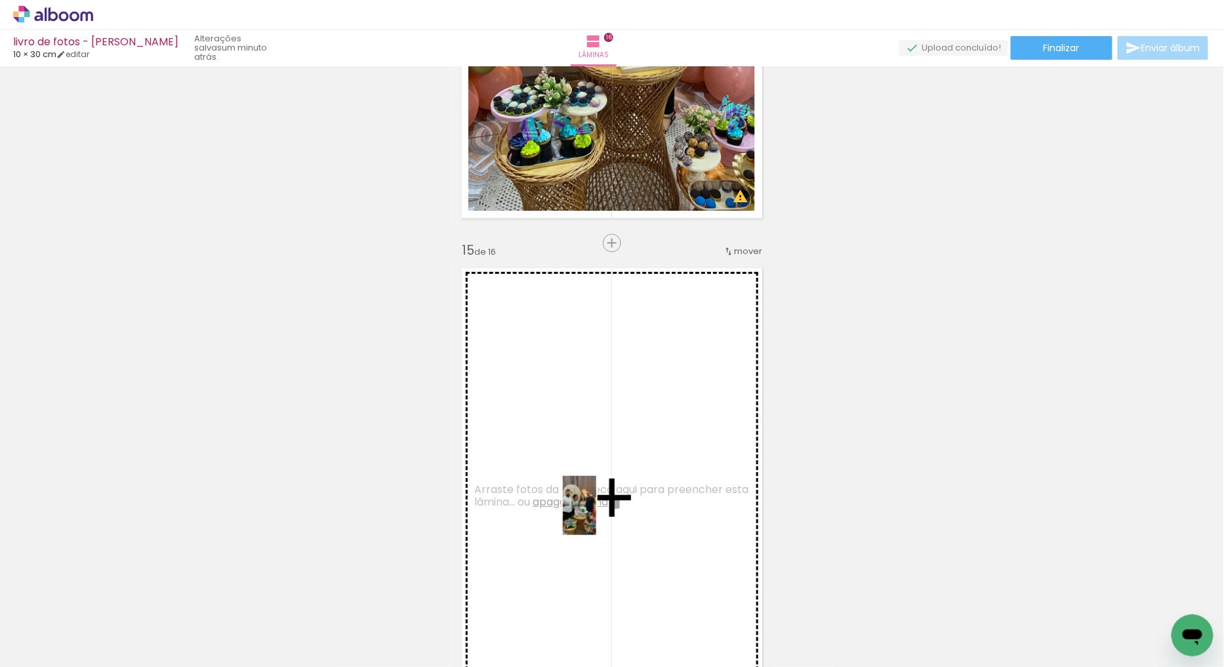
drag, startPoint x: 581, startPoint y: 623, endPoint x: 602, endPoint y: 515, distance: 110.4
click at [602, 515] on quentale-workspace at bounding box center [612, 333] width 1224 height 667
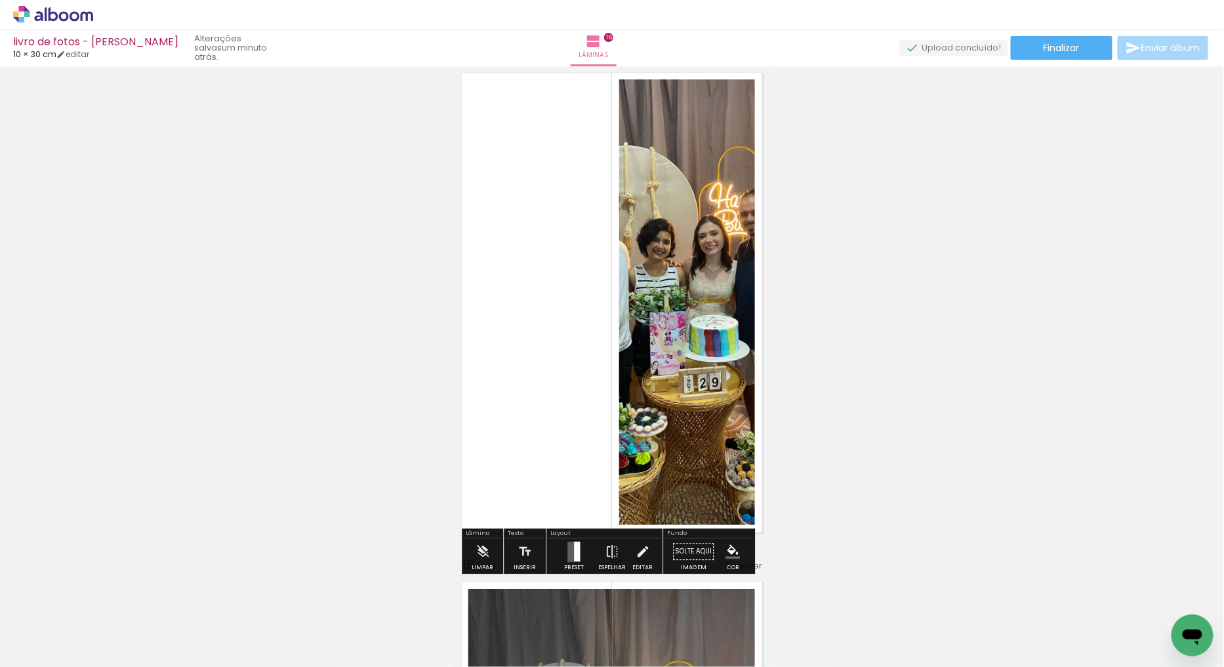
scroll to position [7192, 0]
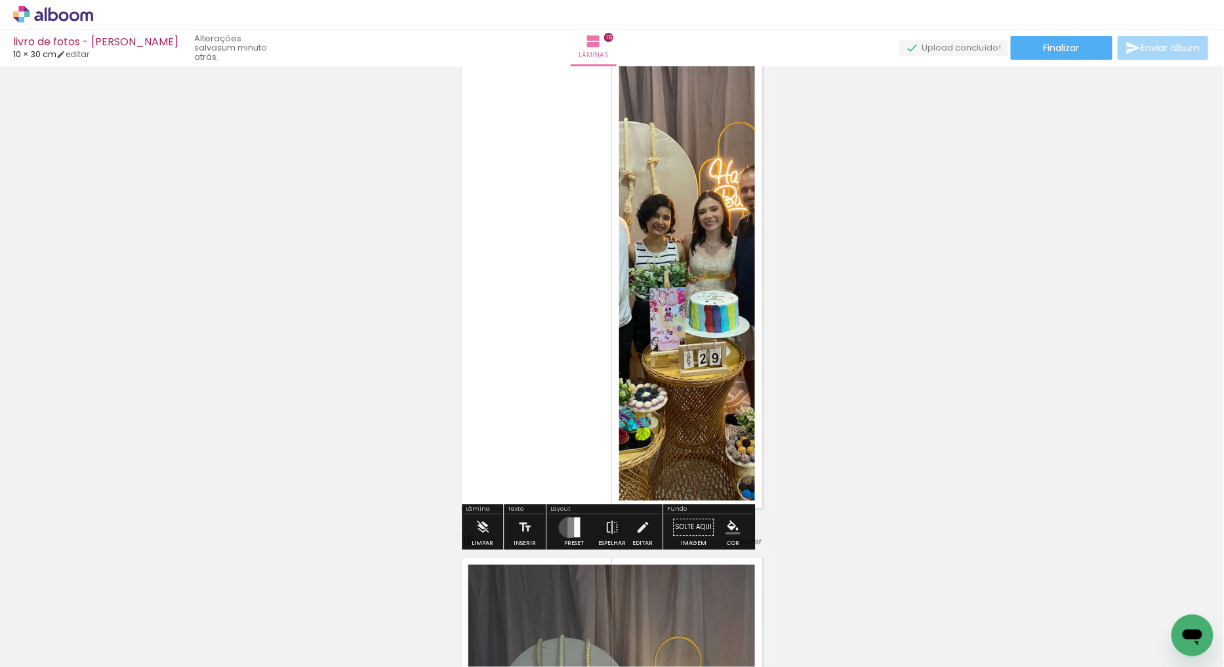
click at [568, 527] on quentale-layouter at bounding box center [574, 527] width 13 height 20
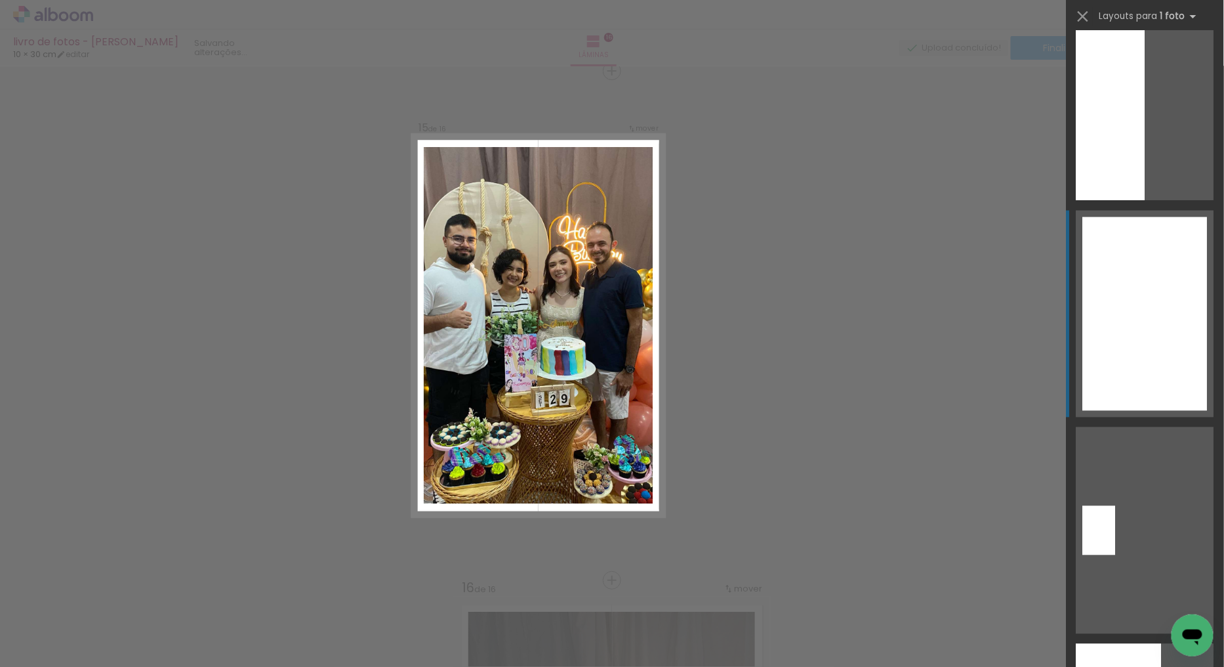
scroll to position [2697, 0]
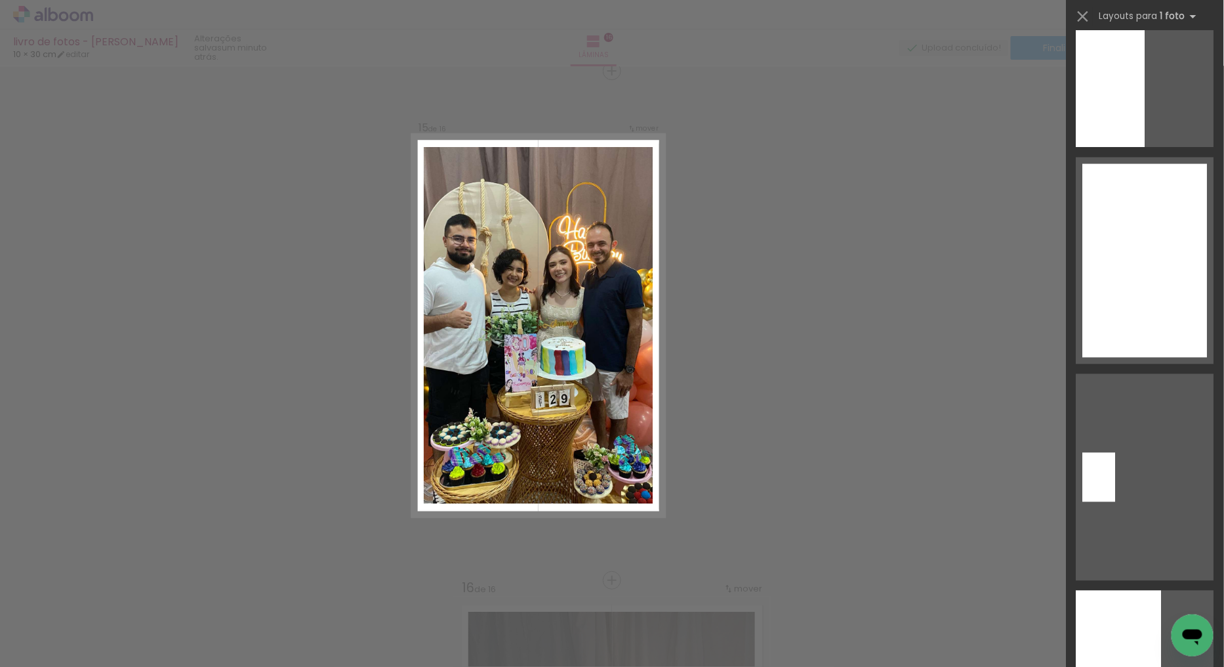
drag, startPoint x: 1142, startPoint y: 282, endPoint x: 1142, endPoint y: 272, distance: 9.8
click at [1142, 281] on div at bounding box center [1145, 261] width 125 height 194
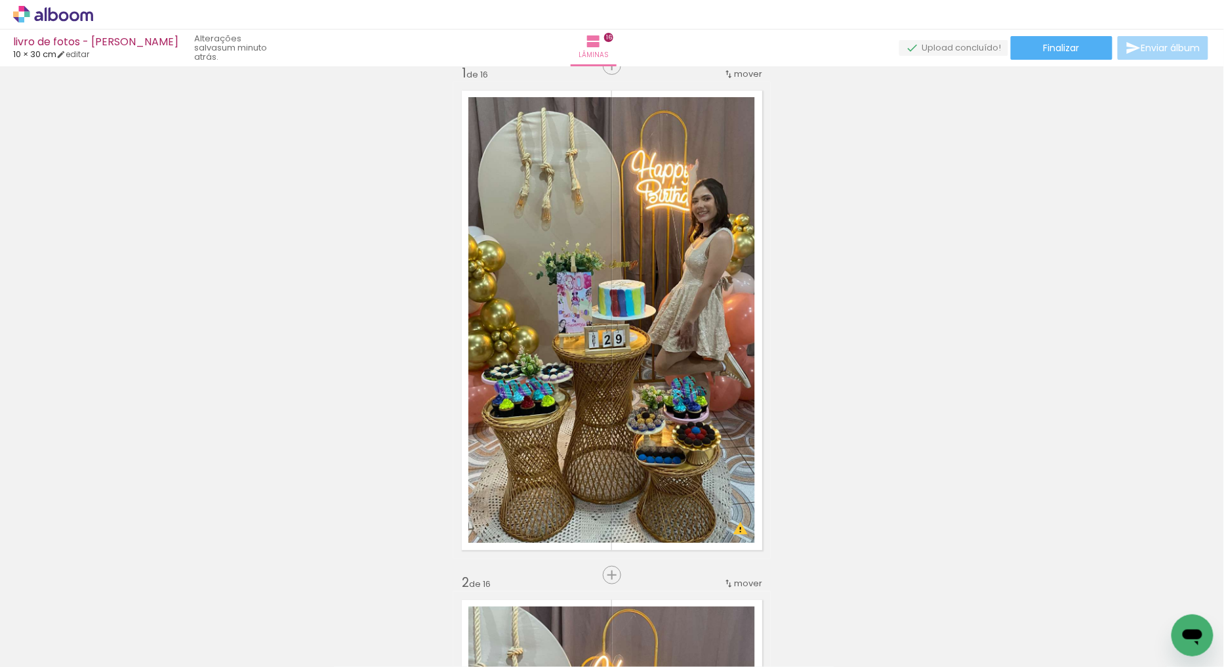
scroll to position [0, 0]
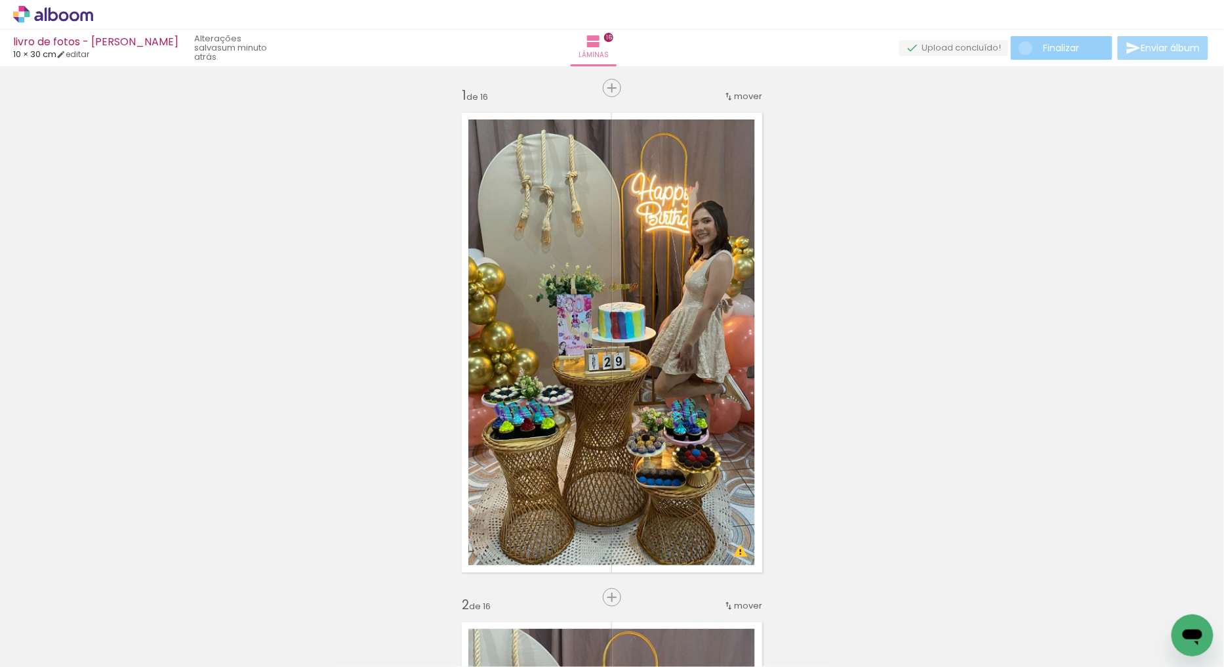
click at [1022, 48] on paper-button "Finalizar" at bounding box center [1062, 48] width 102 height 24
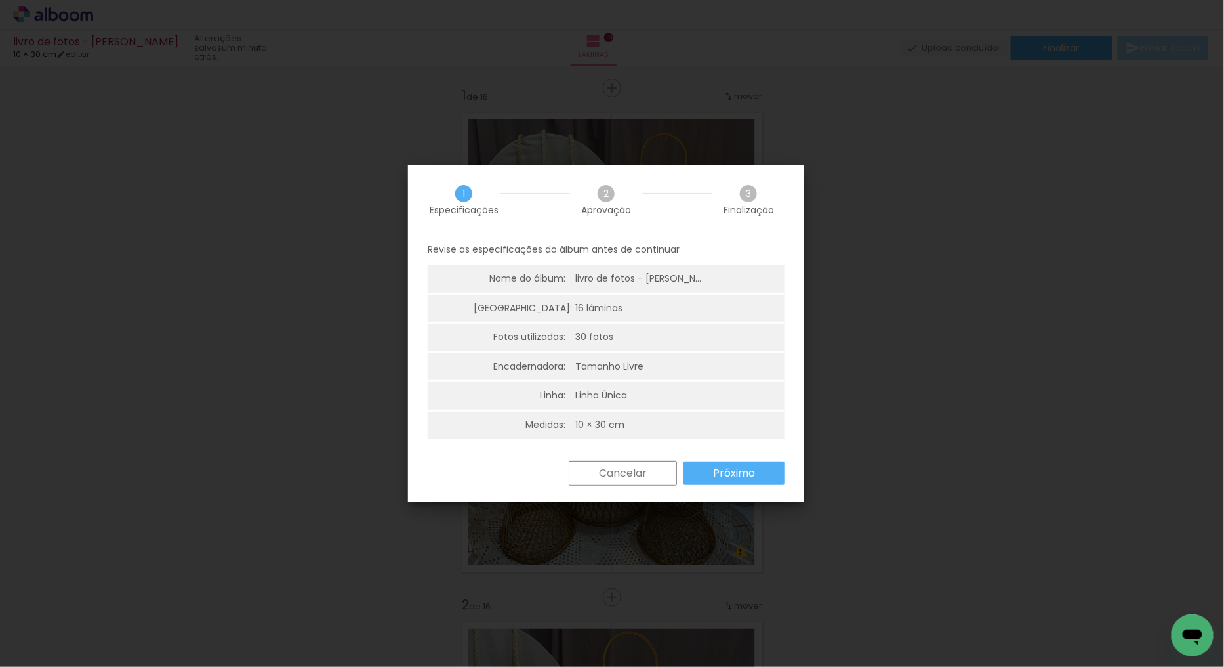
click at [0, 0] on slot "Próximo" at bounding box center [0, 0] width 0 height 0
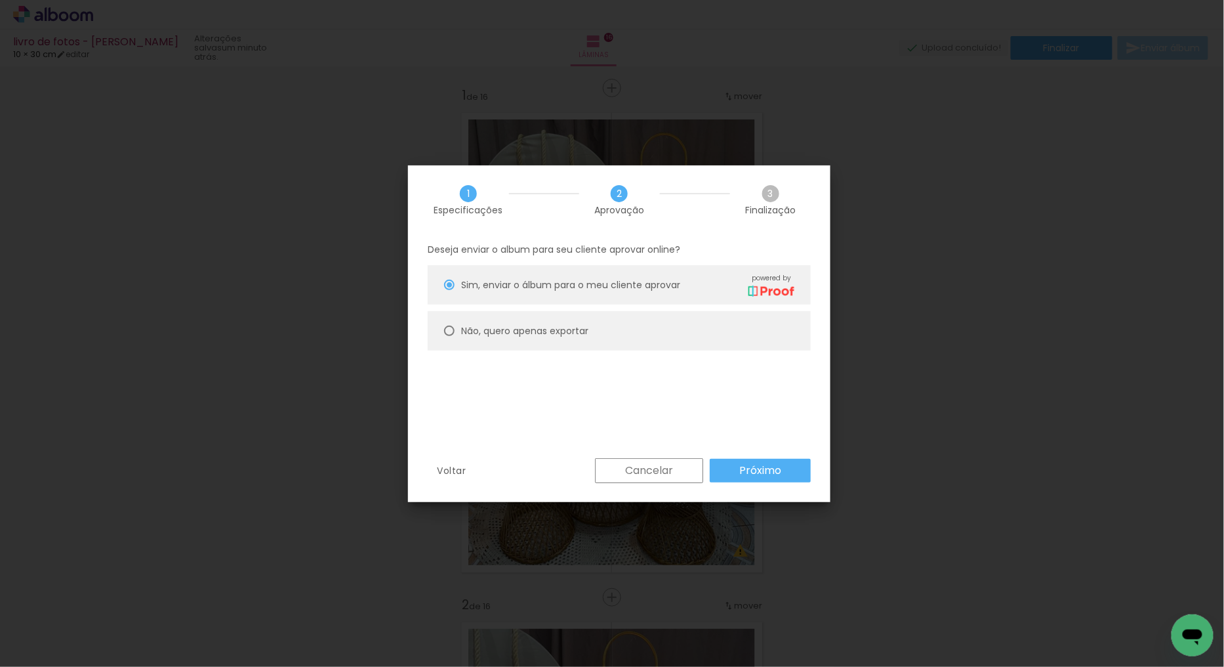
click at [503, 313] on paper-radio-group "Sim, enviar o álbum para o meu cliente aprovar powered by Não, quero apenas exp…" at bounding box center [619, 311] width 383 height 92
click at [0, 0] on slot "Não, quero apenas exportar" at bounding box center [0, 0] width 0 height 0
type paper-radio-button "on"
click at [0, 0] on slot "Próximo" at bounding box center [0, 0] width 0 height 0
type input "Alta, 300 DPI"
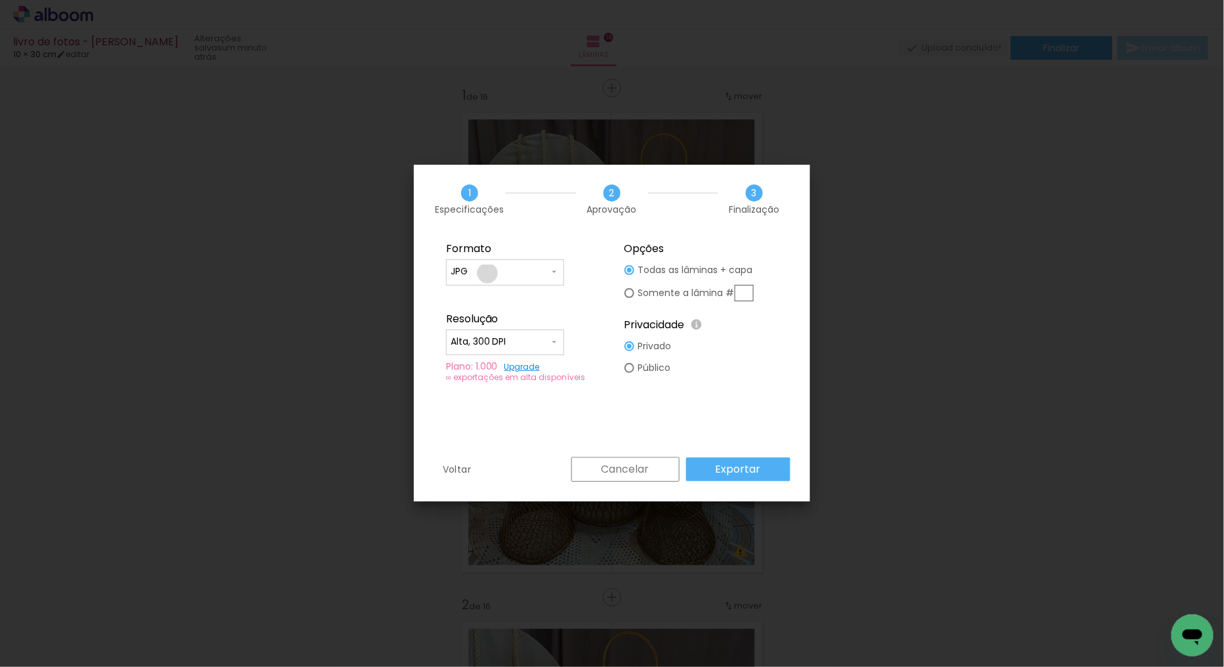
click at [487, 273] on input "JPG" at bounding box center [500, 271] width 98 height 13
drag, startPoint x: 487, startPoint y: 291, endPoint x: 494, endPoint y: 293, distance: 6.8
click at [487, 291] on paper-item "PDF" at bounding box center [505, 296] width 118 height 26
type input "PDF"
click at [0, 0] on slot "Exportar" at bounding box center [0, 0] width 0 height 0
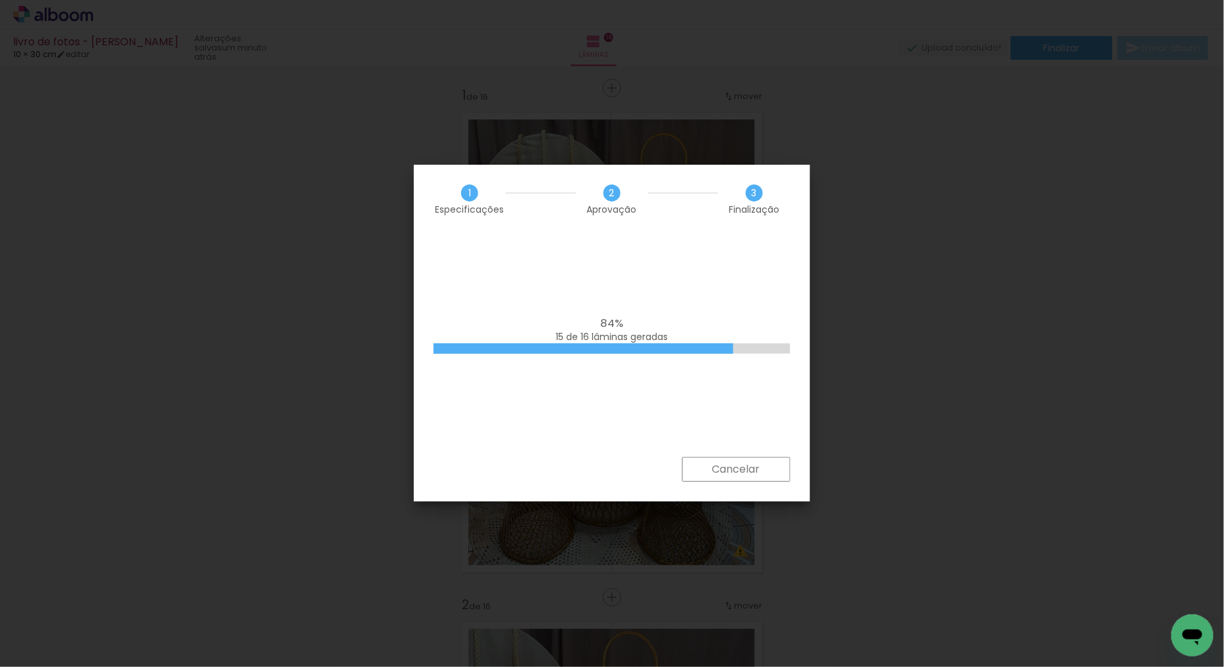
scroll to position [0, 1091]
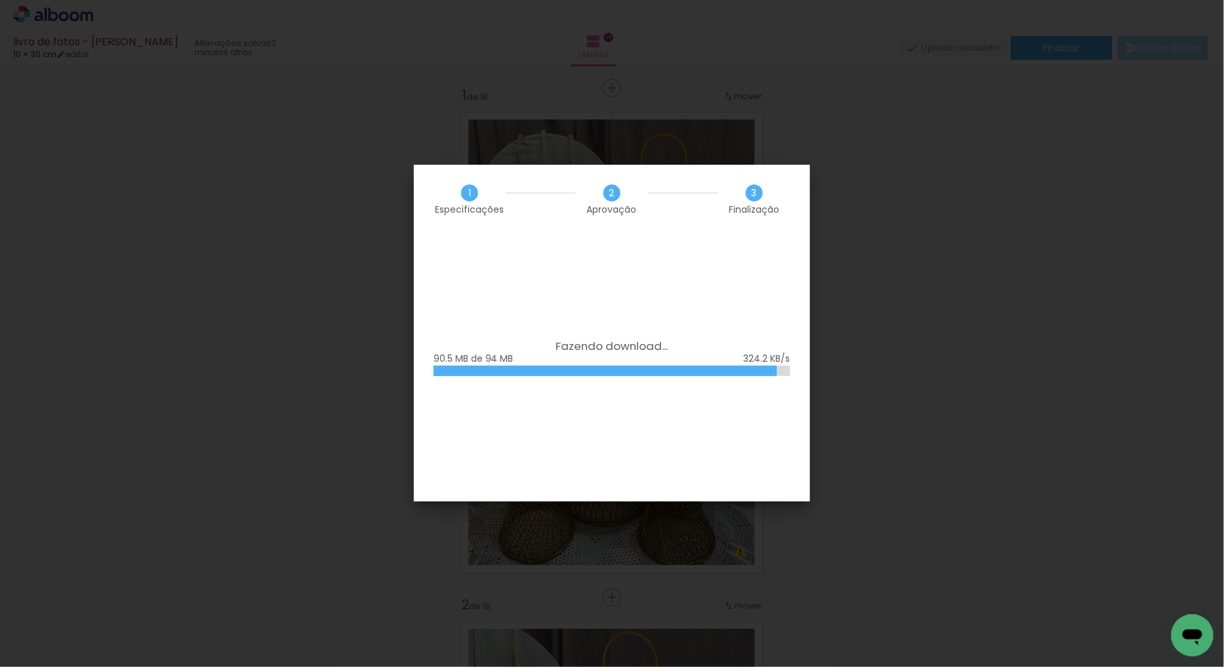
scroll to position [0, 1091]
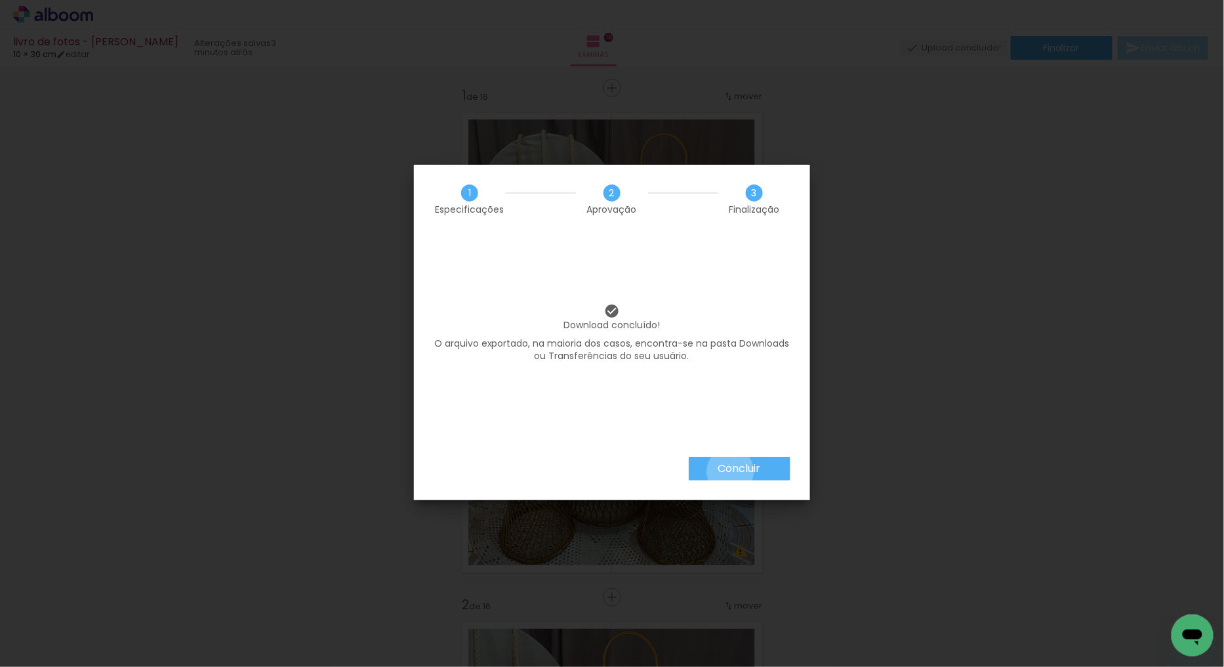
click at [0, 0] on slot "Concluir" at bounding box center [0, 0] width 0 height 0
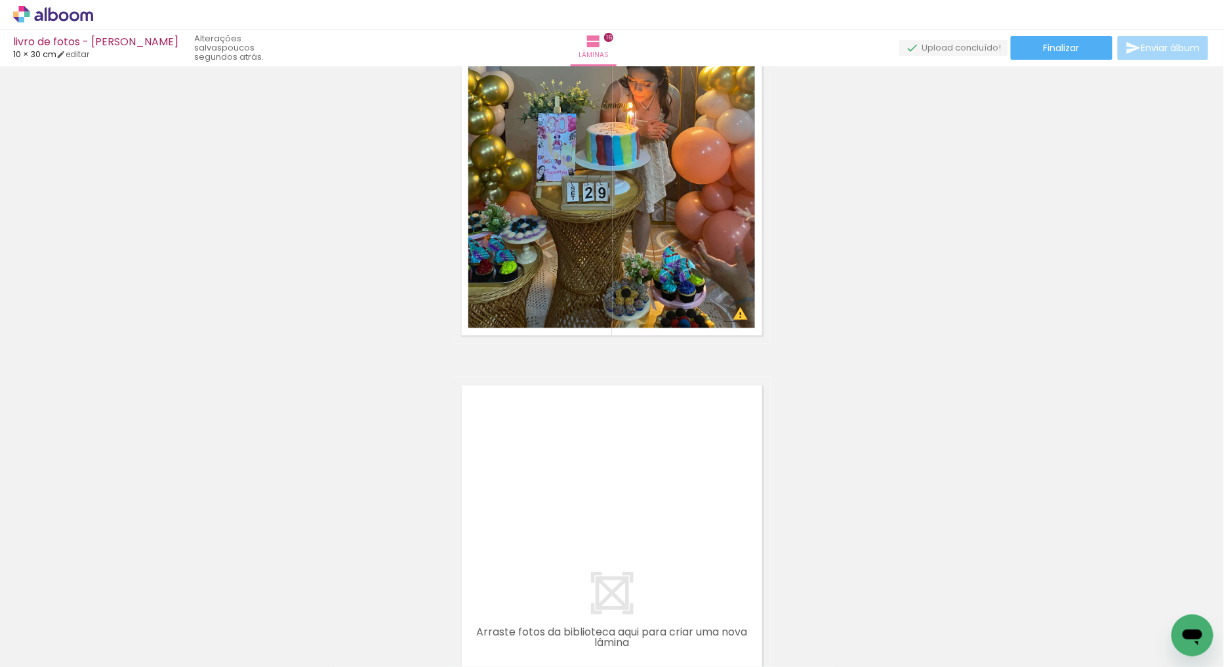
scroll to position [8091, 0]
